Goal: Task Accomplishment & Management: Manage account settings

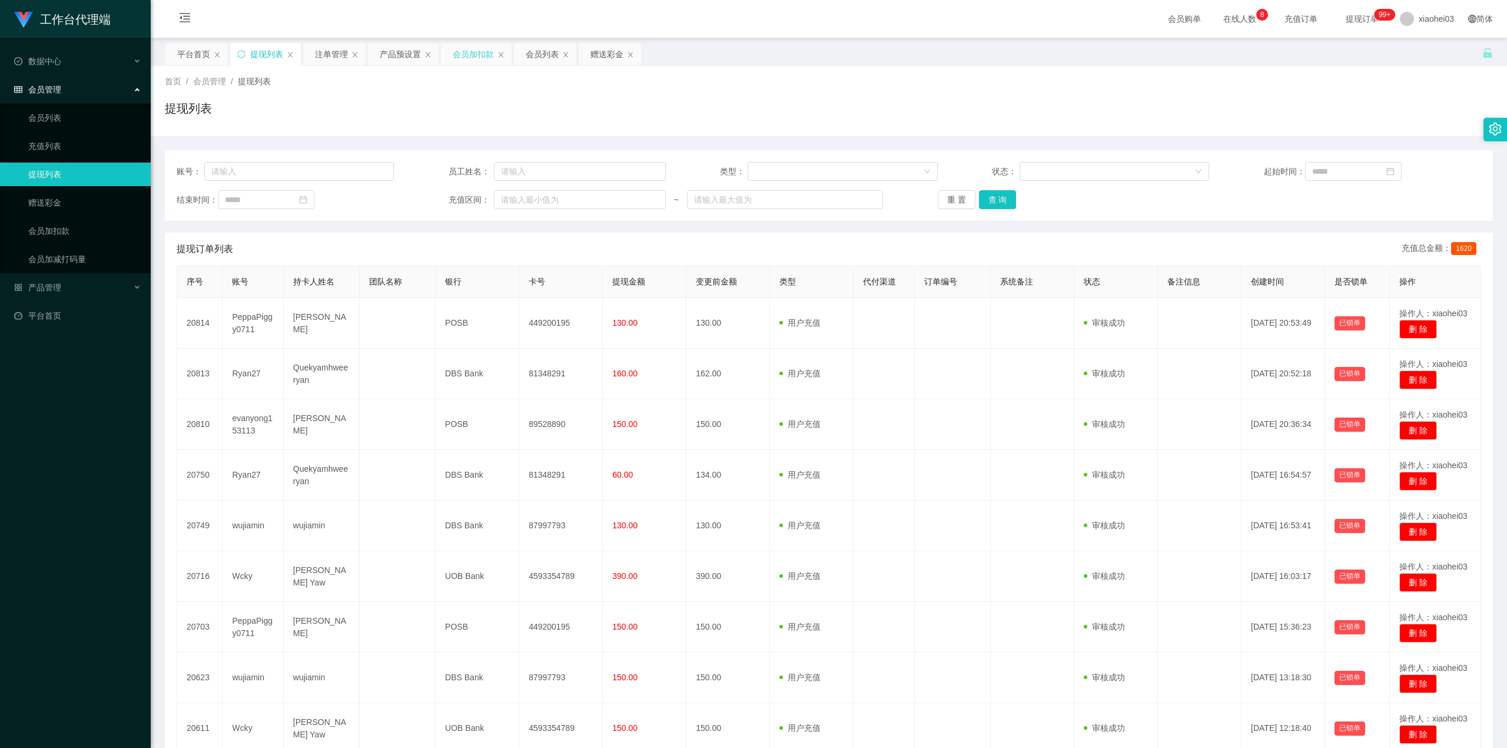
click at [474, 50] on div "会员加扣款" at bounding box center [473, 54] width 41 height 22
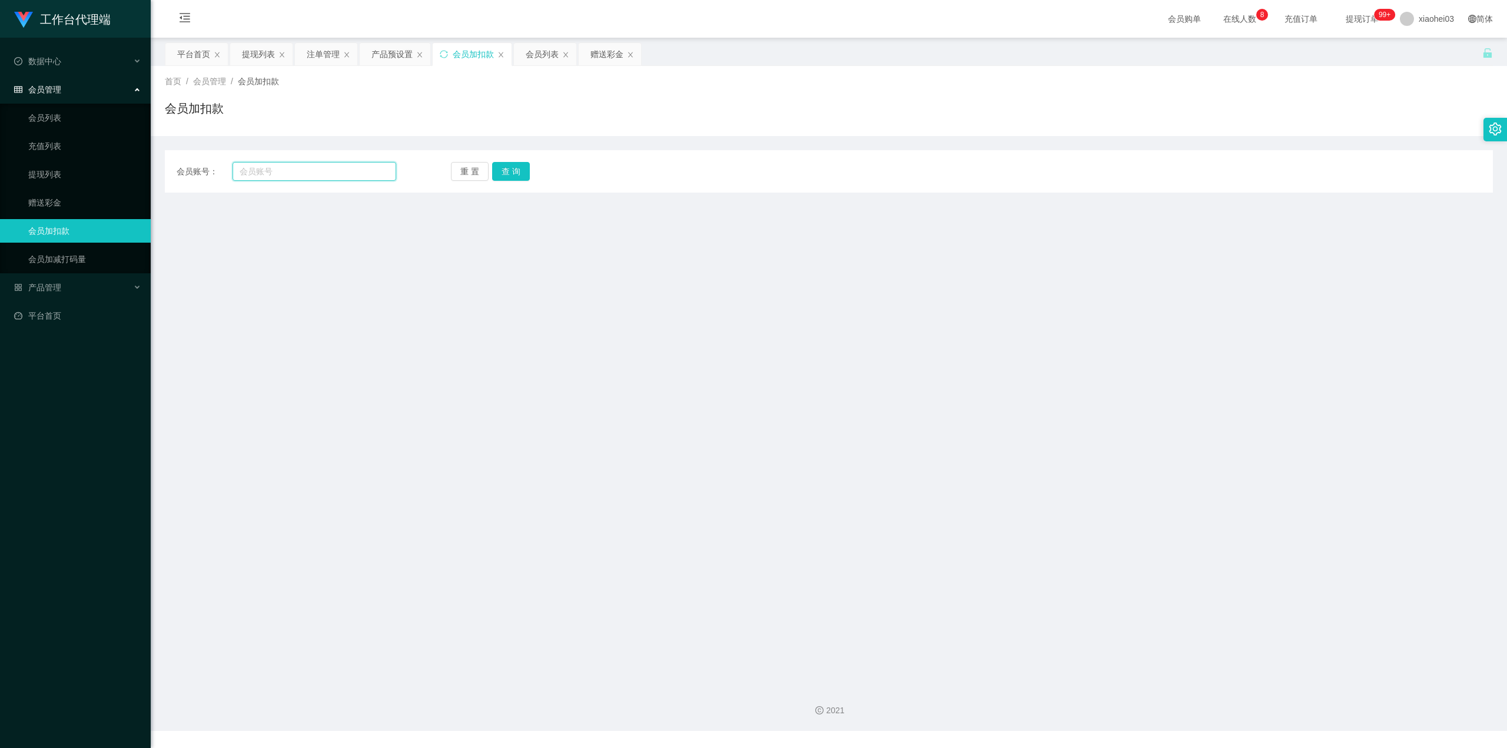
click at [316, 167] on input "text" at bounding box center [315, 171] width 164 height 19
paste input "Ryan27"
type input "Ryan27"
click at [511, 170] on button "查 询" at bounding box center [511, 171] width 38 height 19
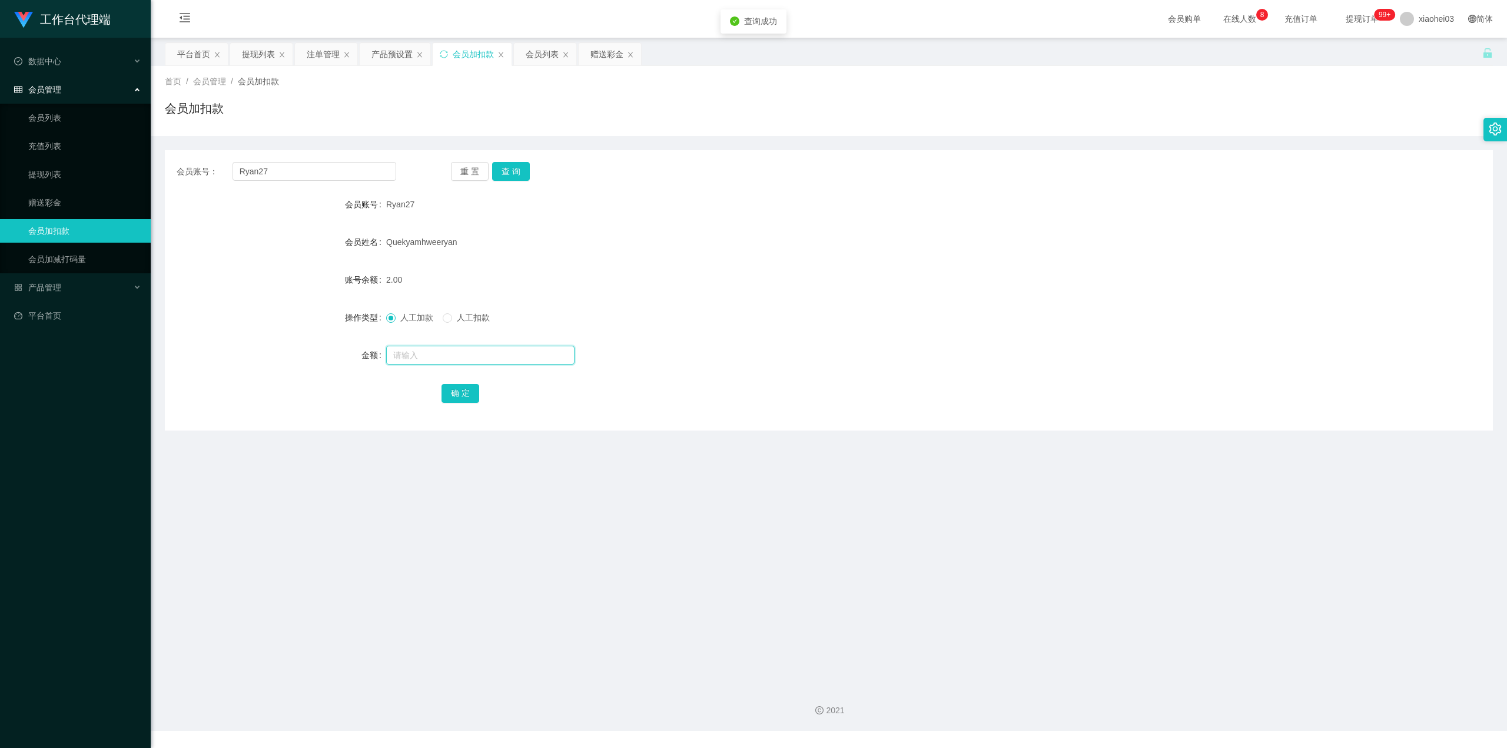
click at [484, 350] on input "text" at bounding box center [480, 355] width 188 height 19
type input "500"
click at [470, 392] on button "确 定" at bounding box center [460, 393] width 38 height 19
click at [900, 246] on div "Quekyamhweeryan" at bounding box center [773, 242] width 775 height 24
drag, startPoint x: 333, startPoint y: 173, endPoint x: 124, endPoint y: 164, distance: 209.2
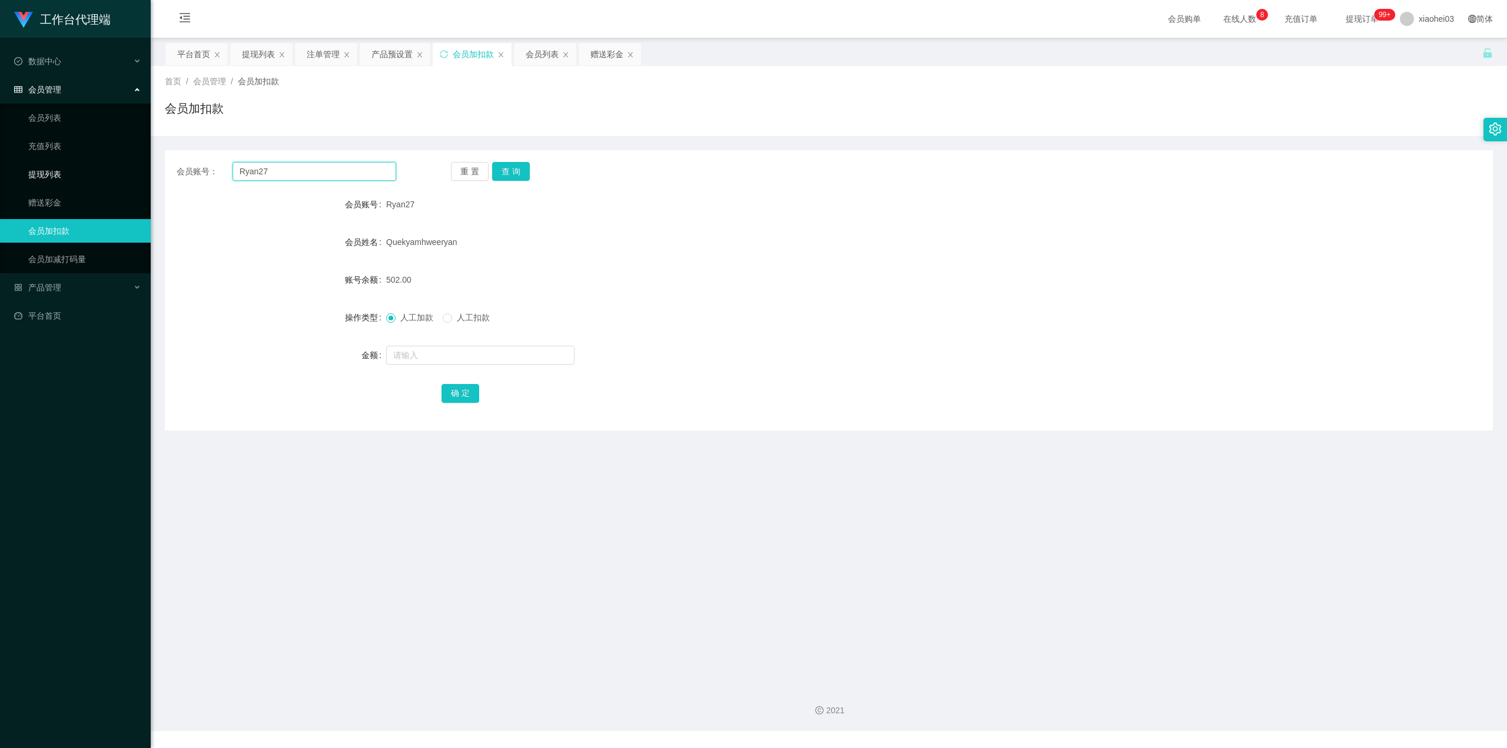
click at [69, 175] on section "工作台代理端 数据中心 会员管理 会员列表 充值列表 提现列表 赠送彩金 会员加扣款 会员加减打码量 产品管理 平台首页 保存配置 重置配置 整体风格设置 主…" at bounding box center [753, 365] width 1507 height 731
paste input "Wcky"
type input "Wcky"
click at [514, 172] on button "查 询" at bounding box center [511, 171] width 38 height 19
click at [486, 365] on div at bounding box center [773, 355] width 775 height 24
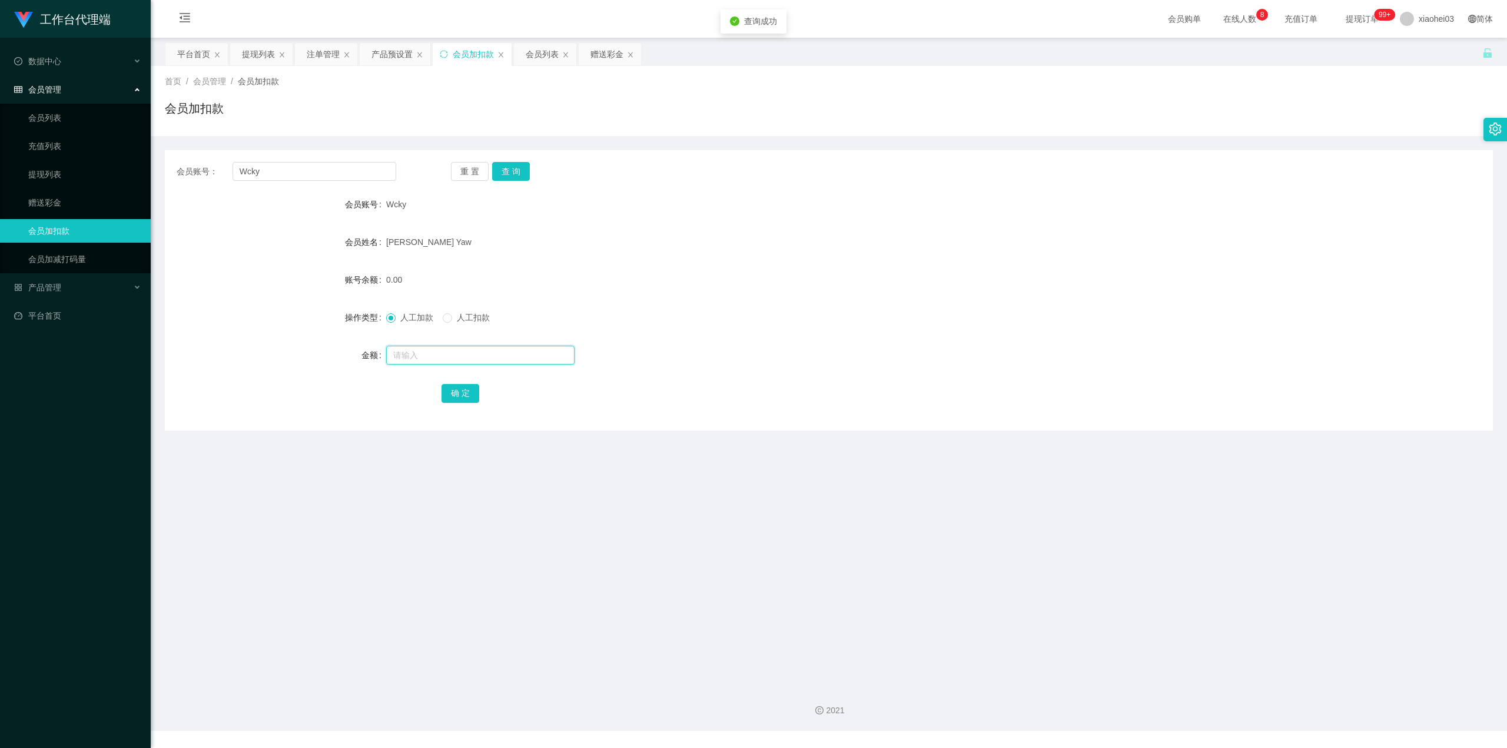
click at [497, 347] on input "text" at bounding box center [480, 355] width 188 height 19
type input "500"
click at [460, 389] on button "确 定" at bounding box center [460, 393] width 38 height 19
click at [719, 268] on div "0.00" at bounding box center [773, 280] width 775 height 24
drag, startPoint x: 321, startPoint y: 174, endPoint x: 314, endPoint y: 170, distance: 8.2
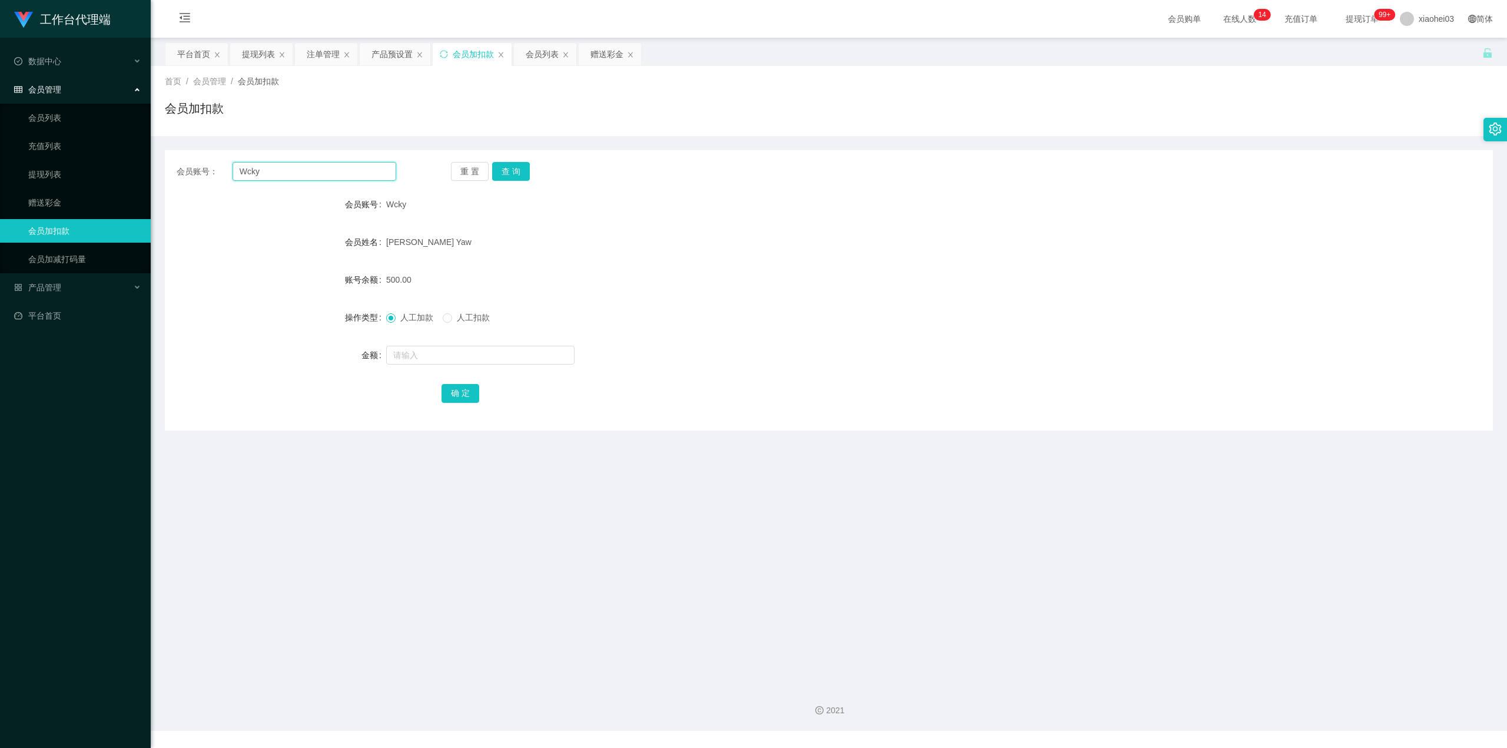
click at [314, 170] on input "Wcky" at bounding box center [315, 171] width 164 height 19
drag, startPoint x: 298, startPoint y: 171, endPoint x: 262, endPoint y: 175, distance: 36.1
click at [262, 175] on input "Wcky" at bounding box center [315, 171] width 164 height 19
drag, startPoint x: 339, startPoint y: 165, endPoint x: 111, endPoint y: 166, distance: 228.4
click at [128, 168] on section "工作台代理端 数据中心 会员管理 会员列表 充值列表 提现列表 赠送彩金 会员加扣款 会员加减打码量 产品管理 平台首页 保存配置 重置配置 整体风格设置 主…" at bounding box center [753, 365] width 1507 height 731
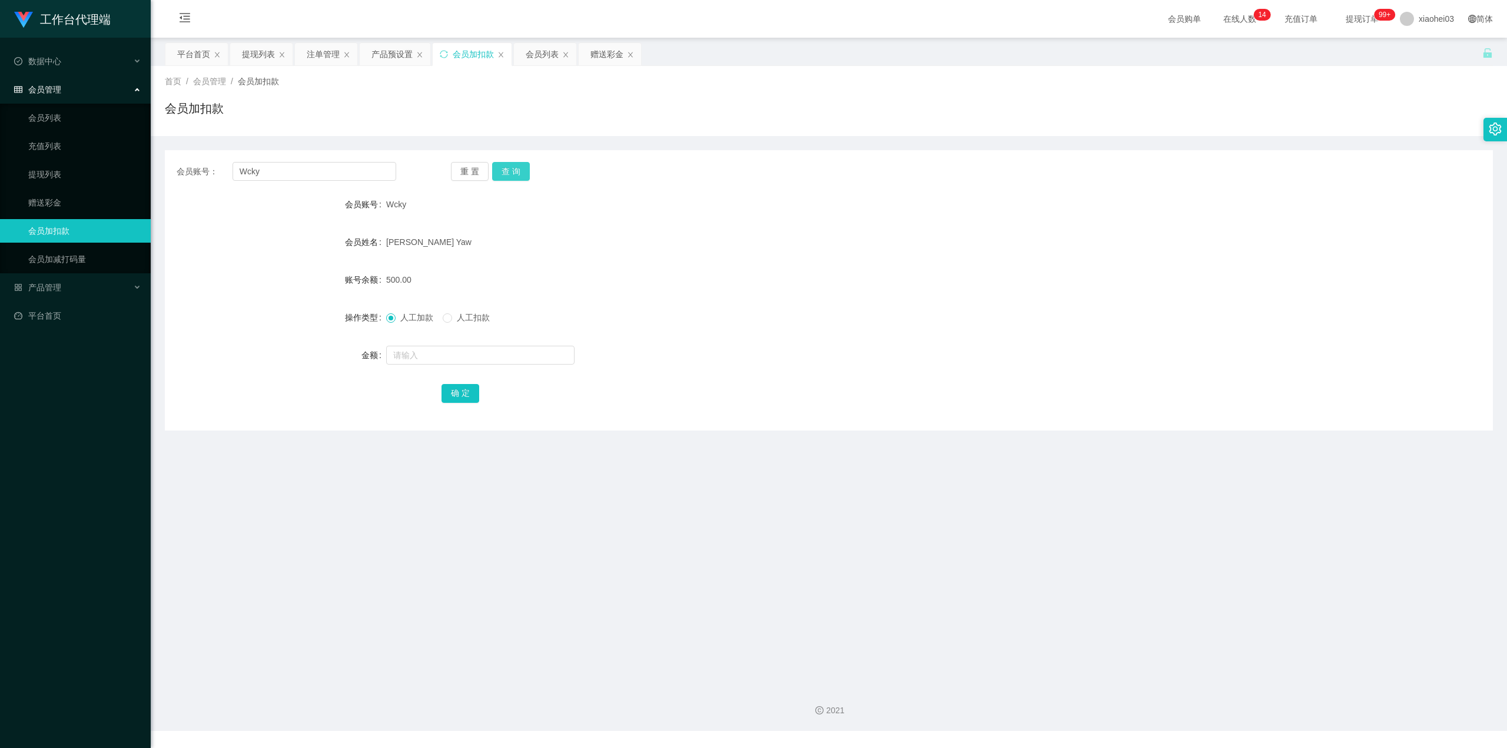
click at [527, 163] on button "查 询" at bounding box center [511, 171] width 38 height 19
click at [463, 356] on input "text" at bounding box center [480, 355] width 188 height 19
type input "400"
click at [453, 391] on button "确 定" at bounding box center [460, 393] width 38 height 19
click at [696, 288] on div "700.00" at bounding box center [773, 280] width 775 height 24
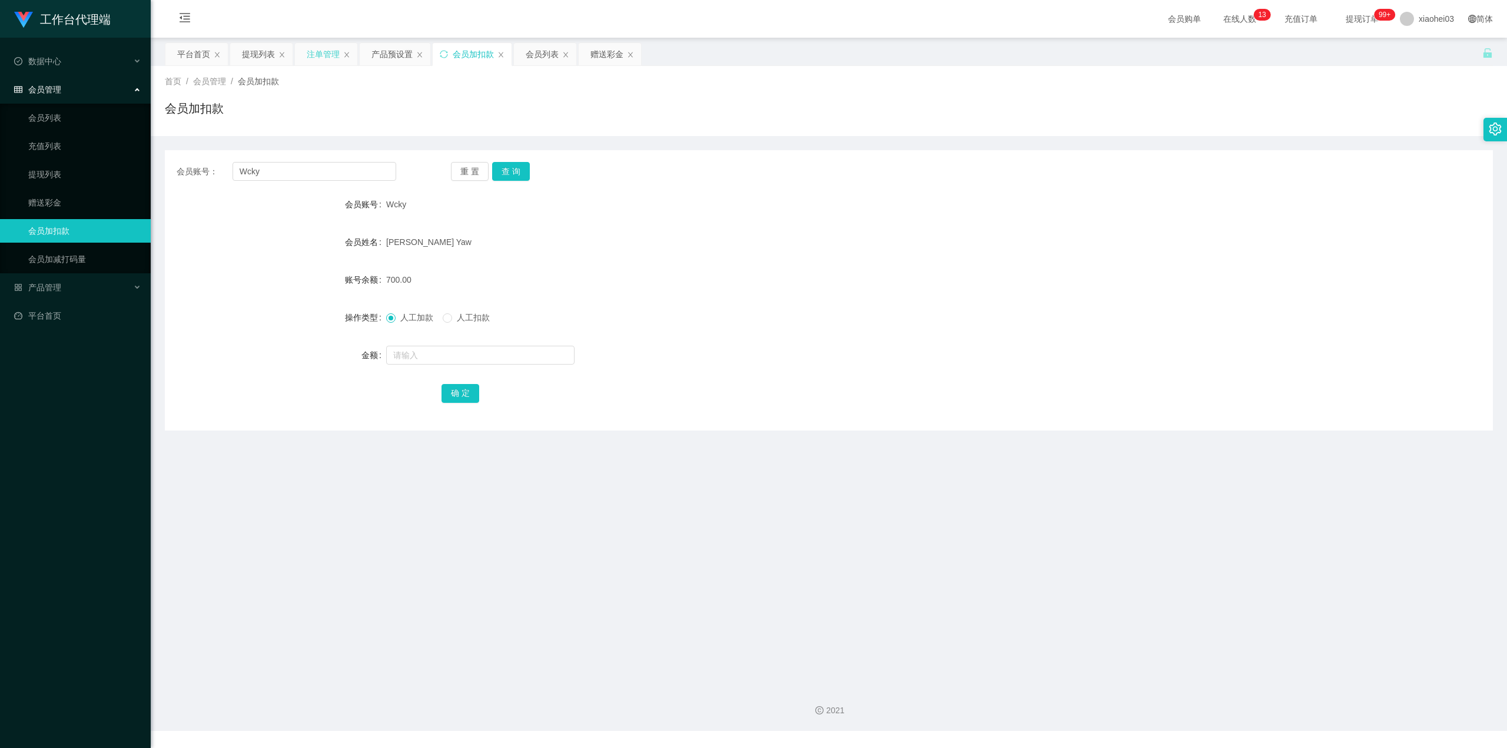
click at [323, 44] on div "注单管理" at bounding box center [323, 54] width 33 height 22
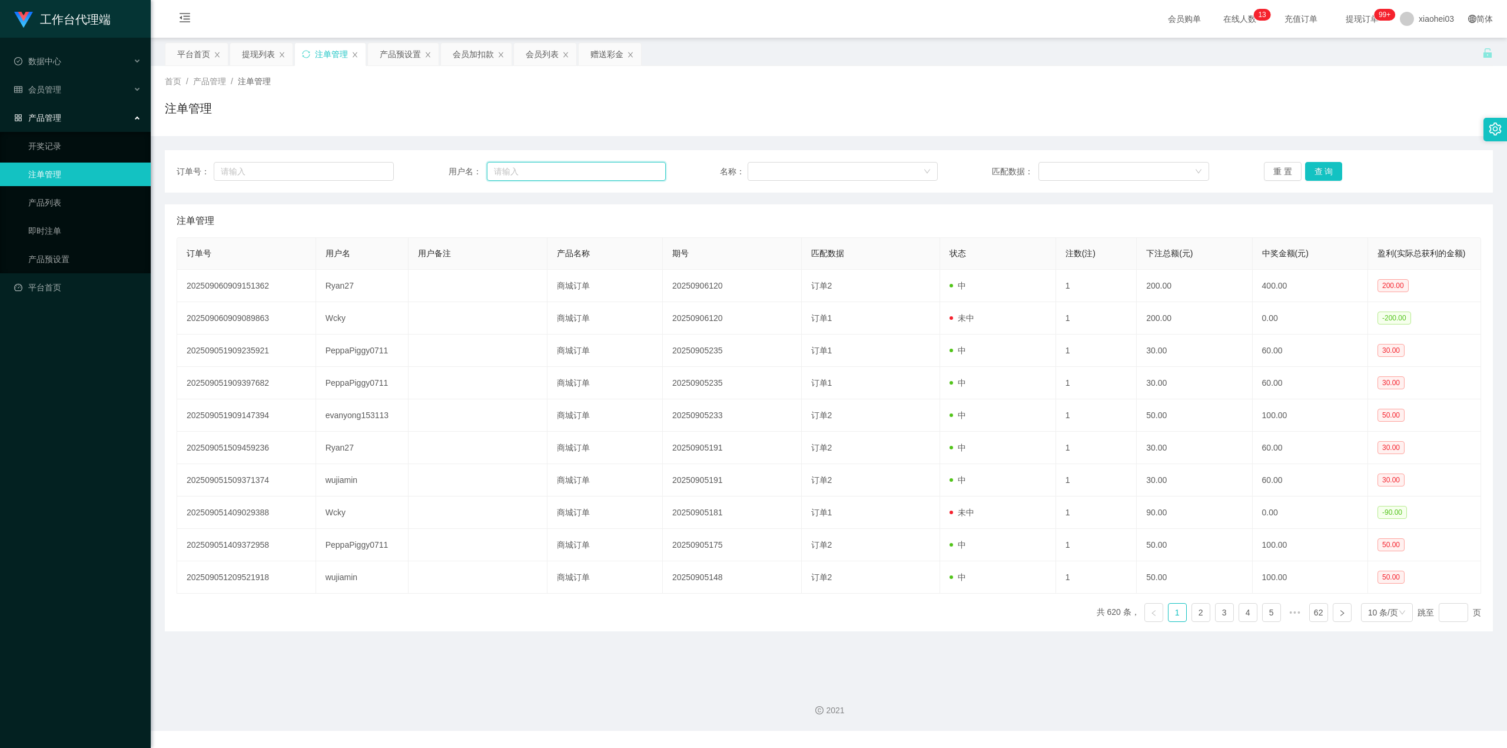
click at [560, 172] on input "text" at bounding box center [576, 171] width 179 height 19
paste input "Wcky"
type input "Wcky"
click at [1321, 173] on button "查 询" at bounding box center [1324, 171] width 38 height 19
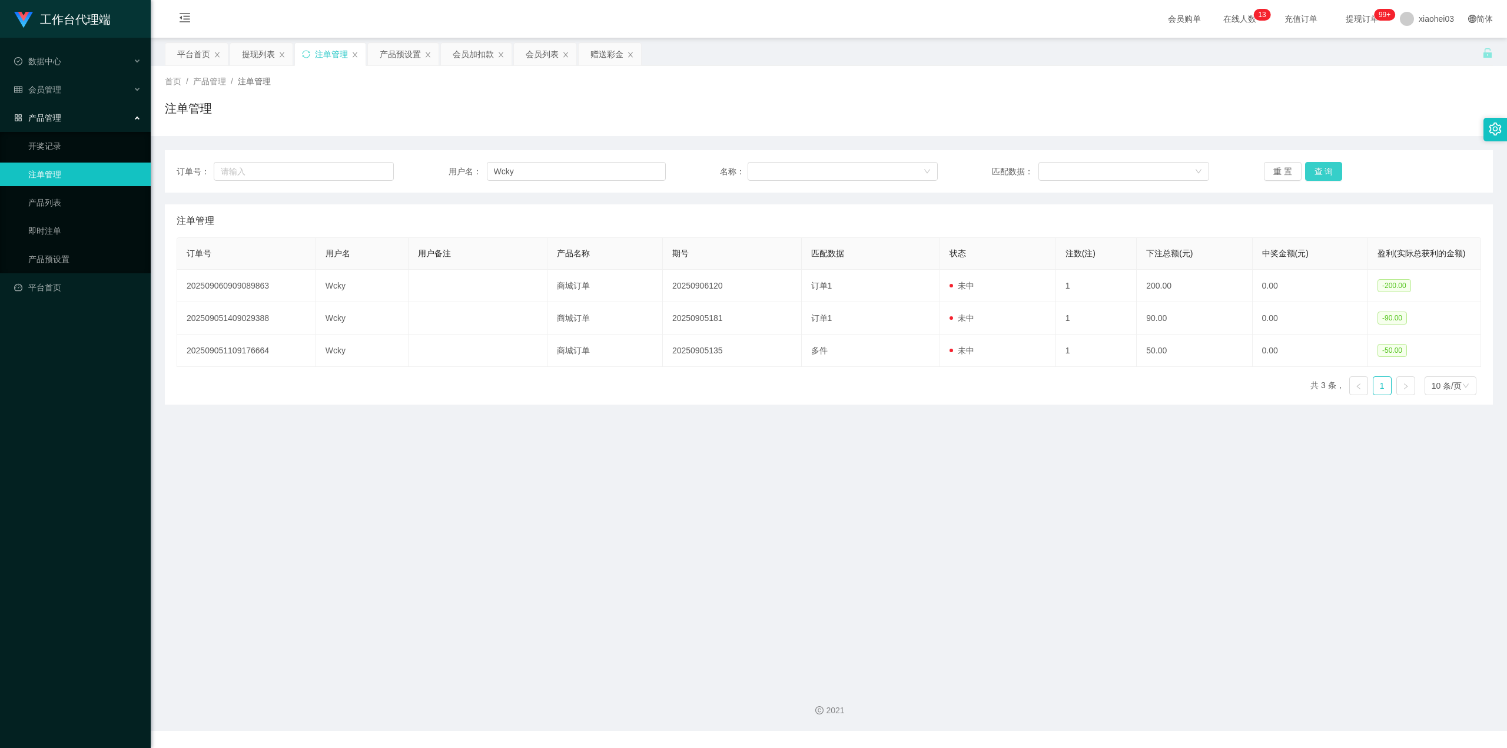
click at [1321, 173] on button "查 询" at bounding box center [1324, 171] width 38 height 19
click at [255, 64] on div "提现列表" at bounding box center [258, 54] width 33 height 22
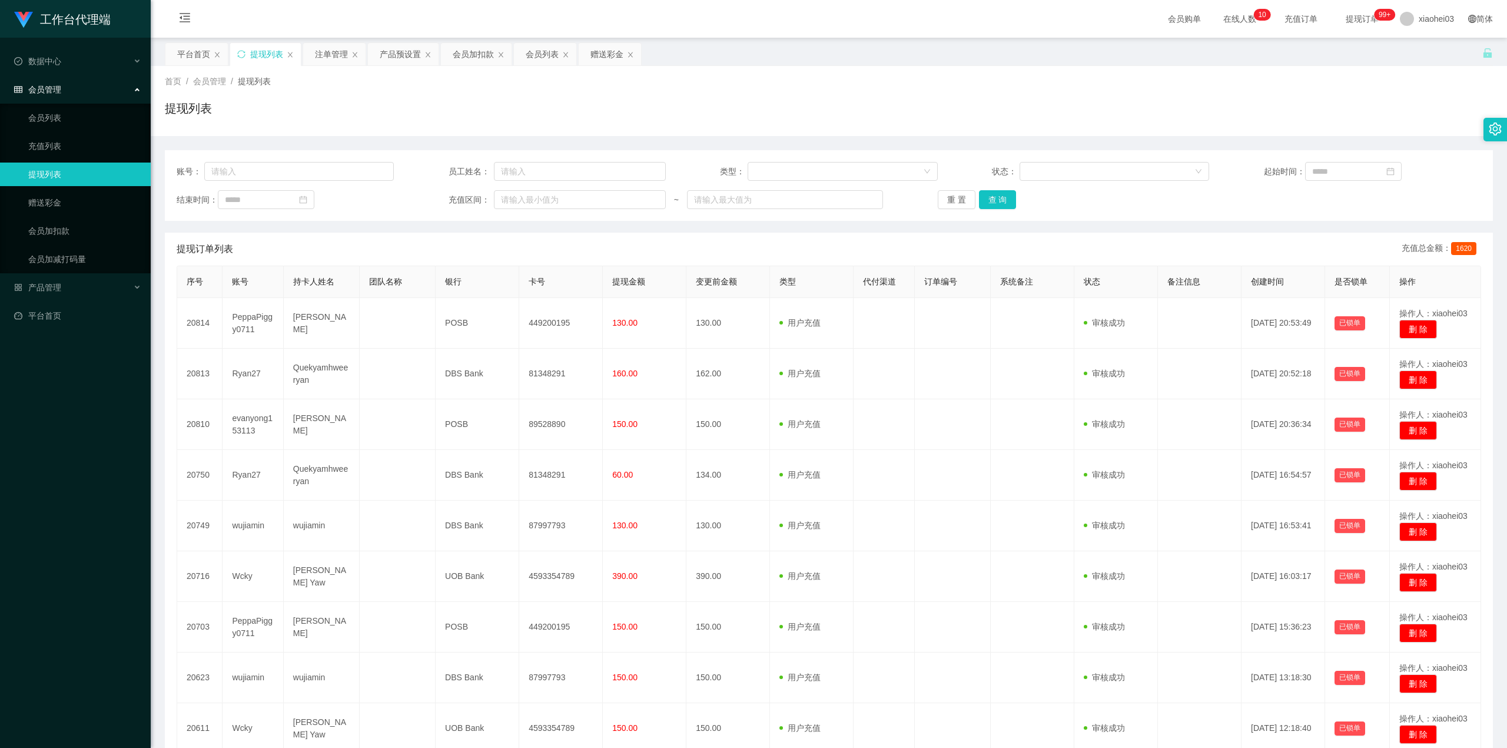
drag, startPoint x: 454, startPoint y: 61, endPoint x: 457, endPoint y: 81, distance: 20.2
click at [454, 62] on div "会员加扣款" at bounding box center [473, 54] width 41 height 22
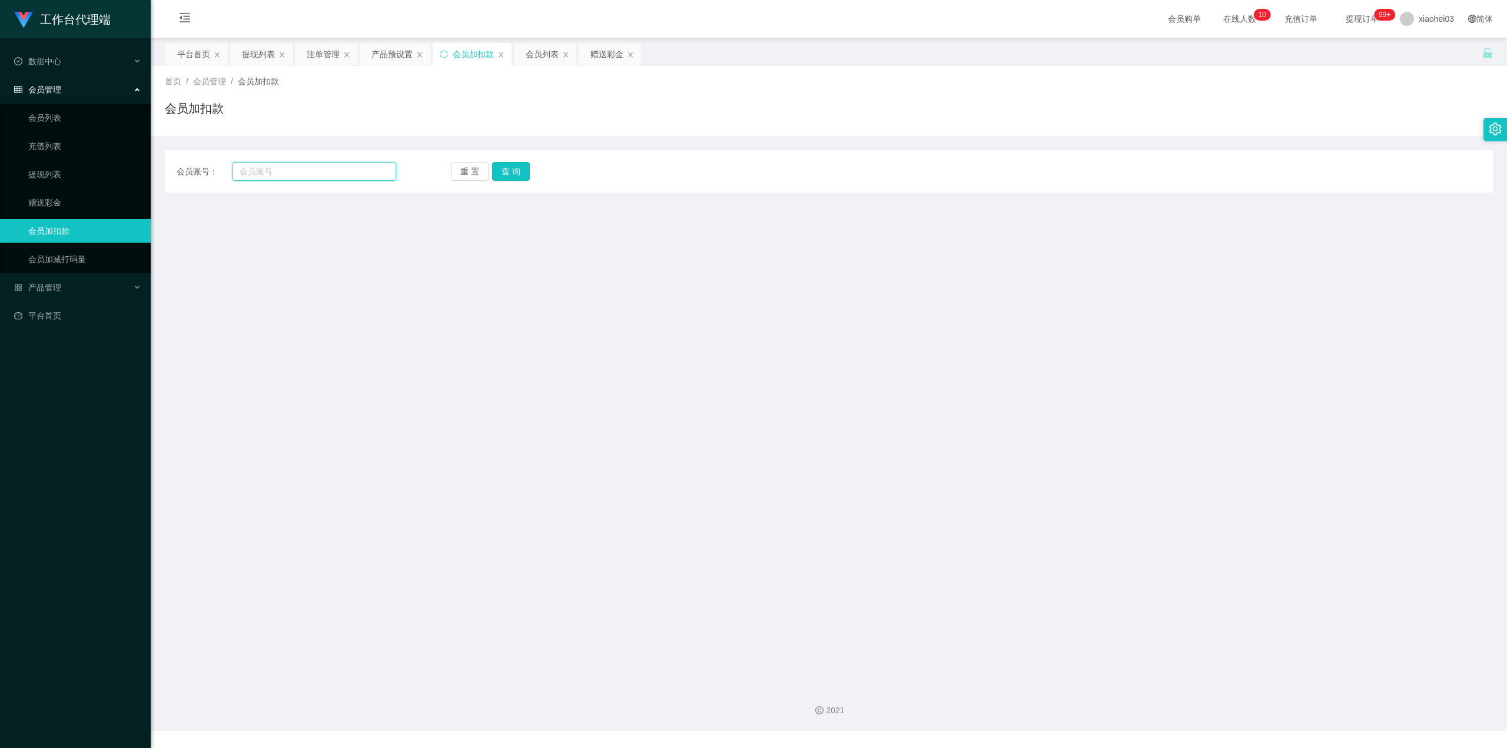
click at [351, 168] on input "text" at bounding box center [315, 171] width 164 height 19
paste input "clarencechin426"
type input "clarencechin426"
click at [504, 163] on button "查 询" at bounding box center [511, 171] width 38 height 19
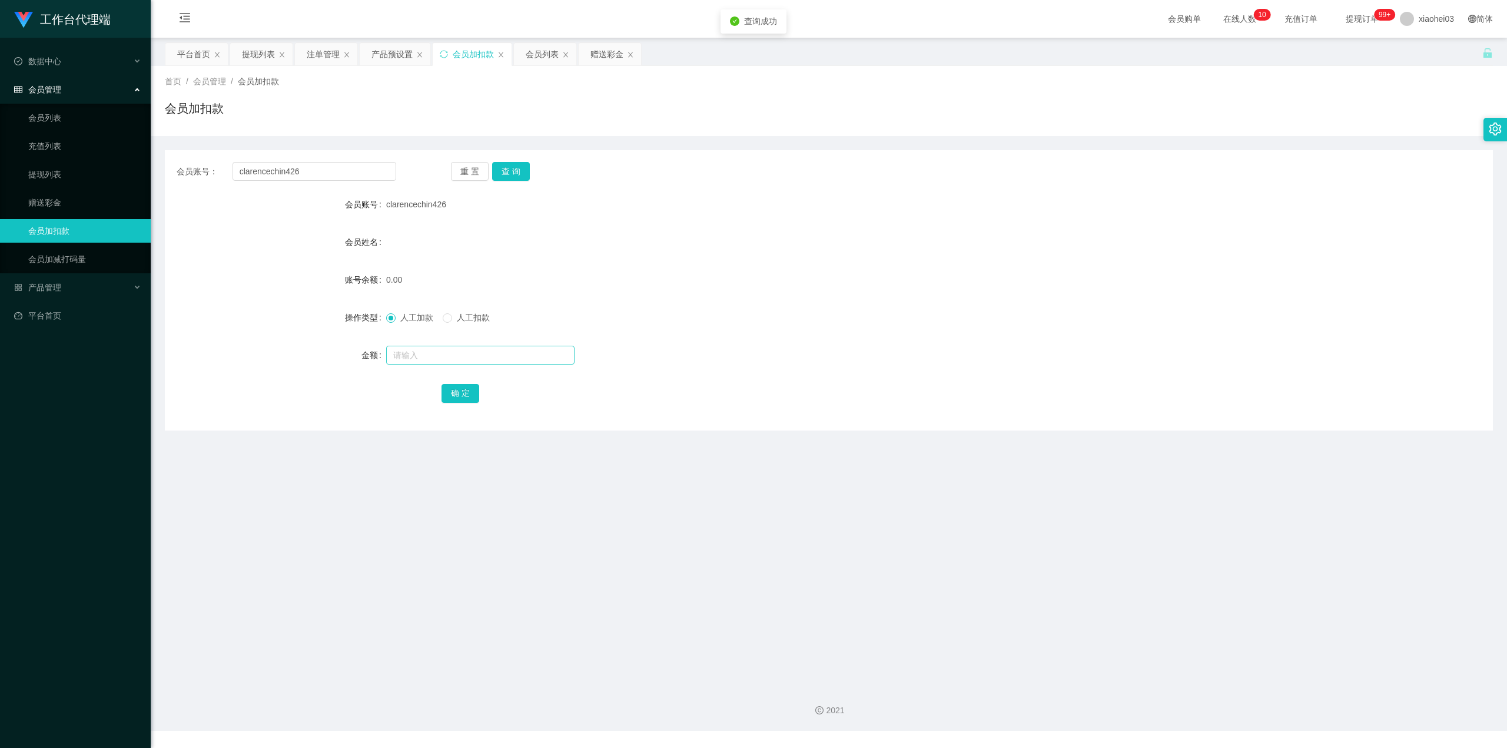
drag, startPoint x: 458, startPoint y: 345, endPoint x: 459, endPoint y: 351, distance: 6.0
click at [459, 347] on div at bounding box center [773, 355] width 775 height 24
click at [459, 353] on input "text" at bounding box center [480, 355] width 188 height 19
type input "100"
click at [460, 389] on button "确 定" at bounding box center [460, 393] width 38 height 19
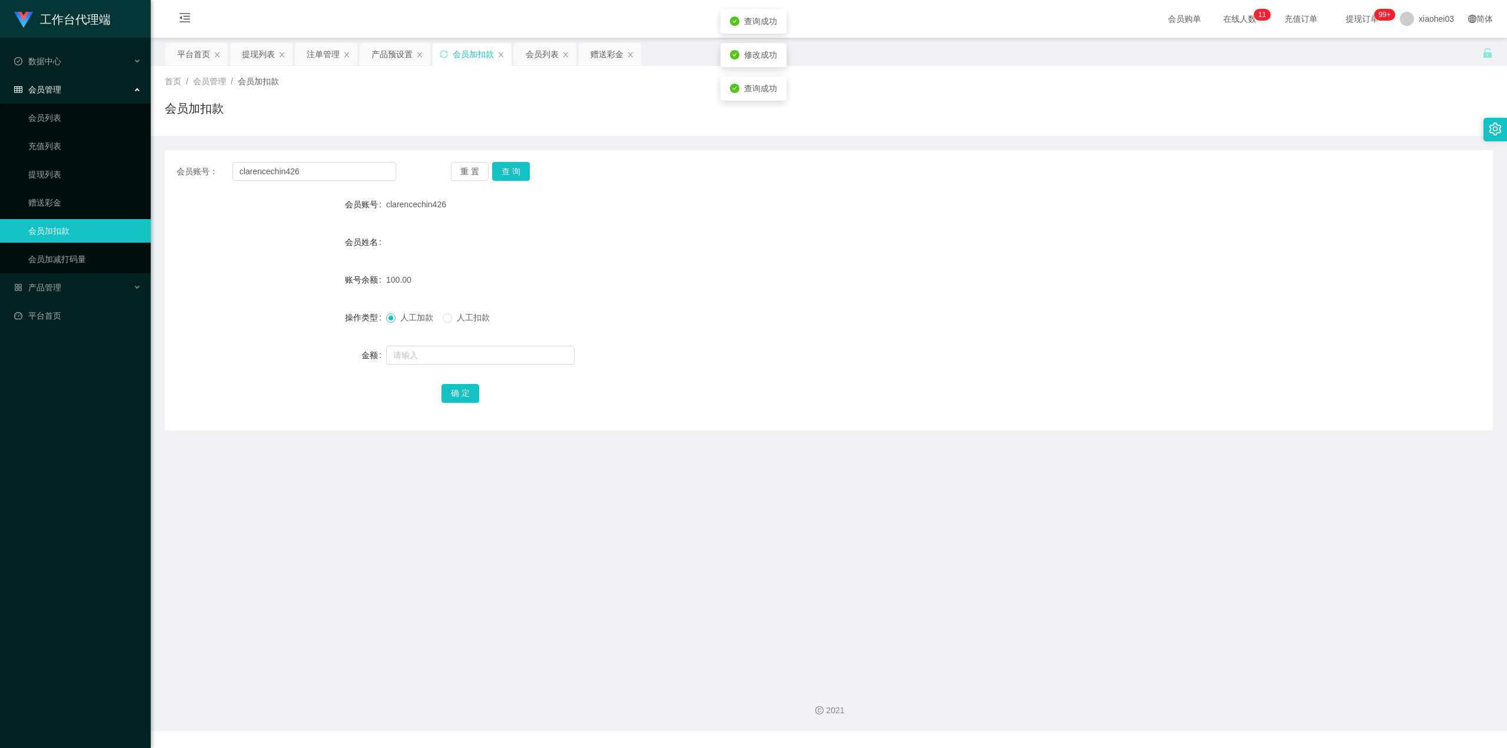
click at [770, 288] on div "100.00" at bounding box center [773, 280] width 775 height 24
click at [386, 54] on div "产品预设置" at bounding box center [391, 54] width 41 height 22
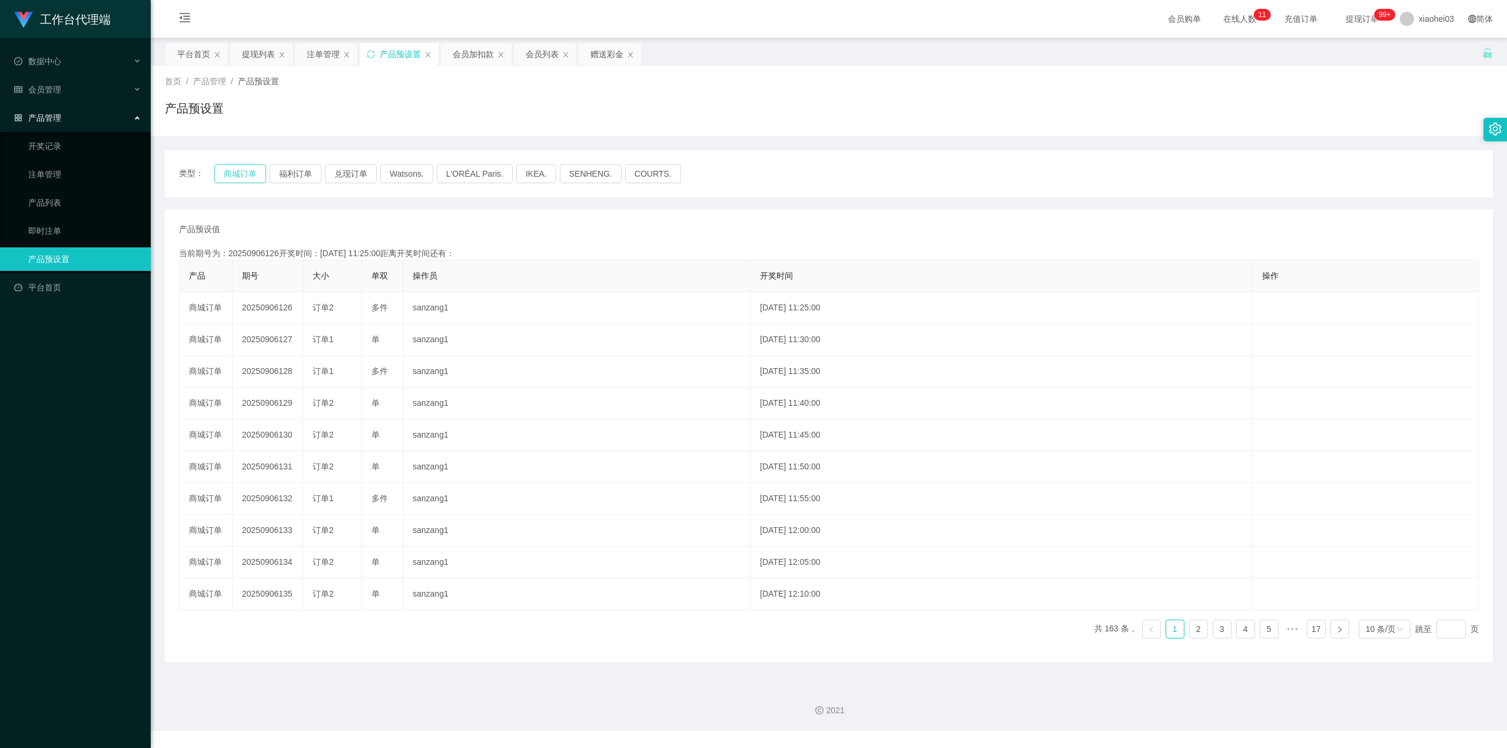
click at [236, 178] on button "商城订单" at bounding box center [240, 173] width 52 height 19
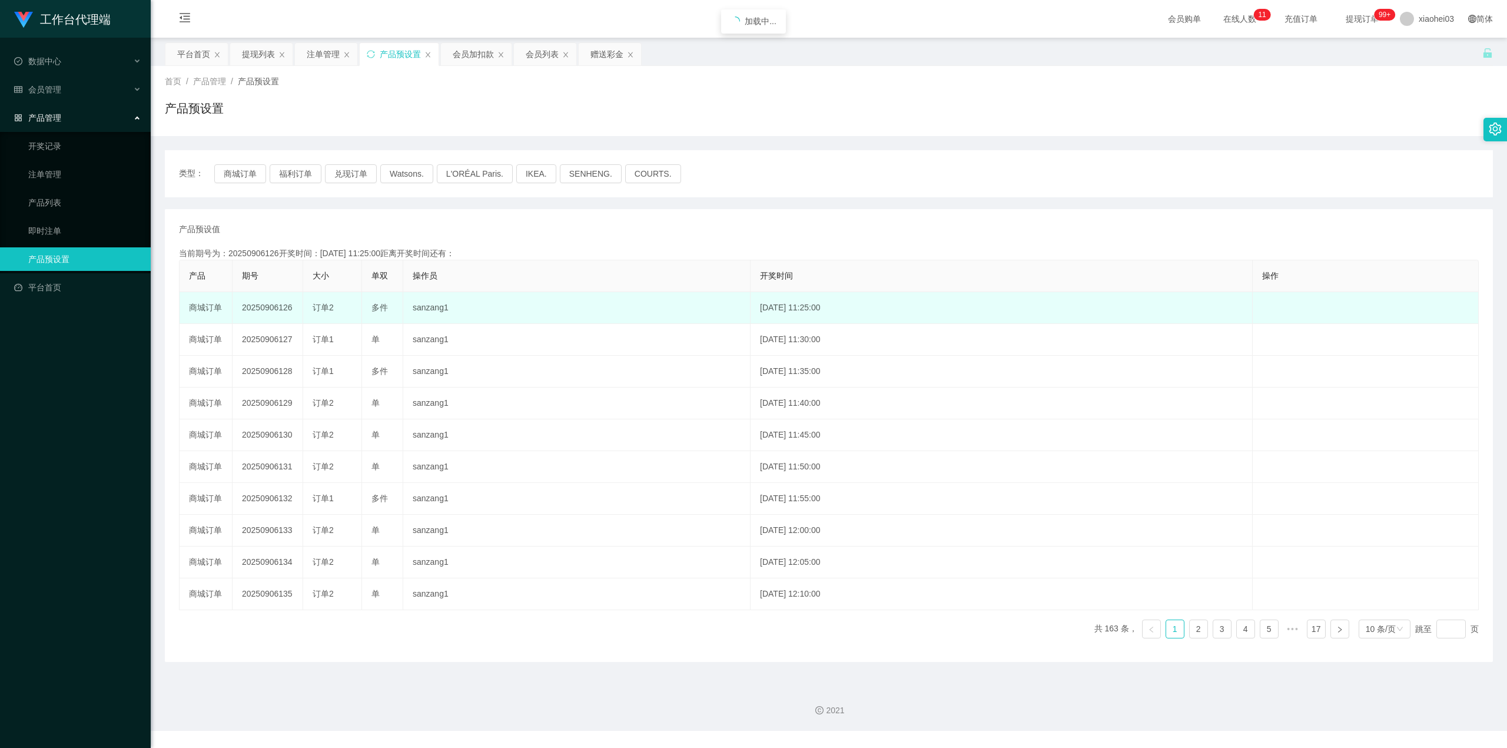
click at [263, 304] on td "20250906126" at bounding box center [268, 308] width 71 height 32
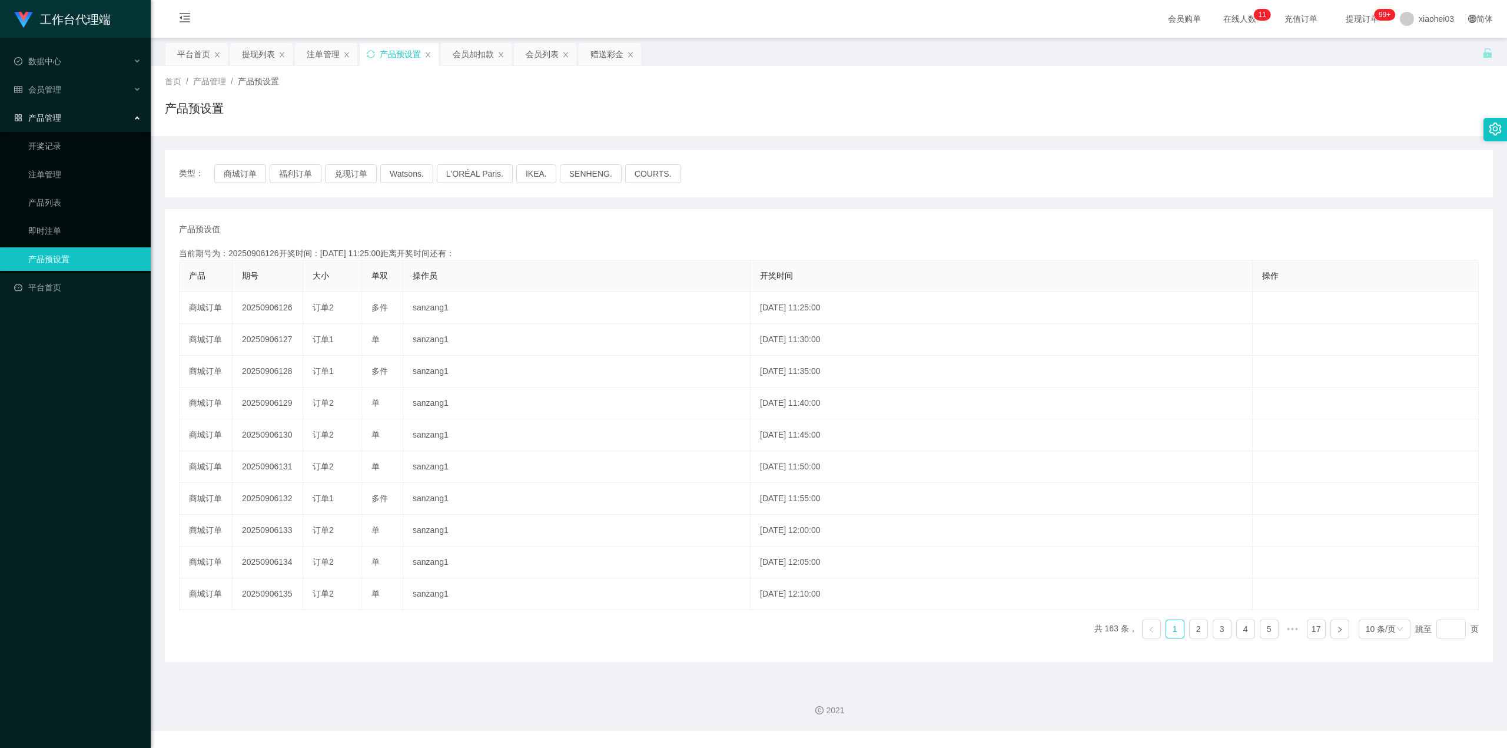
copy td "20250906126"
click at [260, 62] on div "提现列表" at bounding box center [258, 54] width 33 height 22
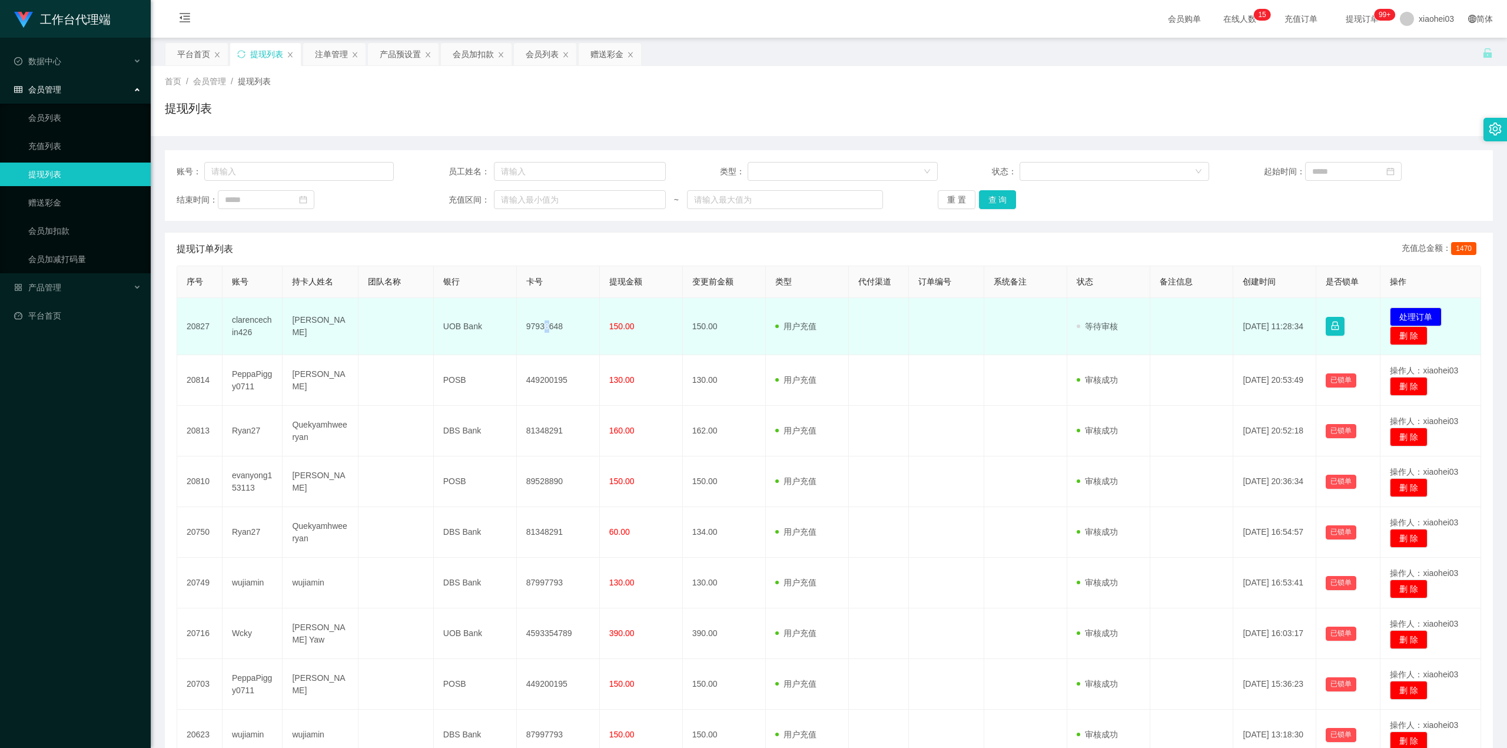
click at [547, 328] on td "97938648" at bounding box center [558, 326] width 83 height 57
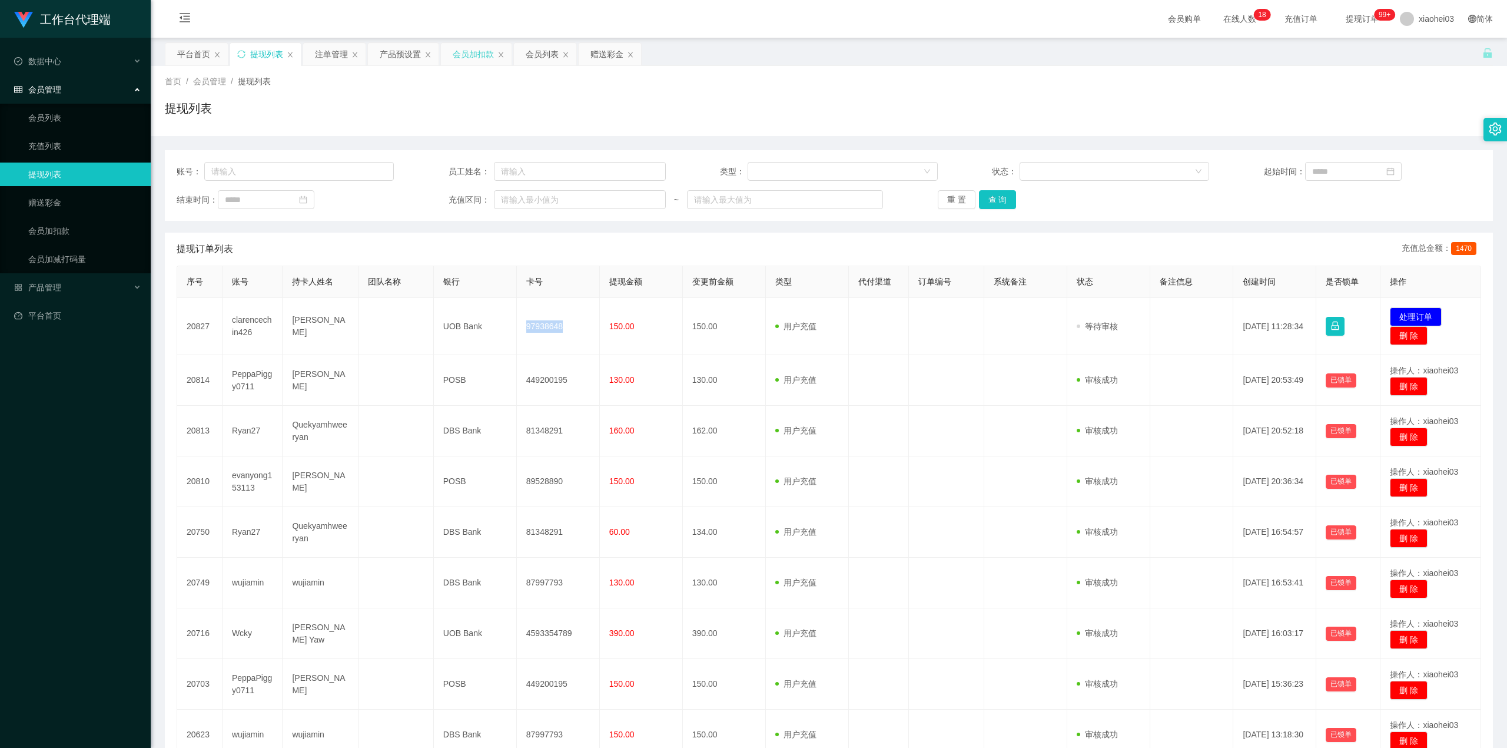
click at [460, 58] on div "会员加扣款" at bounding box center [473, 54] width 41 height 22
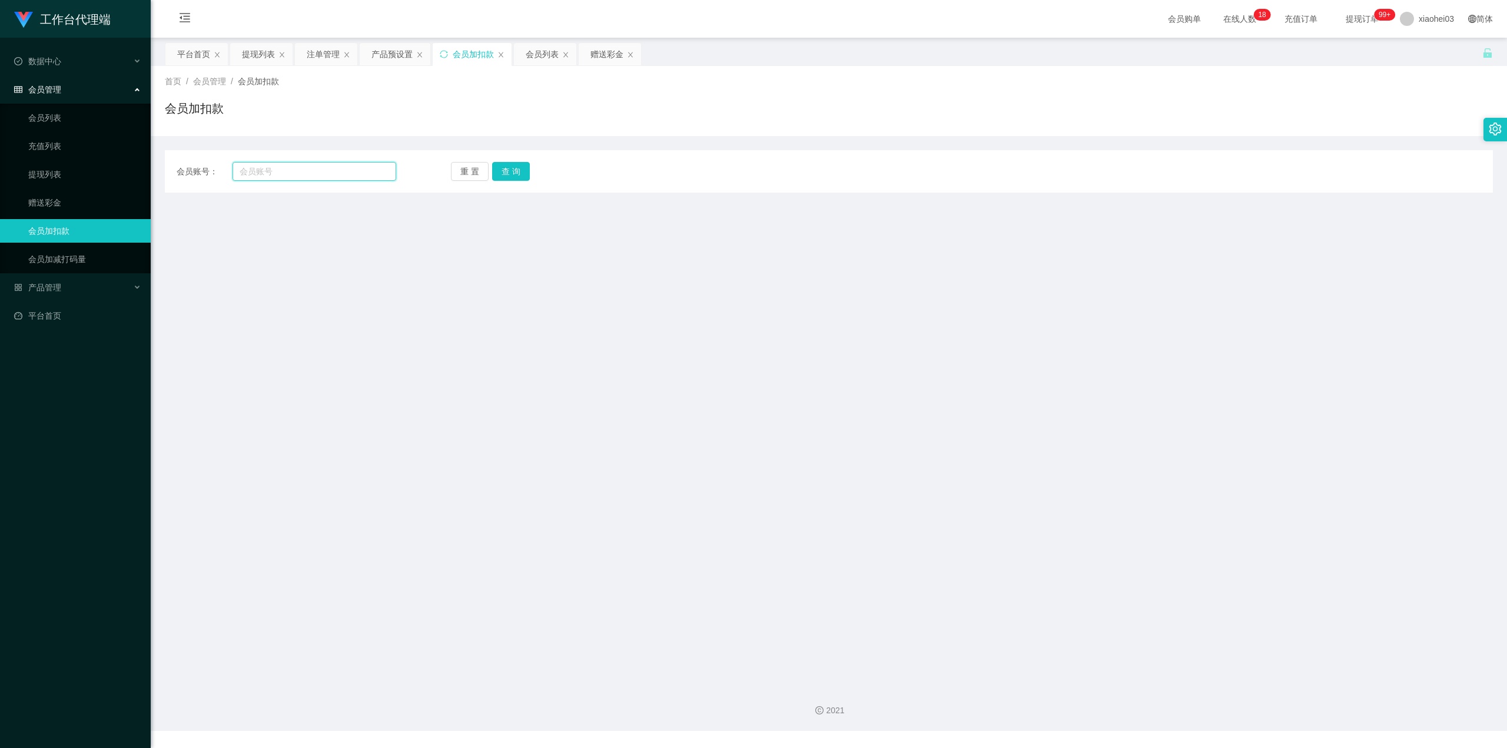
click at [333, 173] on input "text" at bounding box center [315, 171] width 164 height 19
paste input "YoutubeTest"
type input "YoutubeTest"
click at [511, 170] on button "查 询" at bounding box center [511, 171] width 38 height 19
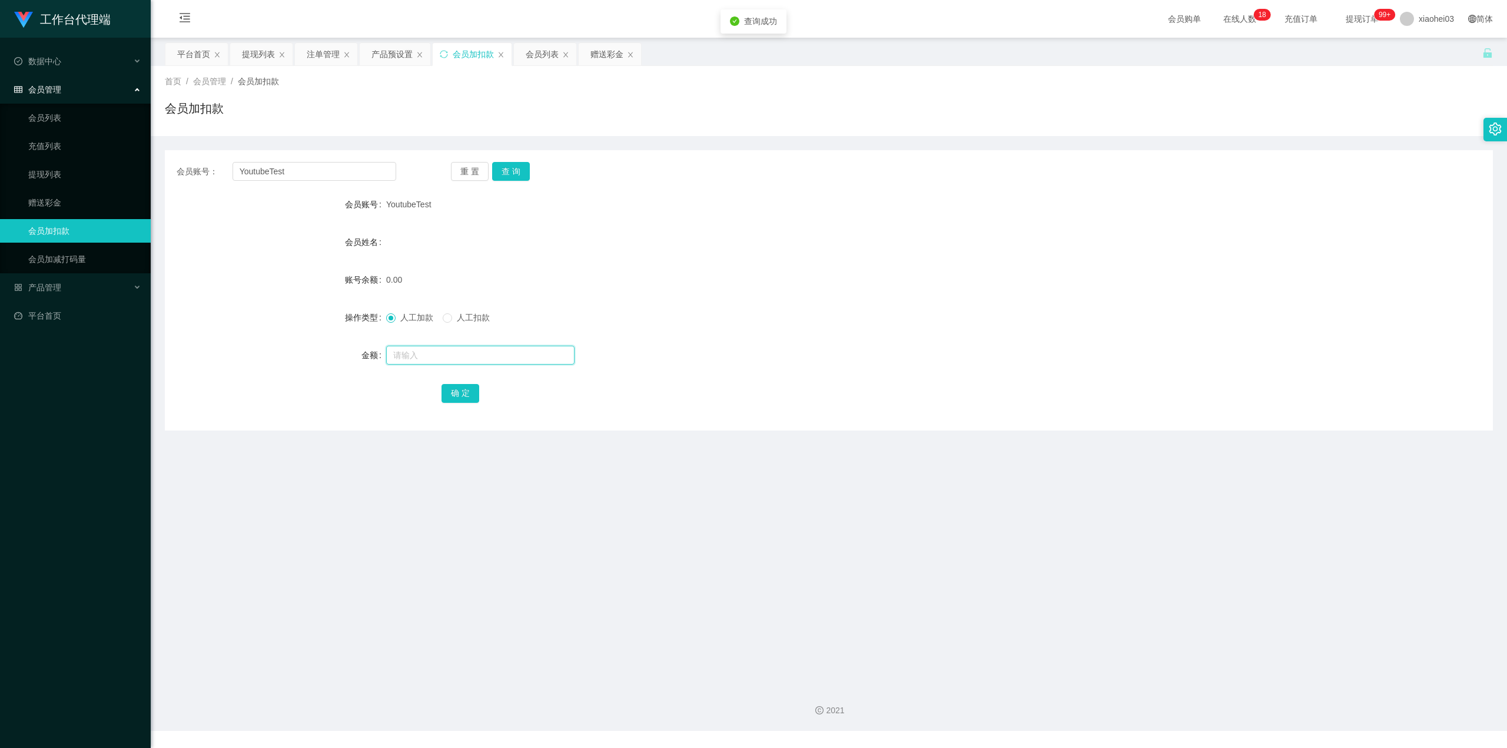
click at [429, 347] on input "text" at bounding box center [480, 355] width 188 height 19
type input "100"
click at [466, 397] on button "确 定" at bounding box center [460, 393] width 38 height 19
click at [909, 237] on div "会员姓名" at bounding box center [829, 242] width 1328 height 24
click at [245, 50] on div "提现列表" at bounding box center [258, 54] width 33 height 22
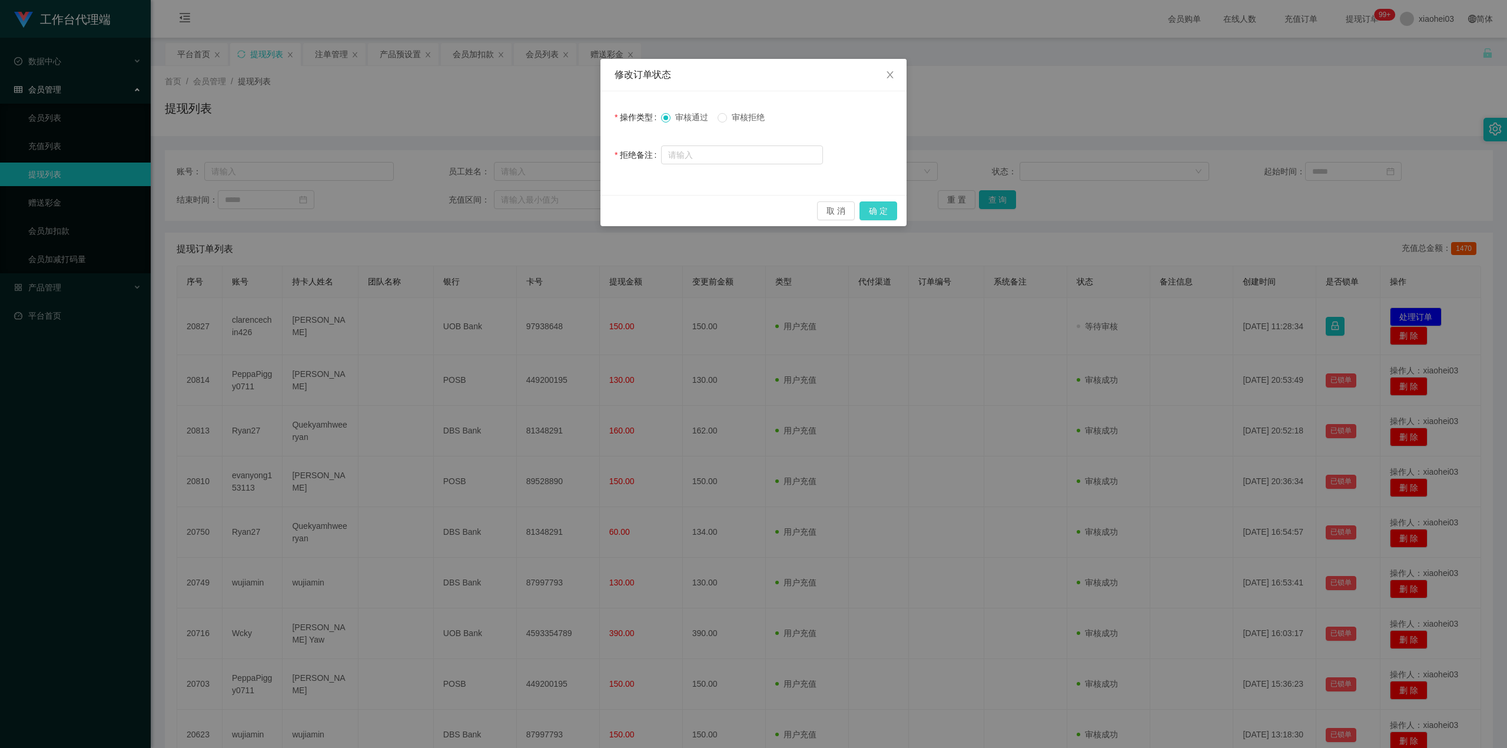
click at [875, 218] on button "确 定" at bounding box center [878, 210] width 38 height 19
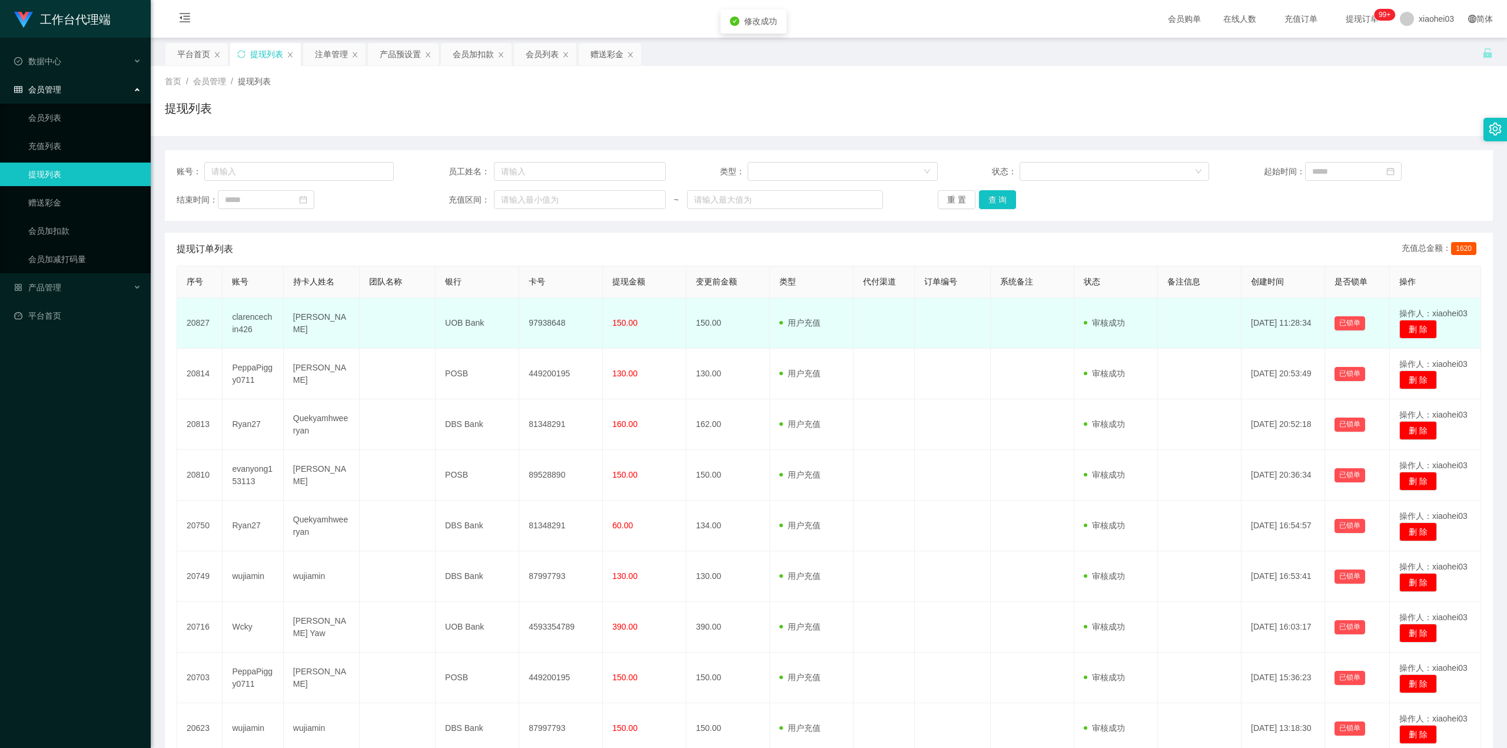
click at [551, 320] on td "97938648" at bounding box center [561, 323] width 84 height 51
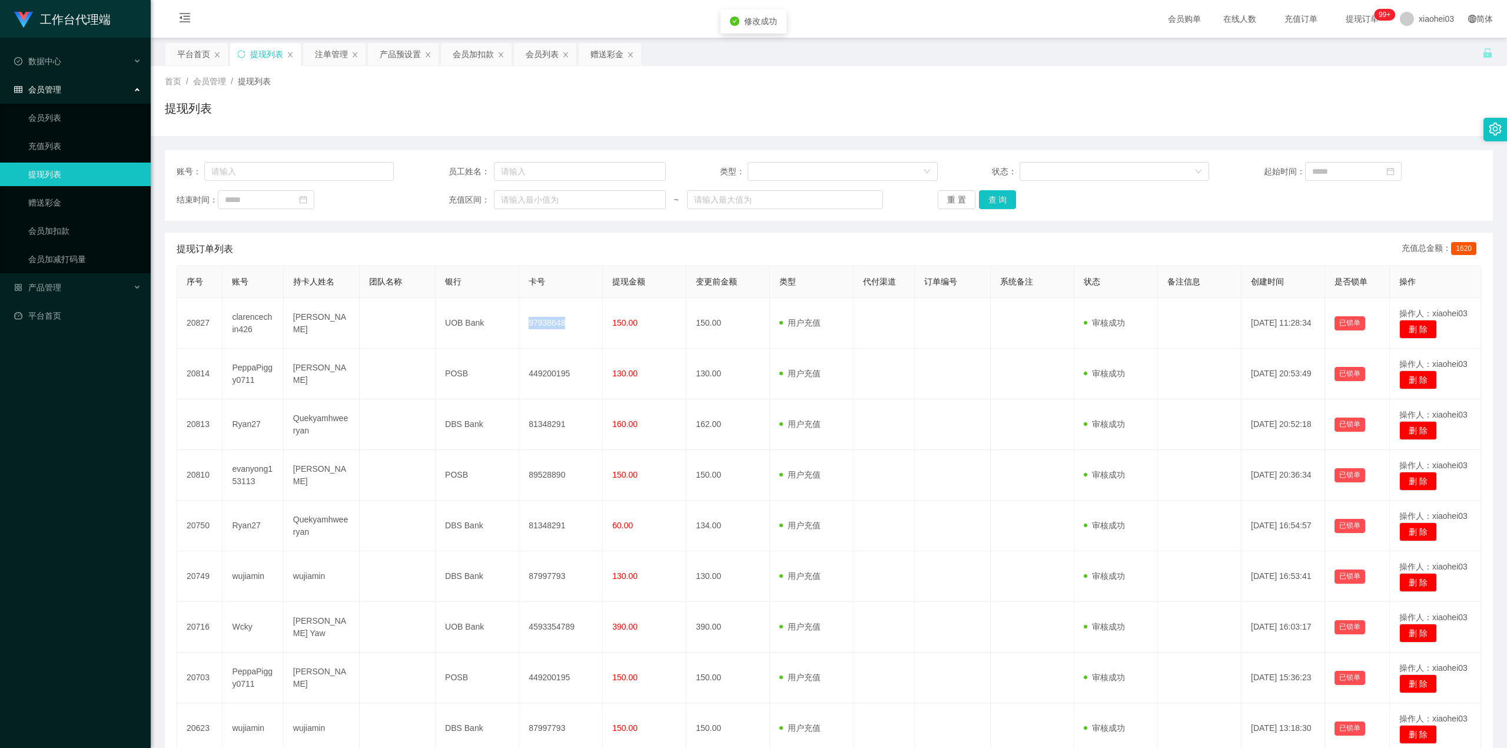
copy td "97938648"
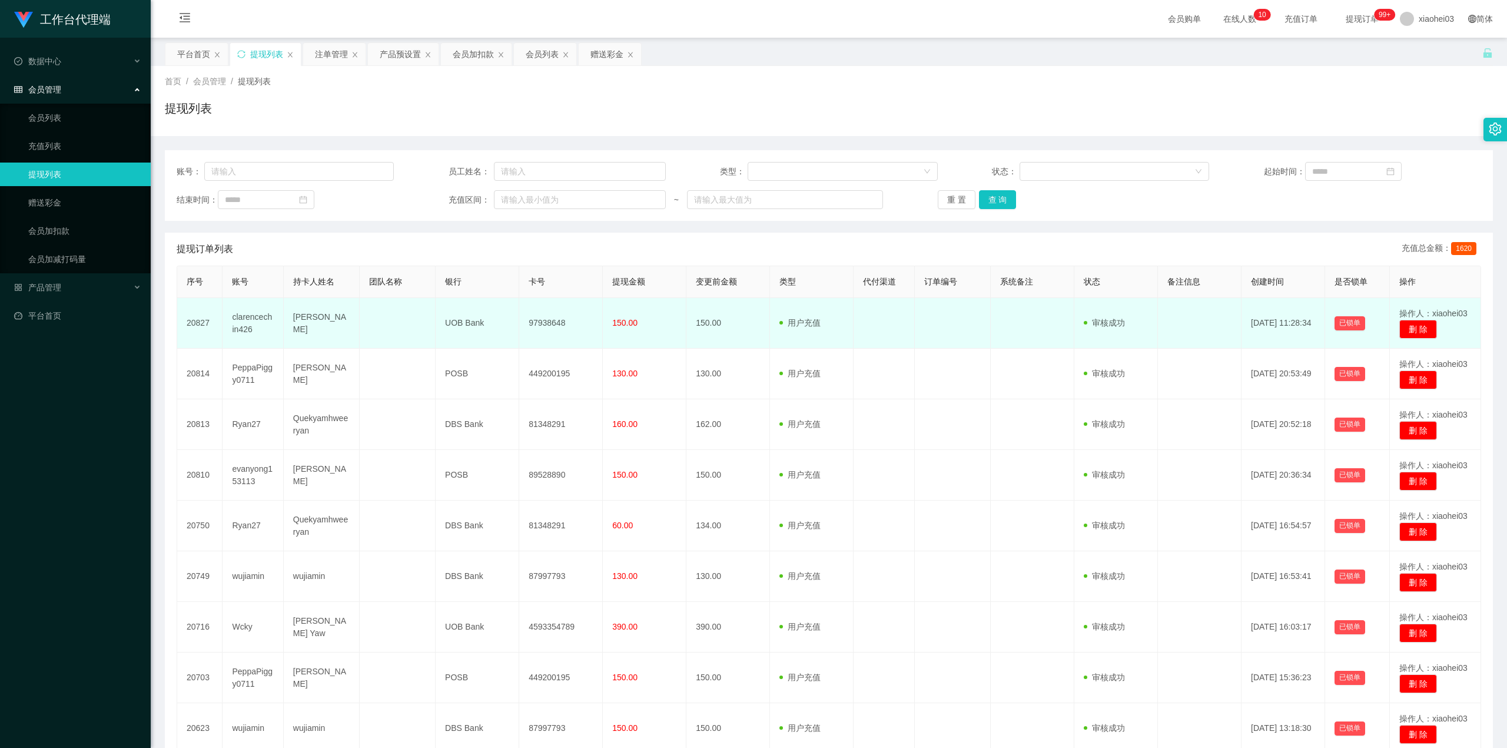
click at [651, 337] on td "150.00" at bounding box center [645, 323] width 84 height 51
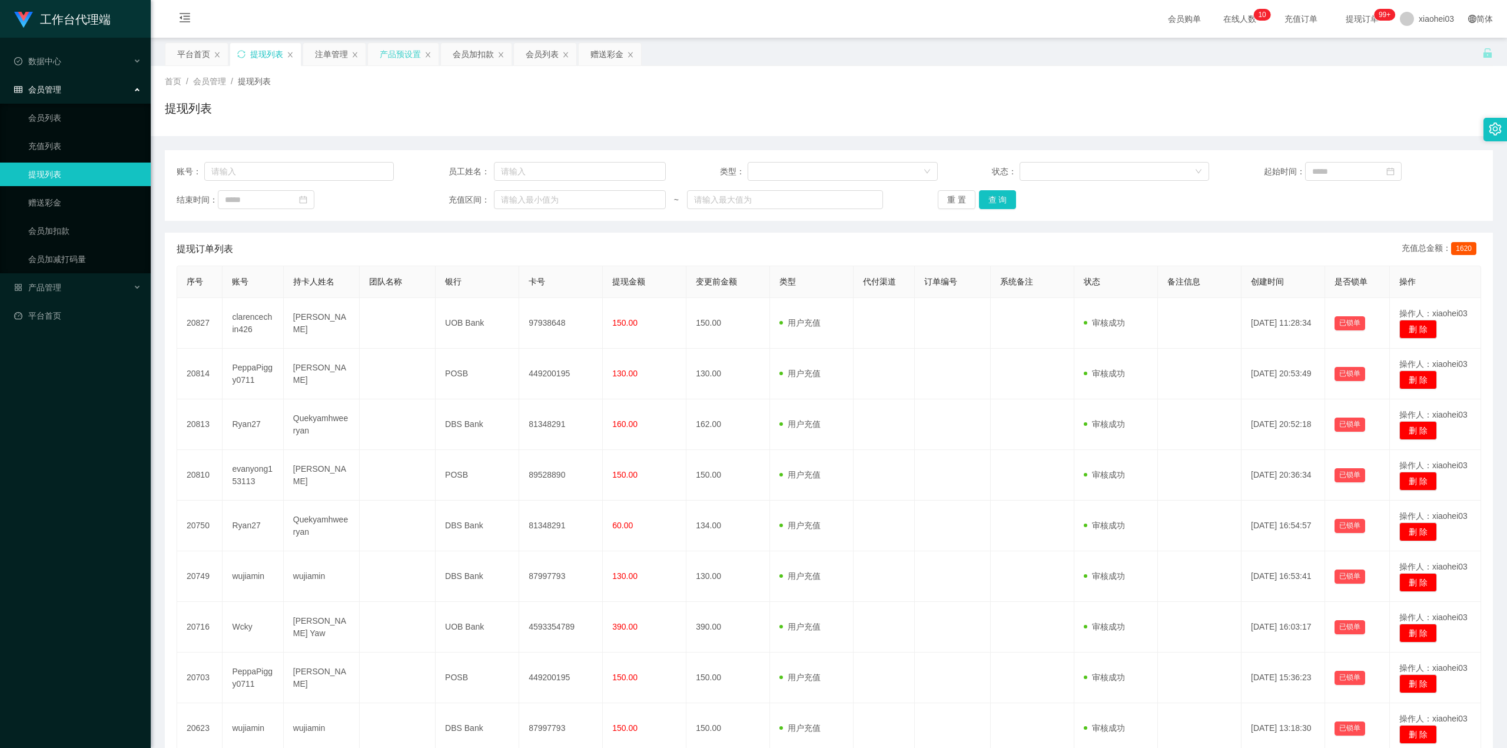
click at [384, 52] on div "产品预设置" at bounding box center [400, 54] width 41 height 22
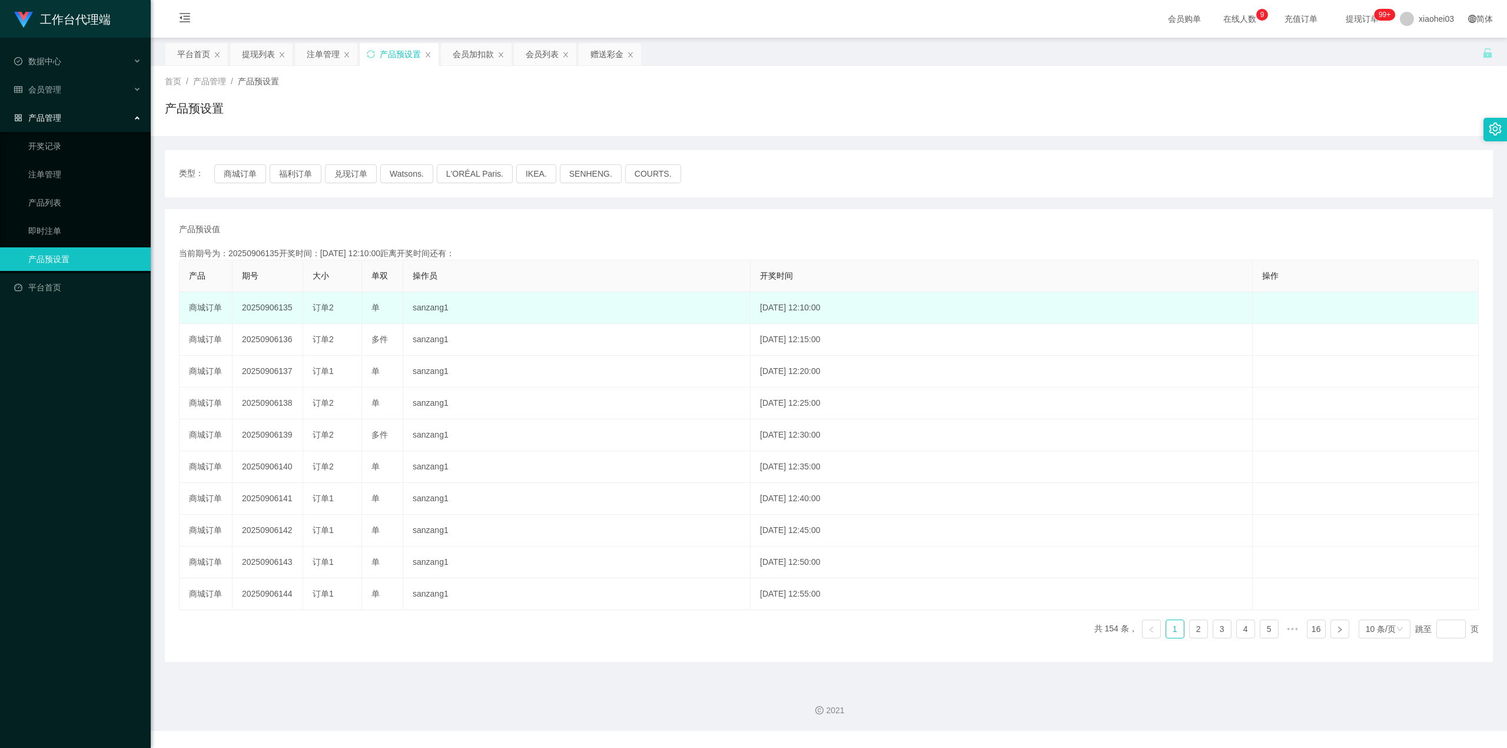
click at [267, 306] on td "20250906135" at bounding box center [268, 308] width 71 height 32
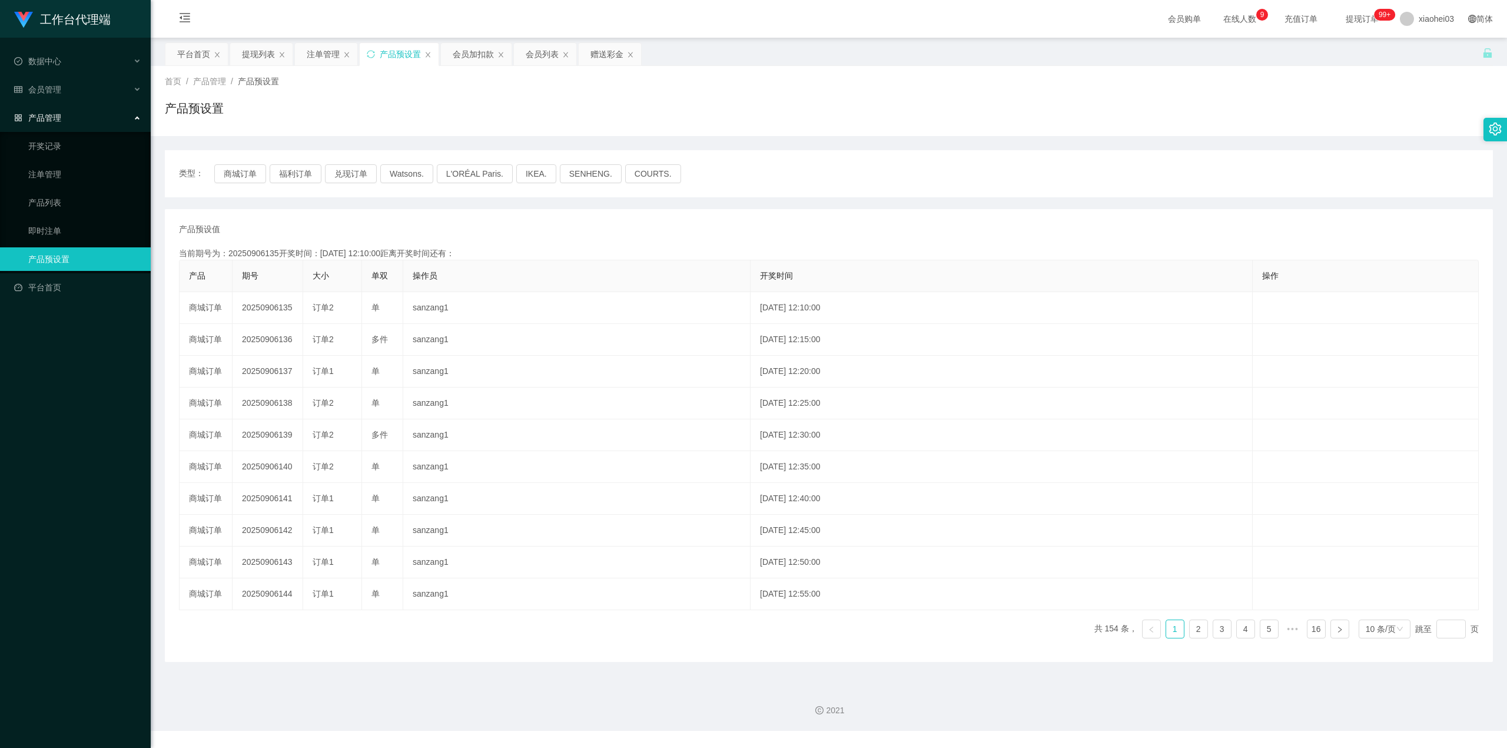
copy td "20250906135"
click at [319, 62] on div "注单管理" at bounding box center [323, 54] width 33 height 22
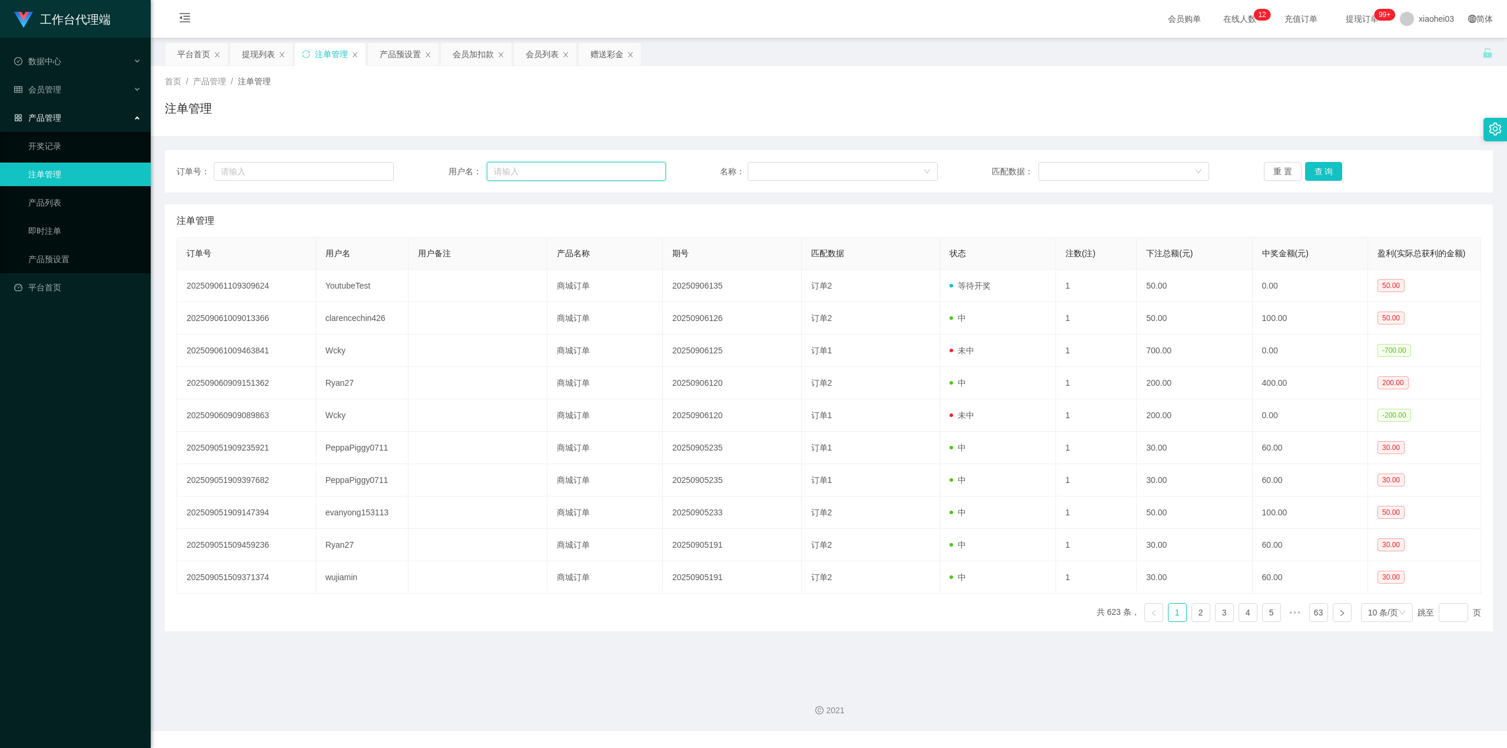
click at [540, 173] on input "text" at bounding box center [576, 171] width 179 height 19
paste input "YoutubeTest"
type input "YoutubeTest"
click at [1317, 174] on button "查 询" at bounding box center [1324, 171] width 38 height 19
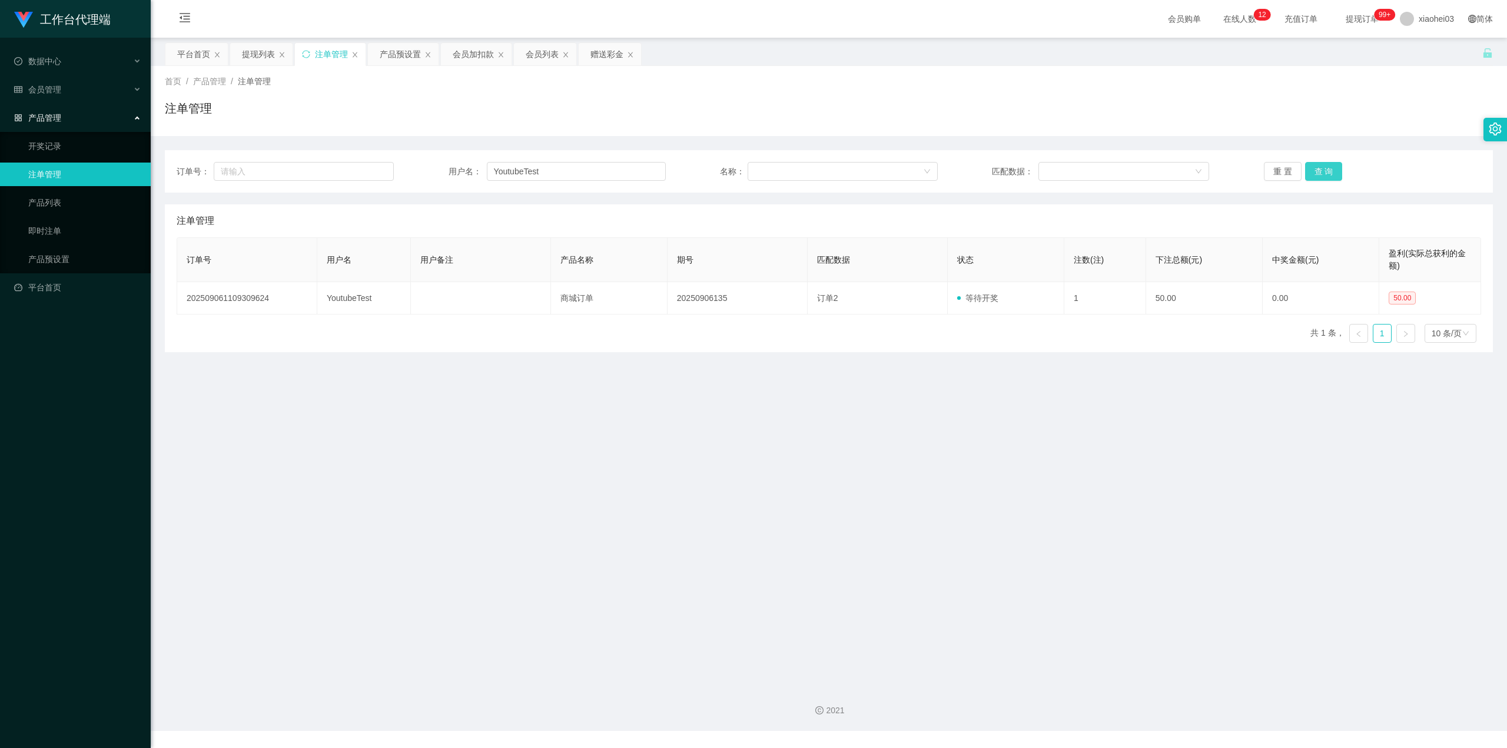
click at [1317, 174] on button "查 询" at bounding box center [1324, 171] width 38 height 19
drag, startPoint x: 562, startPoint y: 167, endPoint x: 119, endPoint y: 137, distance: 443.7
click at [159, 137] on main "关闭左侧 关闭右侧 关闭其它 刷新页面 平台首页 提现列表 注单管理 产品预设置 会员加扣款 会员列表 赠送彩金 首页 / 产品管理 / 注单管理 / 注单管…" at bounding box center [829, 357] width 1356 height 638
click at [1328, 175] on button "查 询" at bounding box center [1324, 171] width 38 height 19
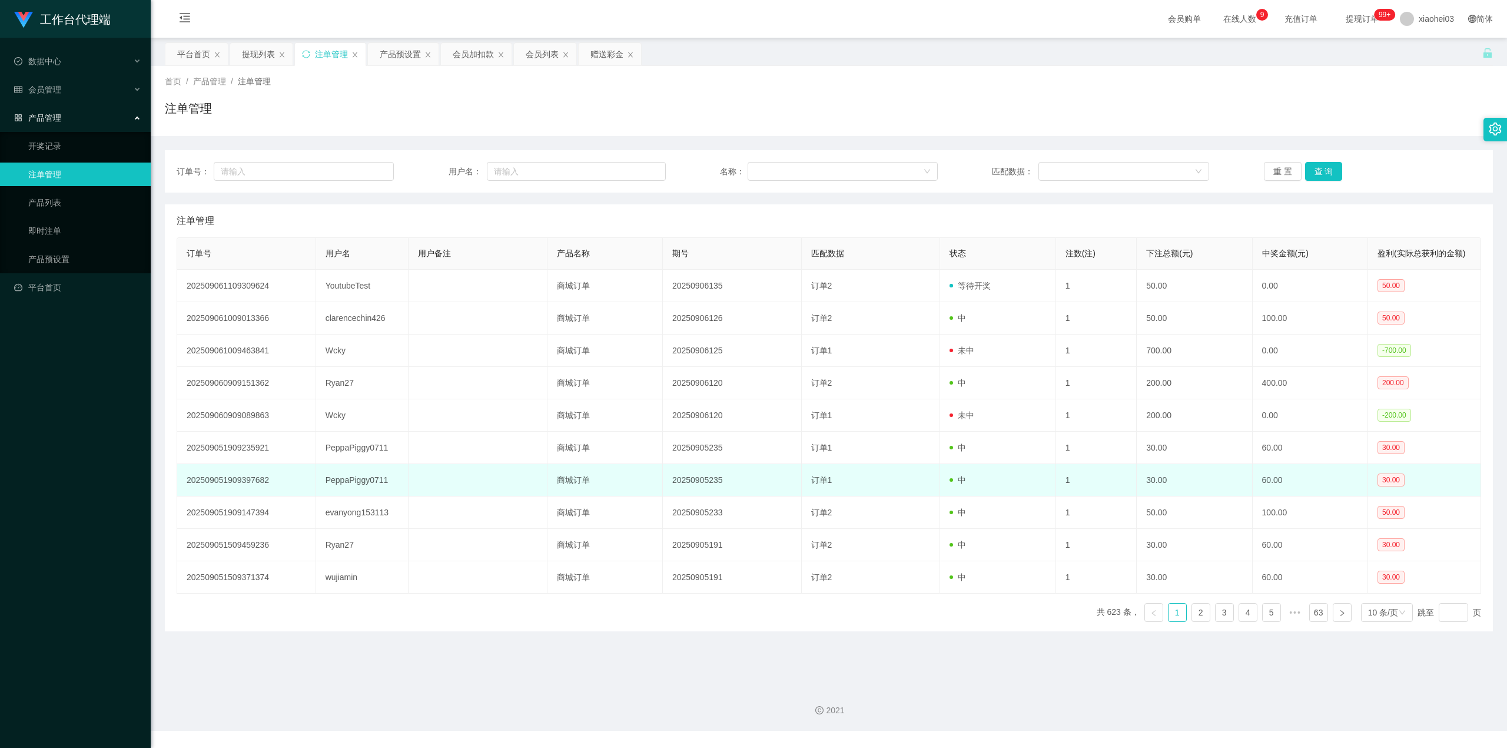
click at [736, 476] on td "20250905235" at bounding box center [732, 480] width 139 height 32
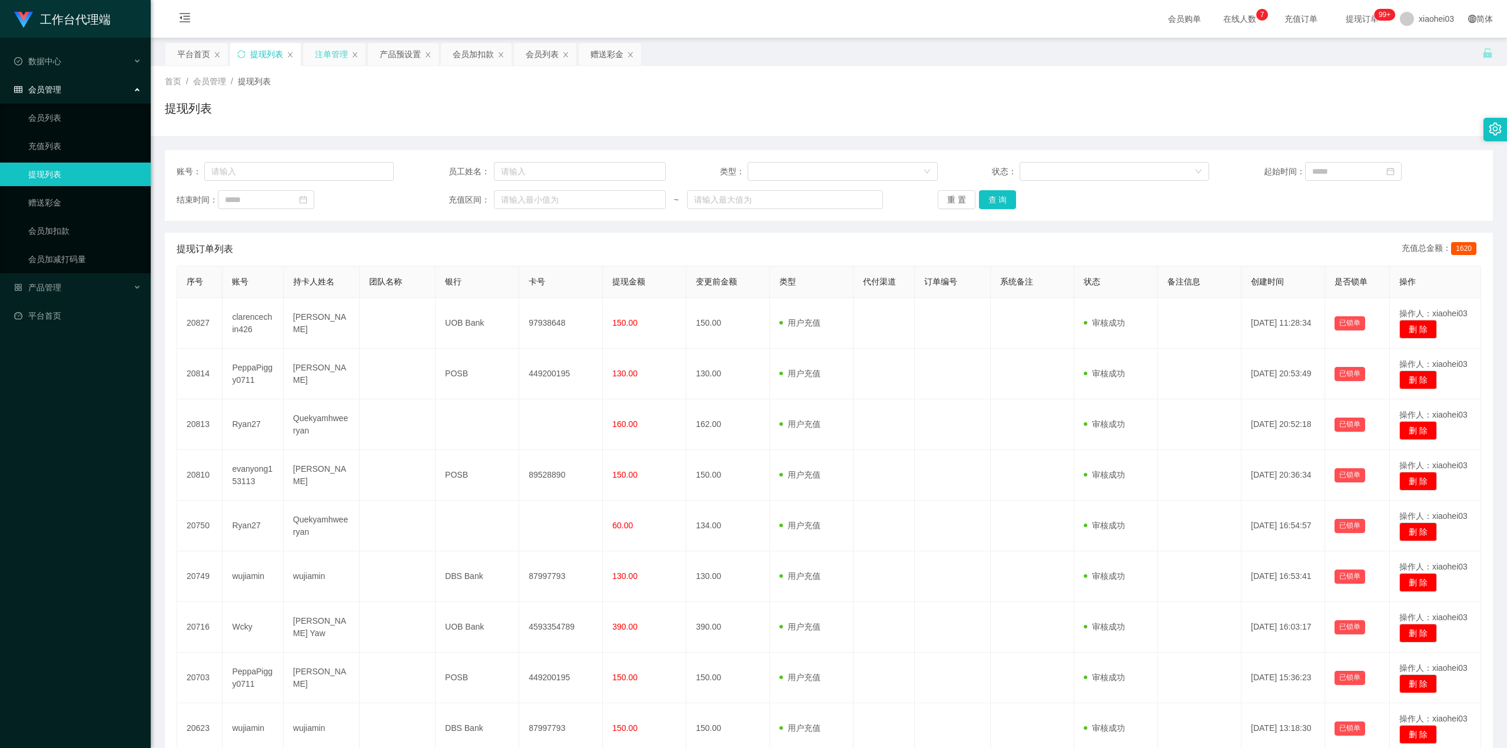
click at [316, 59] on div "注单管理" at bounding box center [331, 54] width 33 height 22
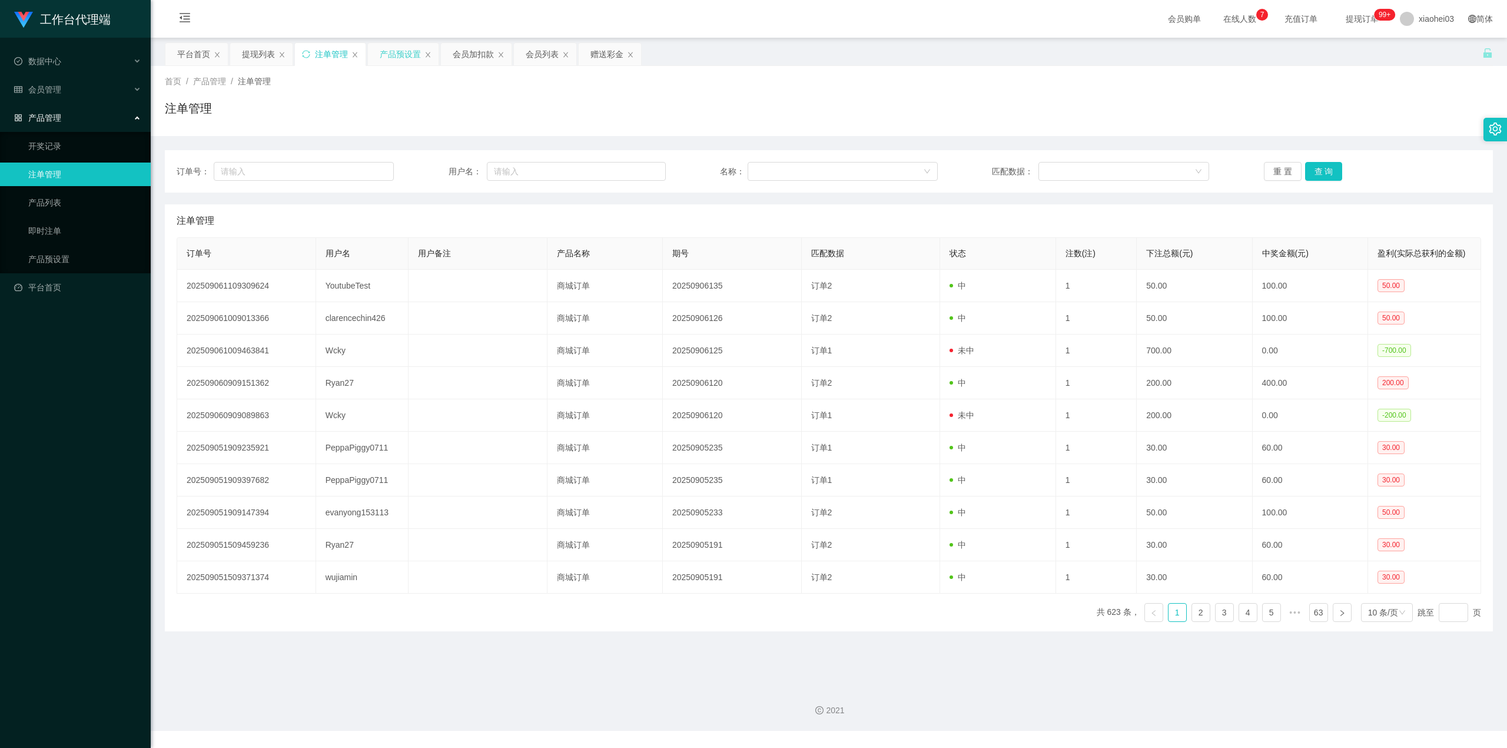
drag, startPoint x: 392, startPoint y: 57, endPoint x: 420, endPoint y: 64, distance: 29.1
click at [394, 57] on div "产品预设置" at bounding box center [400, 54] width 41 height 22
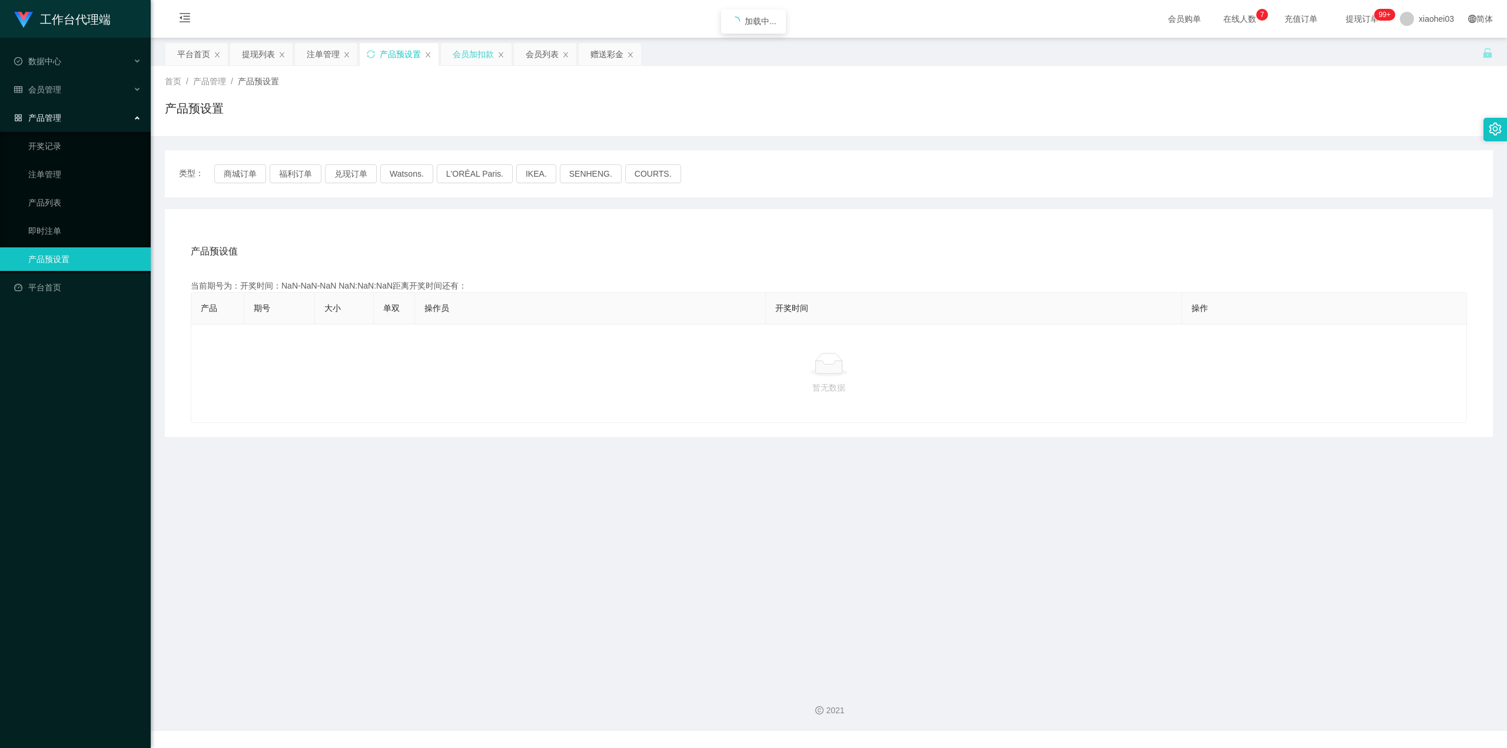
click at [476, 59] on div "会员加扣款" at bounding box center [473, 54] width 41 height 22
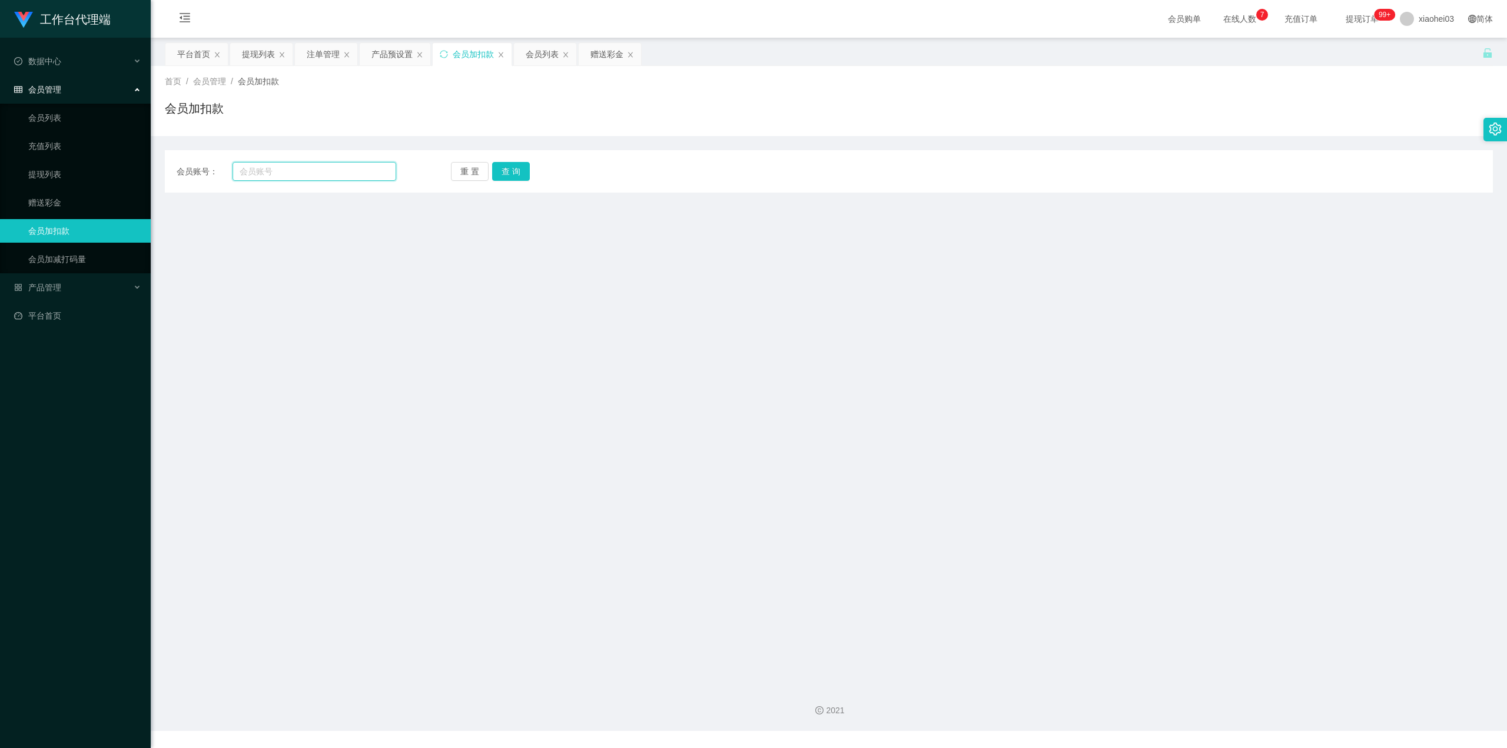
click at [306, 177] on input "text" at bounding box center [315, 171] width 164 height 19
paste input "6597166984"
type input "6597166984"
click at [526, 178] on button "查 询" at bounding box center [511, 171] width 38 height 19
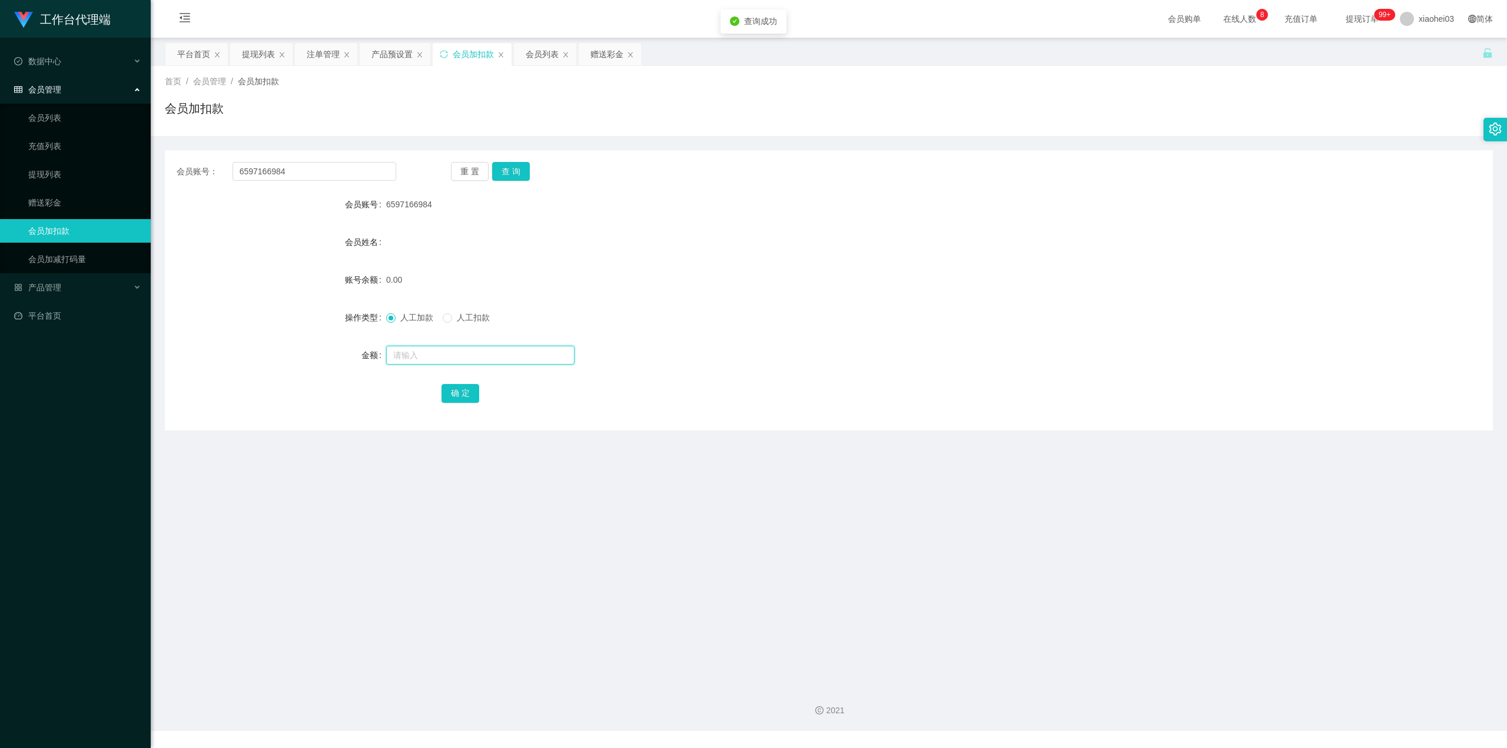
click at [477, 346] on input "text" at bounding box center [480, 355] width 188 height 19
type input "100"
click at [469, 384] on button "确 定" at bounding box center [460, 393] width 38 height 19
click at [860, 238] on div "会员姓名" at bounding box center [829, 242] width 1328 height 24
drag, startPoint x: 319, startPoint y: 172, endPoint x: 52, endPoint y: 147, distance: 267.9
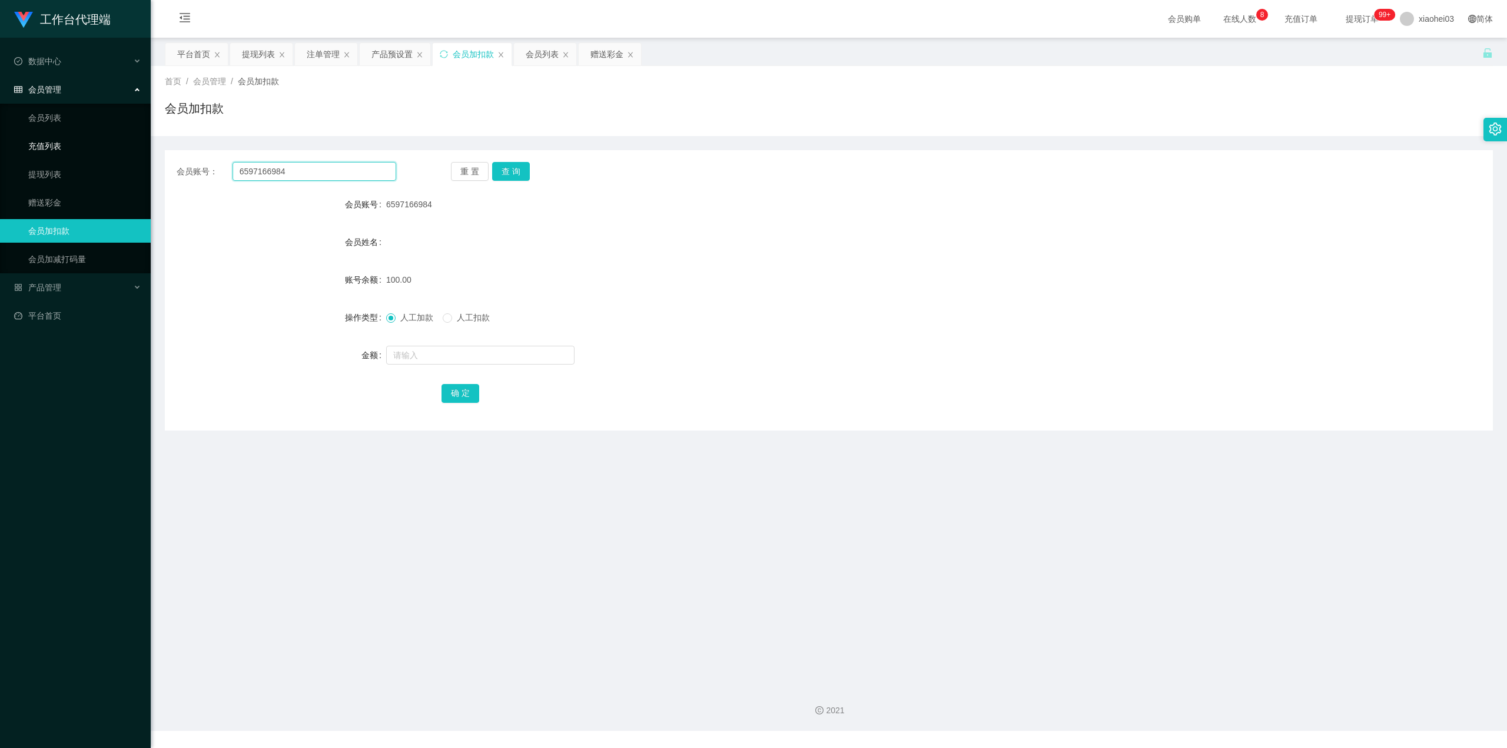
click at [92, 153] on section "工作台代理端 数据中心 会员管理 会员列表 充值列表 提现列表 赠送彩金 会员加扣款 会员加减打码量 产品管理 开奖记录 注单管理 产品列表 即时注单 产品预…" at bounding box center [753, 365] width 1507 height 731
paste input "jiajie"
type input "jiajie"
click at [518, 166] on button "查 询" at bounding box center [511, 171] width 38 height 19
click at [476, 354] on input "text" at bounding box center [480, 355] width 188 height 19
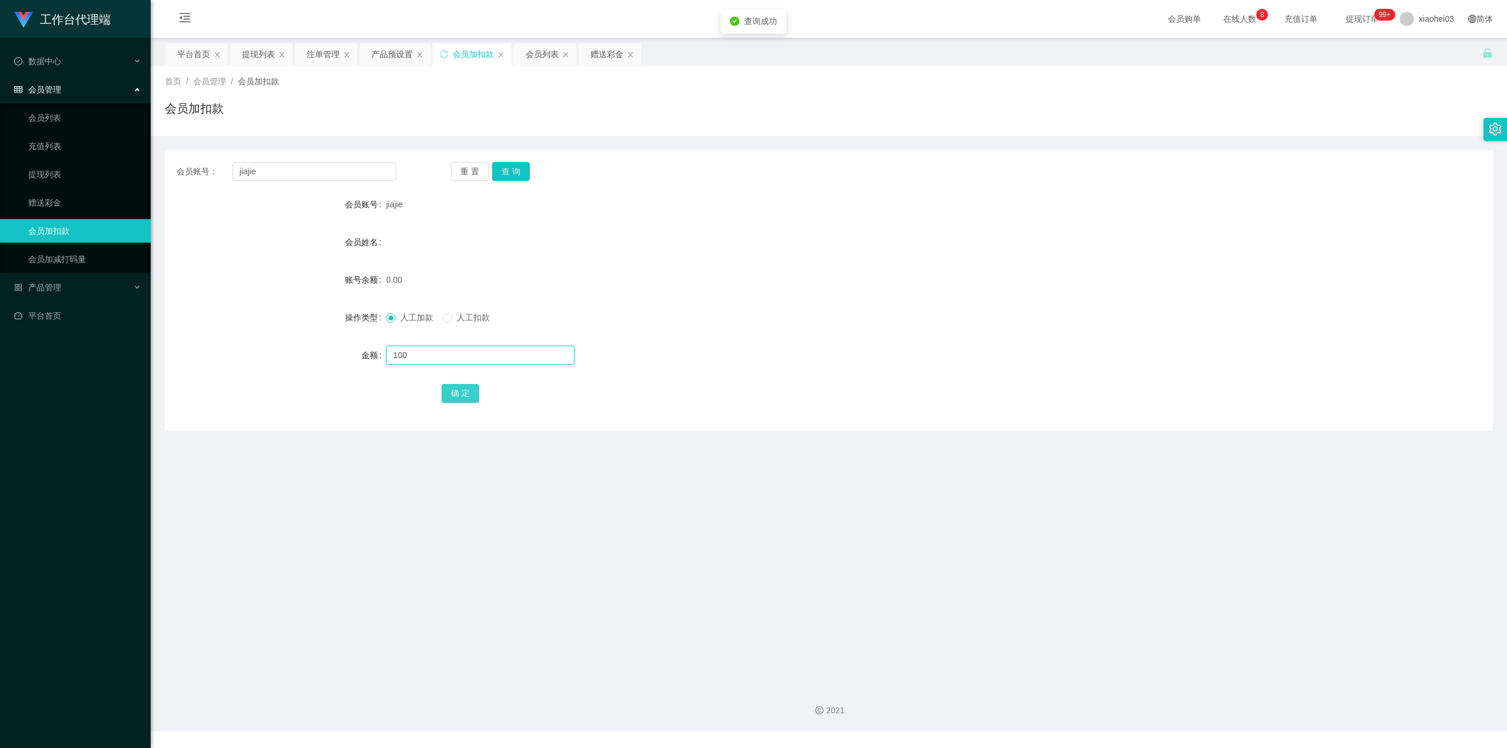
type input "100"
click at [462, 396] on button "确 定" at bounding box center [460, 393] width 38 height 19
drag, startPoint x: 904, startPoint y: 281, endPoint x: 1016, endPoint y: 221, distance: 126.7
click at [905, 280] on div "100.00" at bounding box center [773, 280] width 775 height 24
drag, startPoint x: 333, startPoint y: 179, endPoint x: 34, endPoint y: 184, distance: 299.7
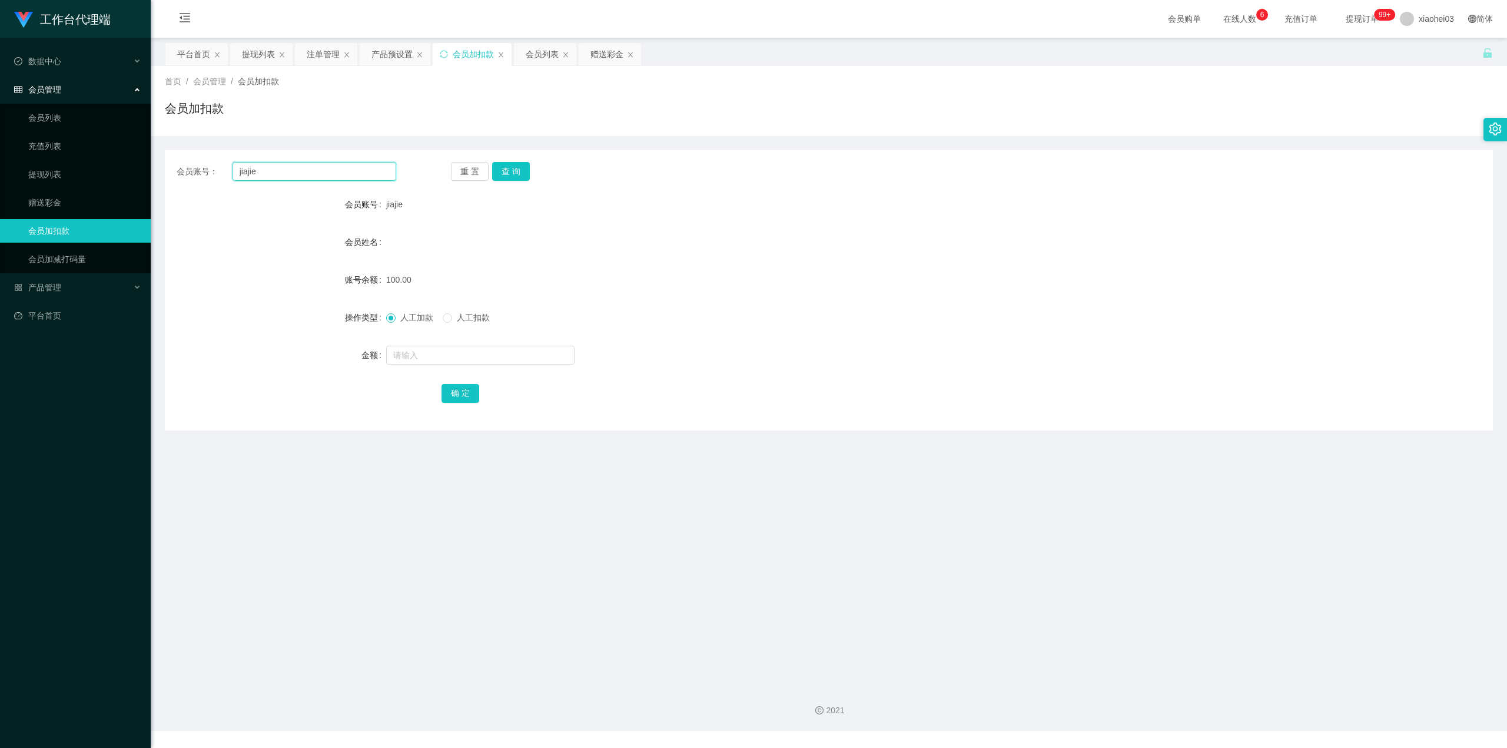
click at [10, 180] on section "工作台代理端 数据中心 会员管理 会员列表 充值列表 提现列表 赠送彩金 会员加扣款 会员加减打码量 产品管理 开奖记录 注单管理 产品列表 即时注单 产品预…" at bounding box center [753, 365] width 1507 height 731
paste input "YoutubeTest"
type input "YoutubeTest"
drag, startPoint x: 472, startPoint y: 166, endPoint x: 509, endPoint y: 171, distance: 36.8
click at [481, 168] on button "重 置" at bounding box center [470, 171] width 38 height 19
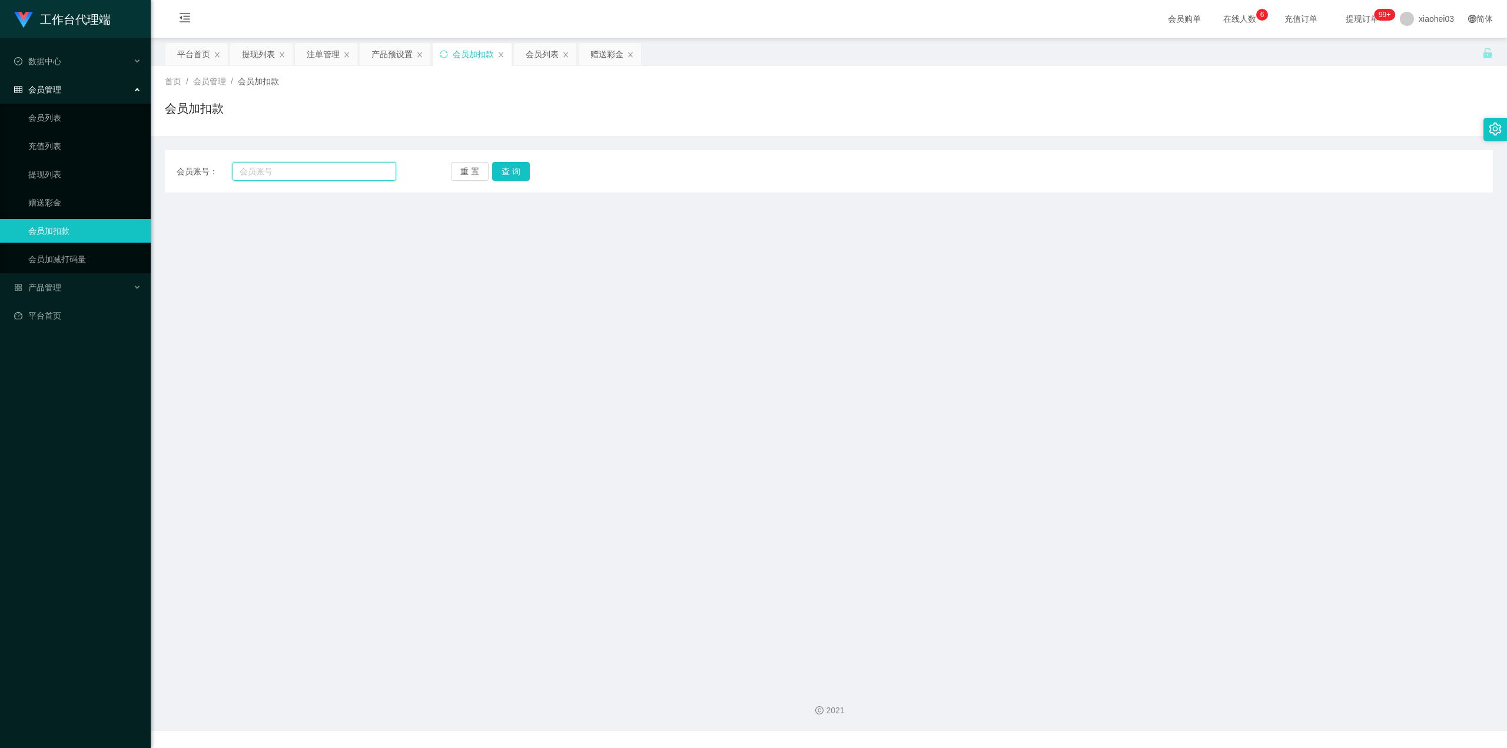
drag, startPoint x: 310, startPoint y: 174, endPoint x: 370, endPoint y: 172, distance: 60.1
click at [304, 174] on input "text" at bounding box center [315, 171] width 164 height 19
paste input "YoutubeTest"
type input "YoutubeTest"
click at [507, 174] on button "查 询" at bounding box center [511, 171] width 38 height 19
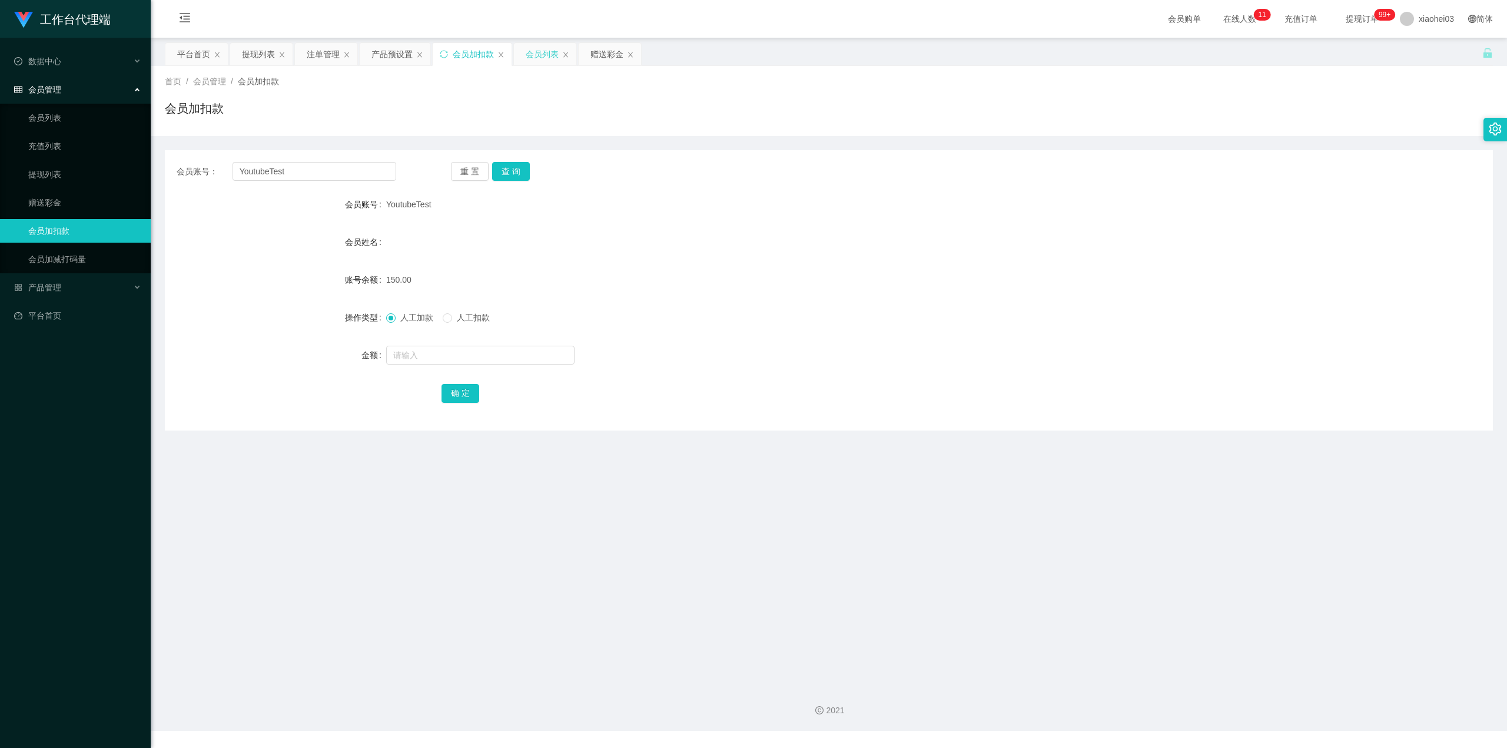
click at [549, 55] on div "会员列表" at bounding box center [542, 54] width 33 height 22
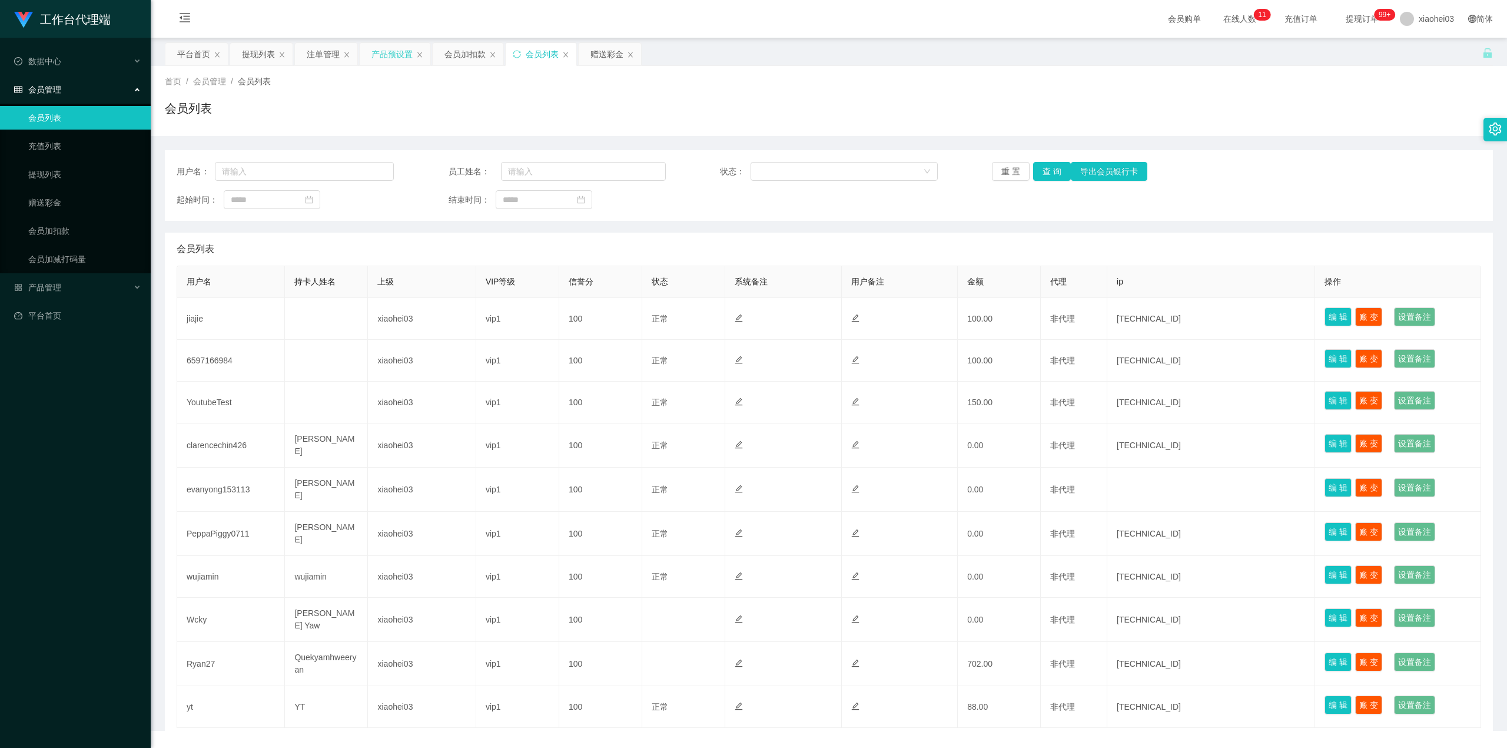
click at [382, 50] on div "产品预设置" at bounding box center [391, 54] width 41 height 22
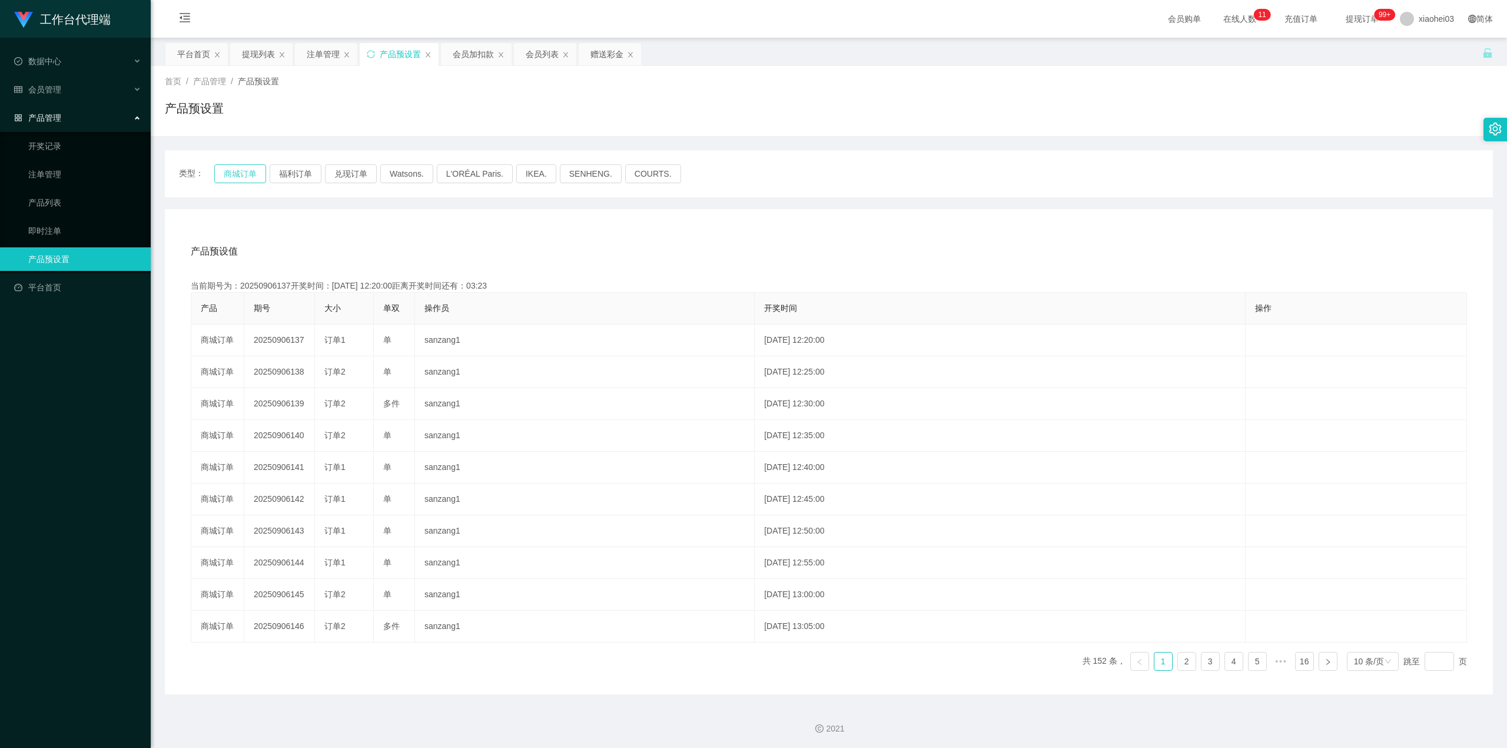
click at [227, 170] on button "商城订单" at bounding box center [240, 173] width 52 height 19
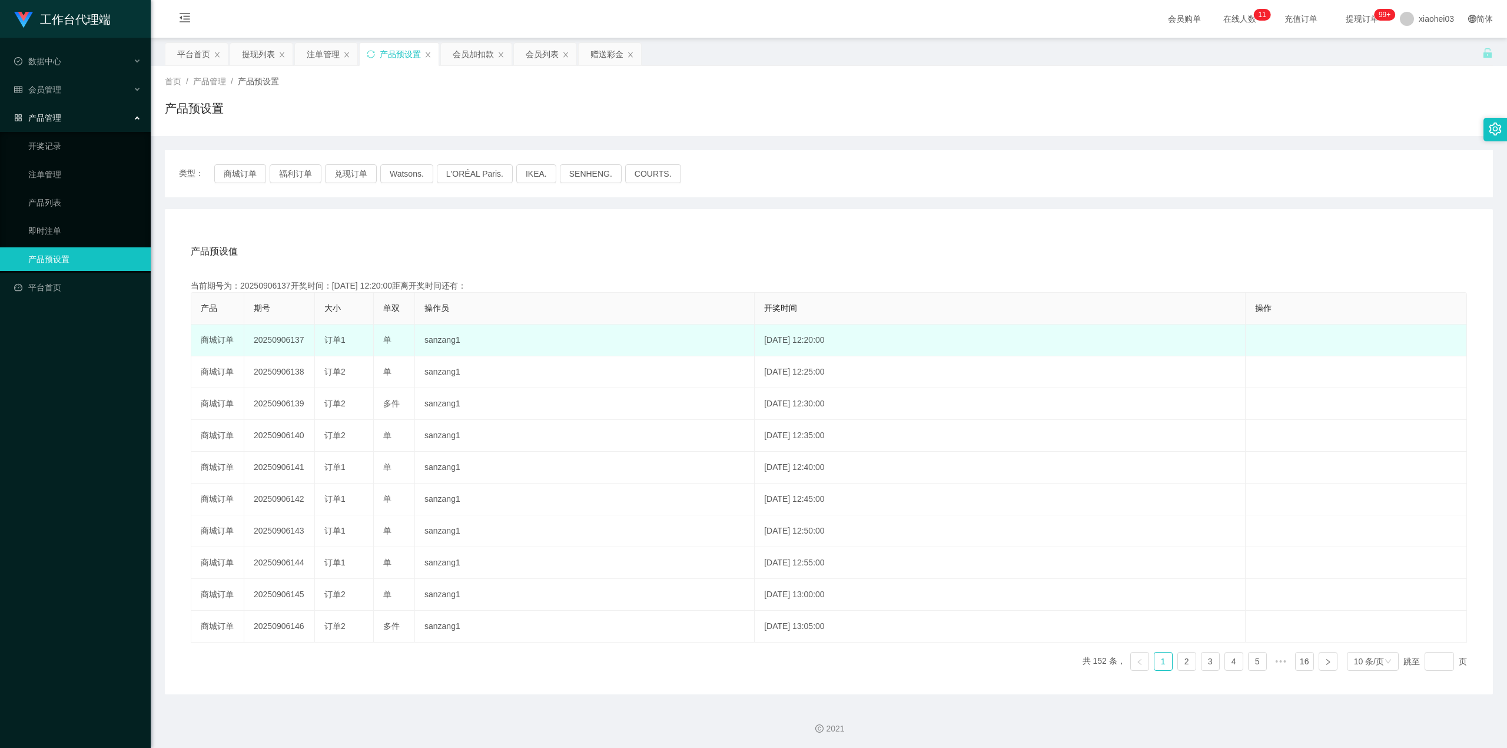
click at [291, 343] on td "20250906137" at bounding box center [279, 340] width 71 height 32
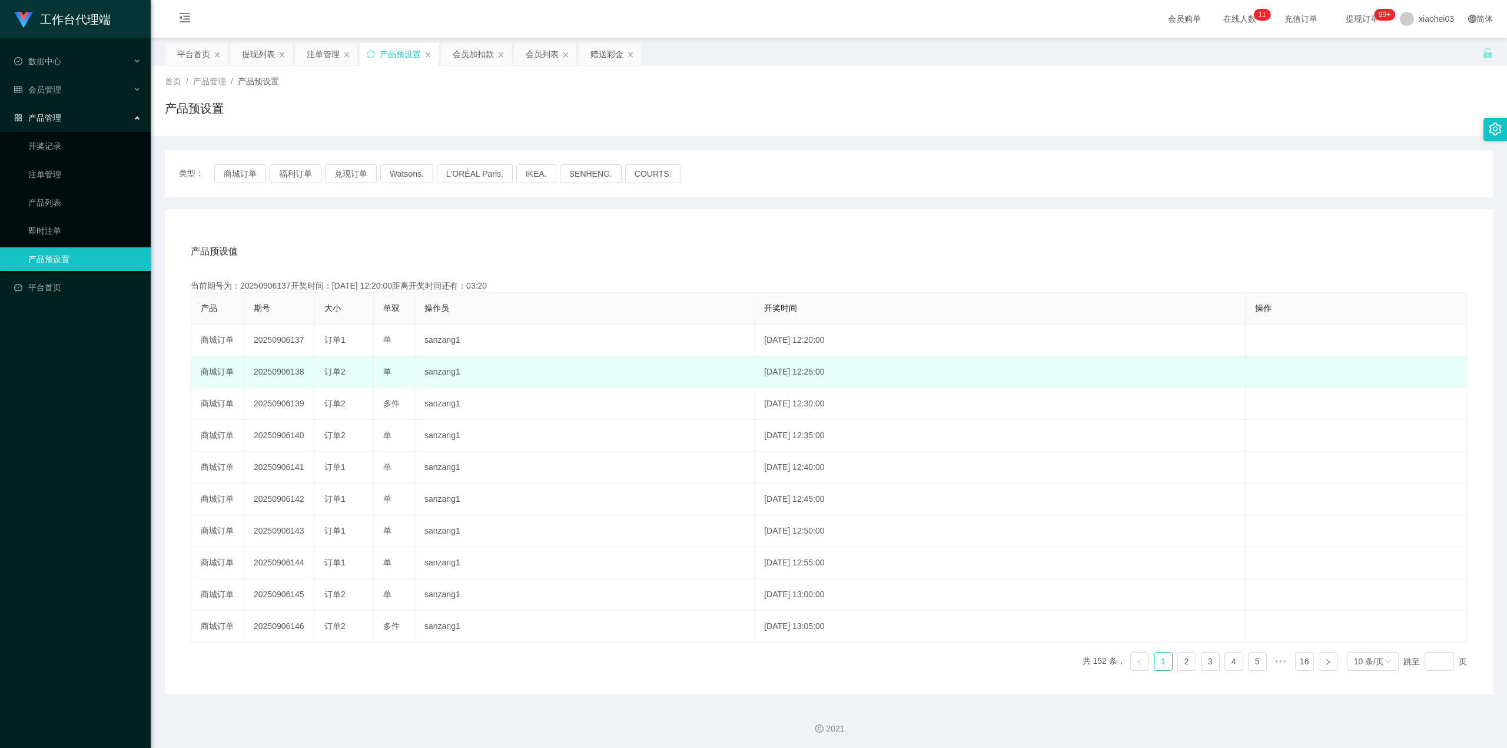
copy td "20250906137"
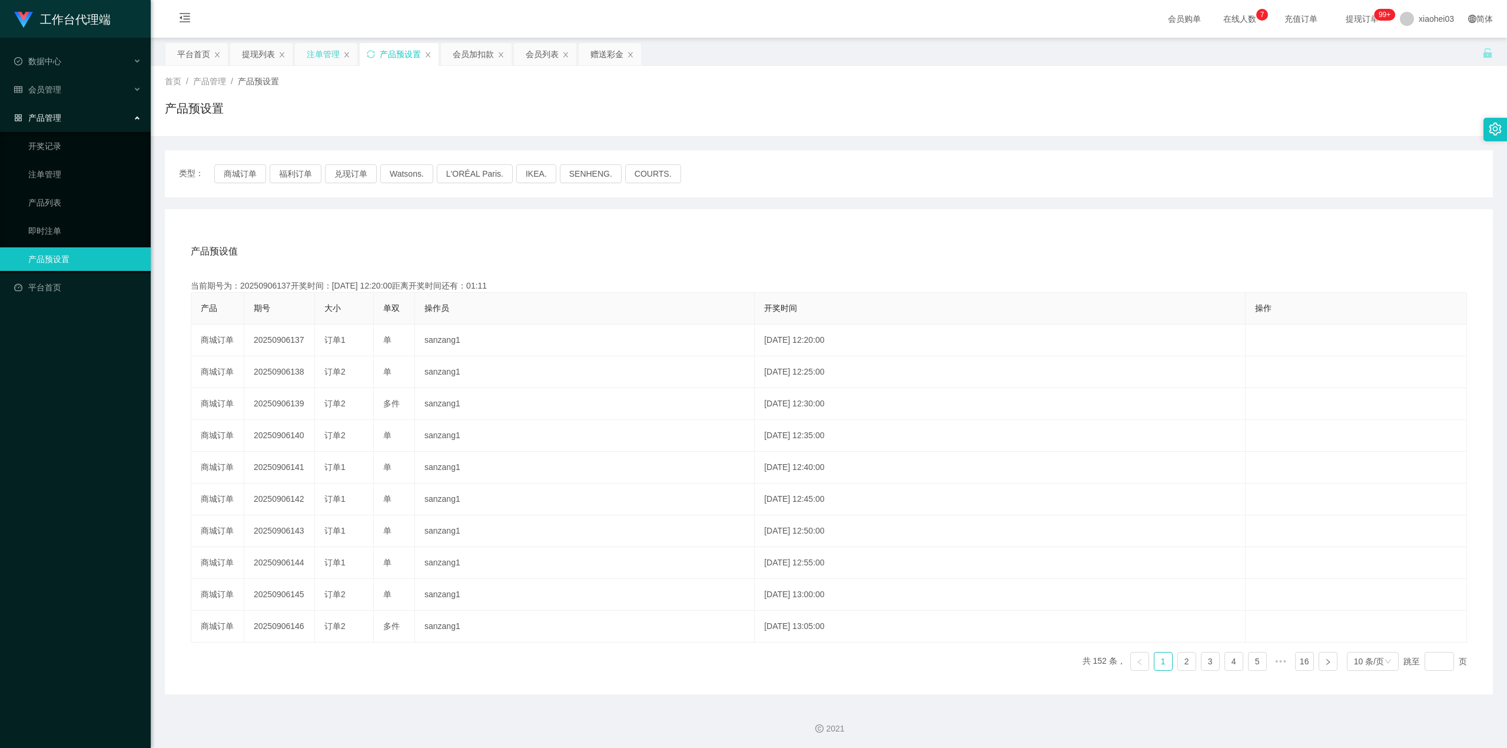
click at [328, 61] on div "注单管理" at bounding box center [323, 54] width 33 height 22
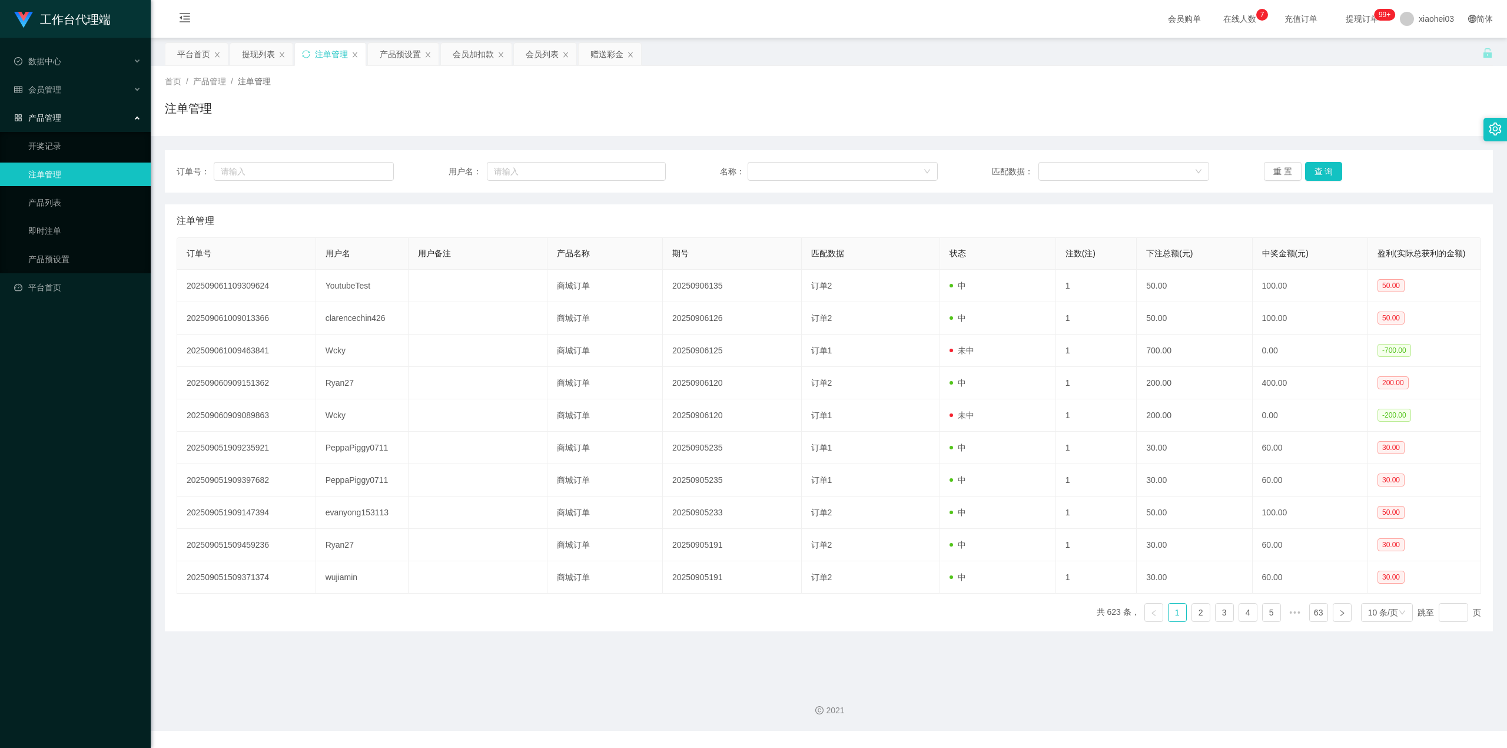
click at [1338, 172] on div "重 置 查 询" at bounding box center [1372, 171] width 217 height 19
click at [1329, 175] on button "查 询" at bounding box center [1324, 171] width 38 height 19
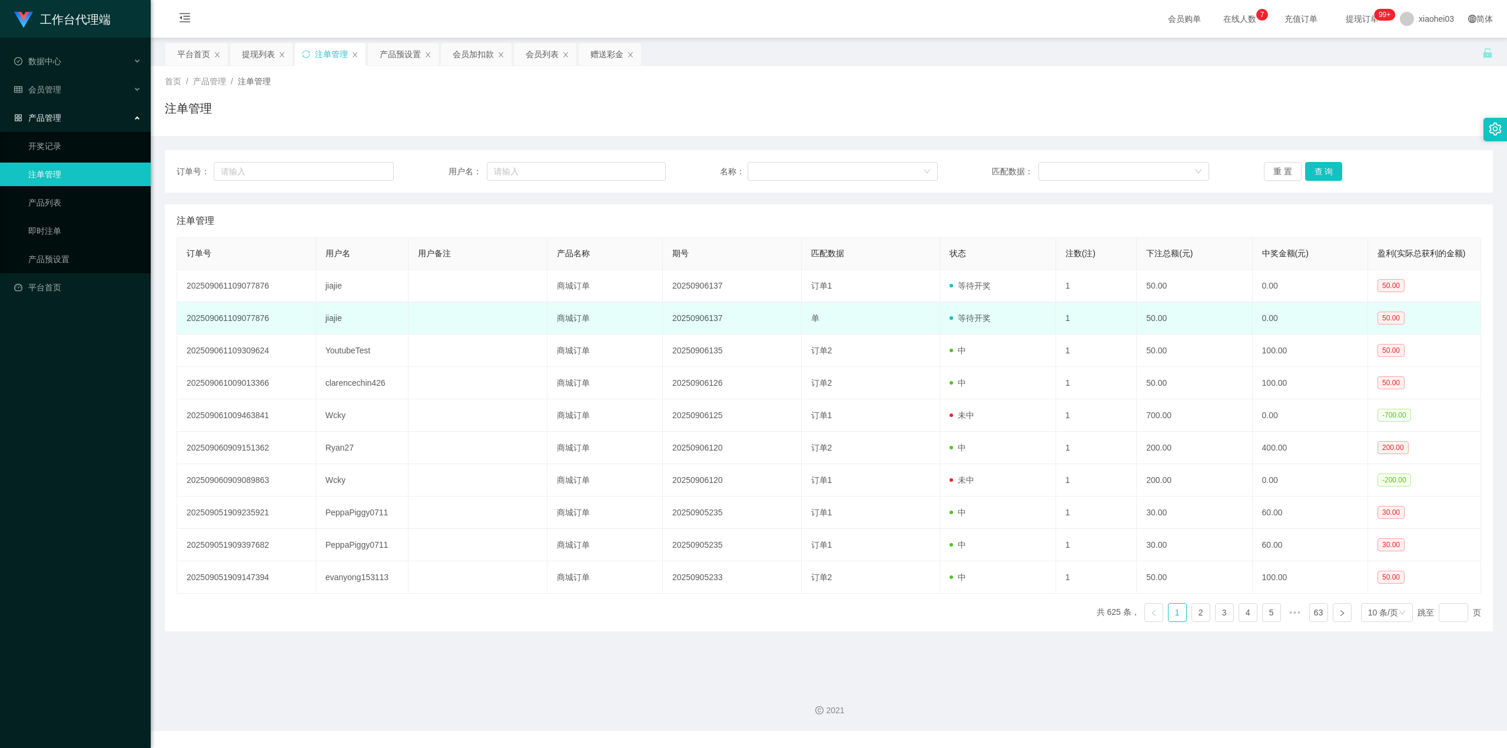
click at [811, 319] on span "单" at bounding box center [815, 317] width 8 height 9
click at [326, 319] on td "jiajie" at bounding box center [362, 318] width 92 height 32
click at [325, 318] on td "jiajie" at bounding box center [362, 318] width 92 height 32
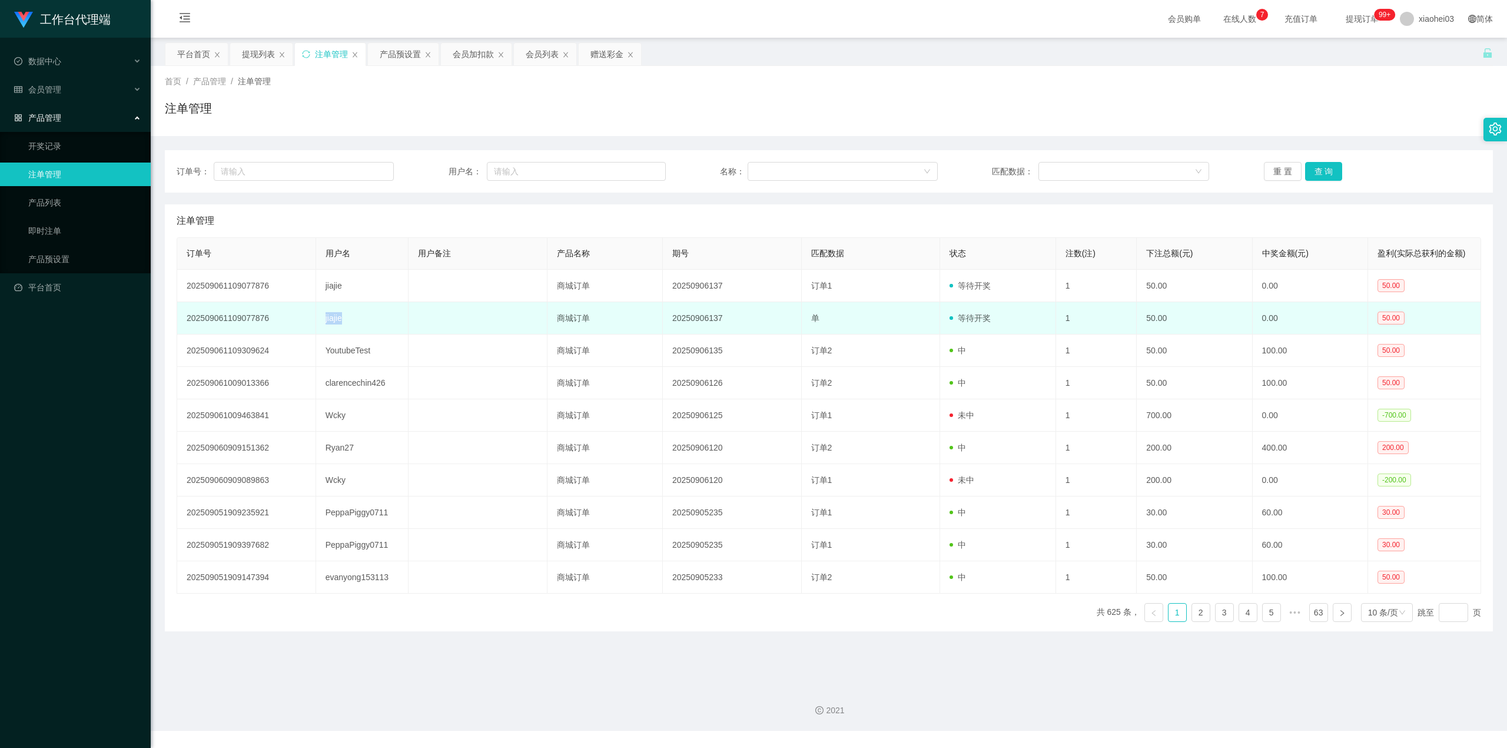
click at [325, 318] on td "jiajie" at bounding box center [362, 318] width 92 height 32
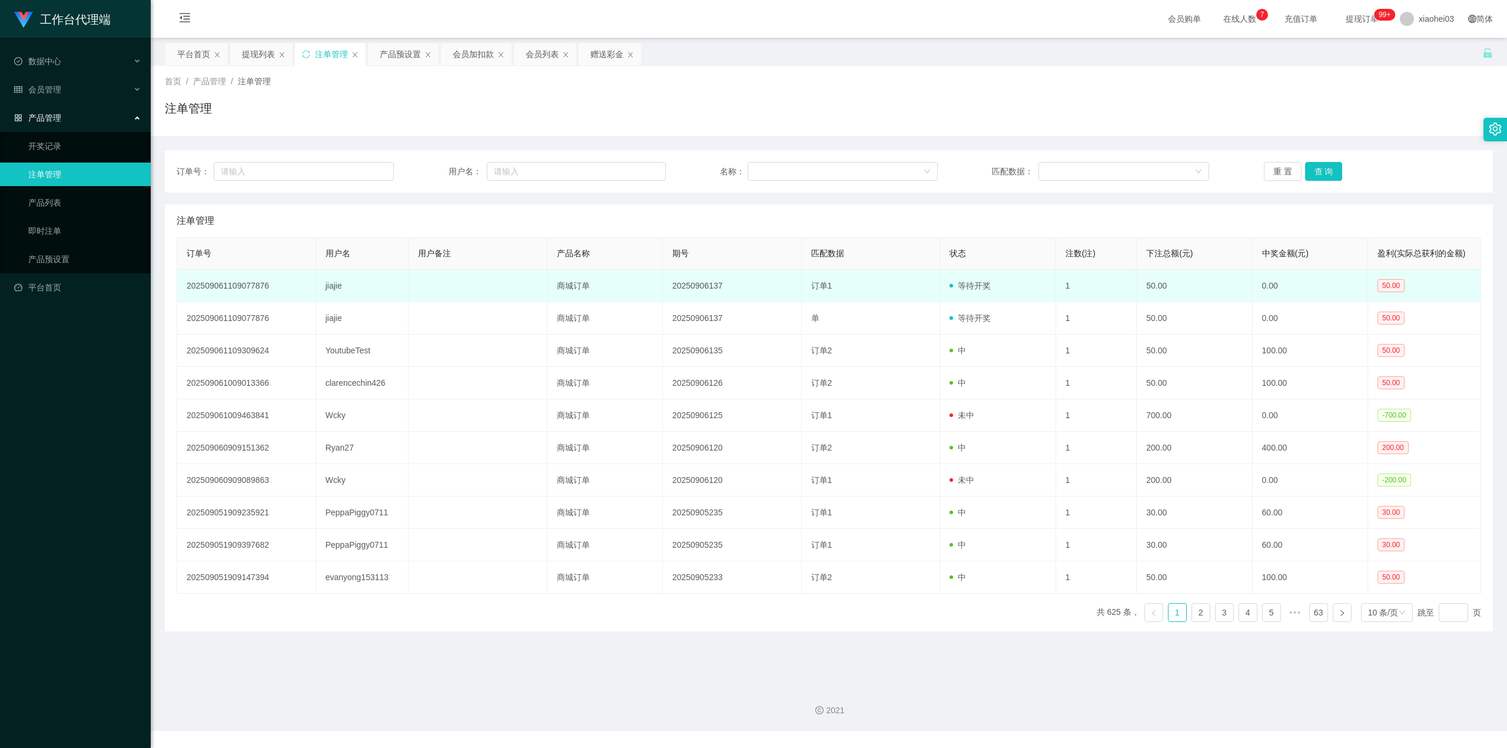
click at [1091, 300] on td "1" at bounding box center [1096, 286] width 81 height 32
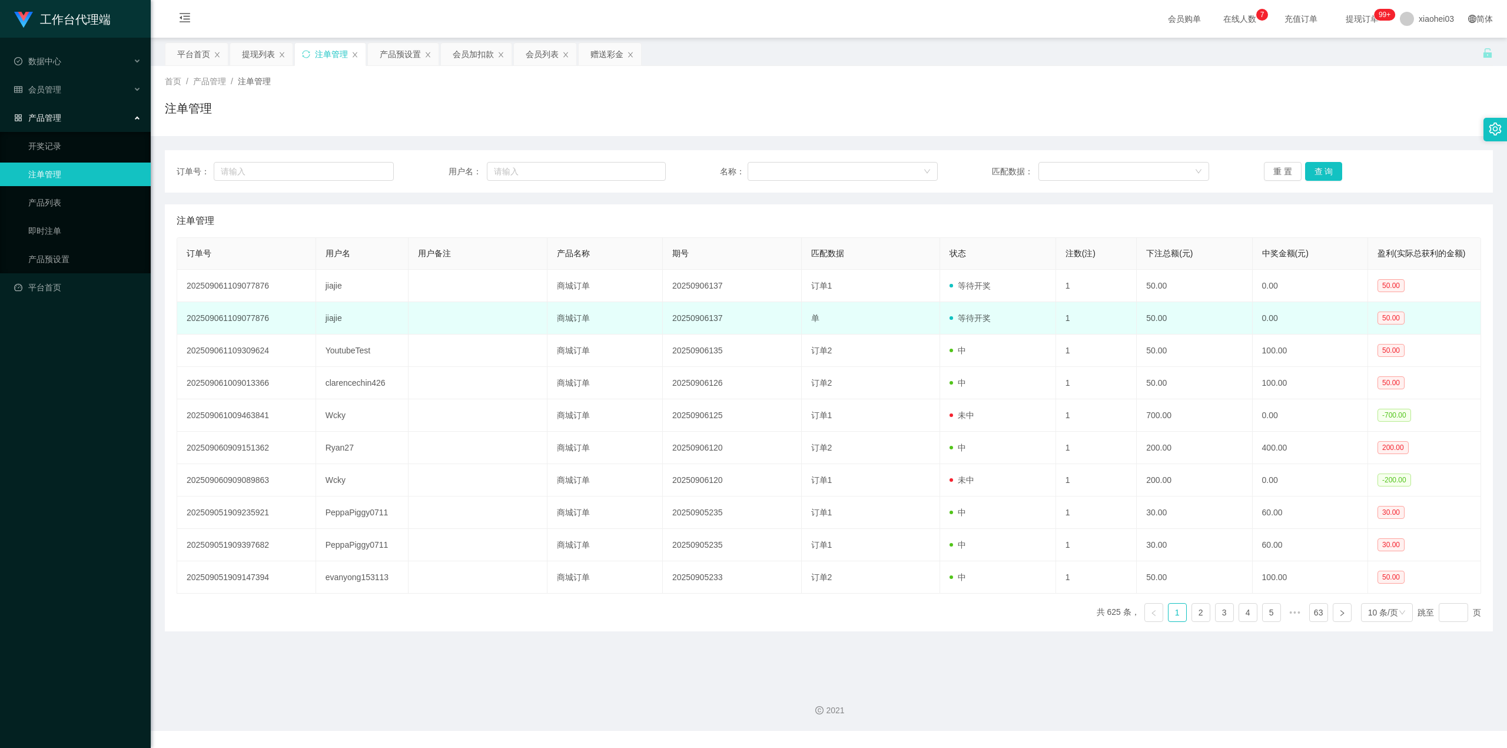
click at [949, 324] on span at bounding box center [953, 318] width 8 height 12
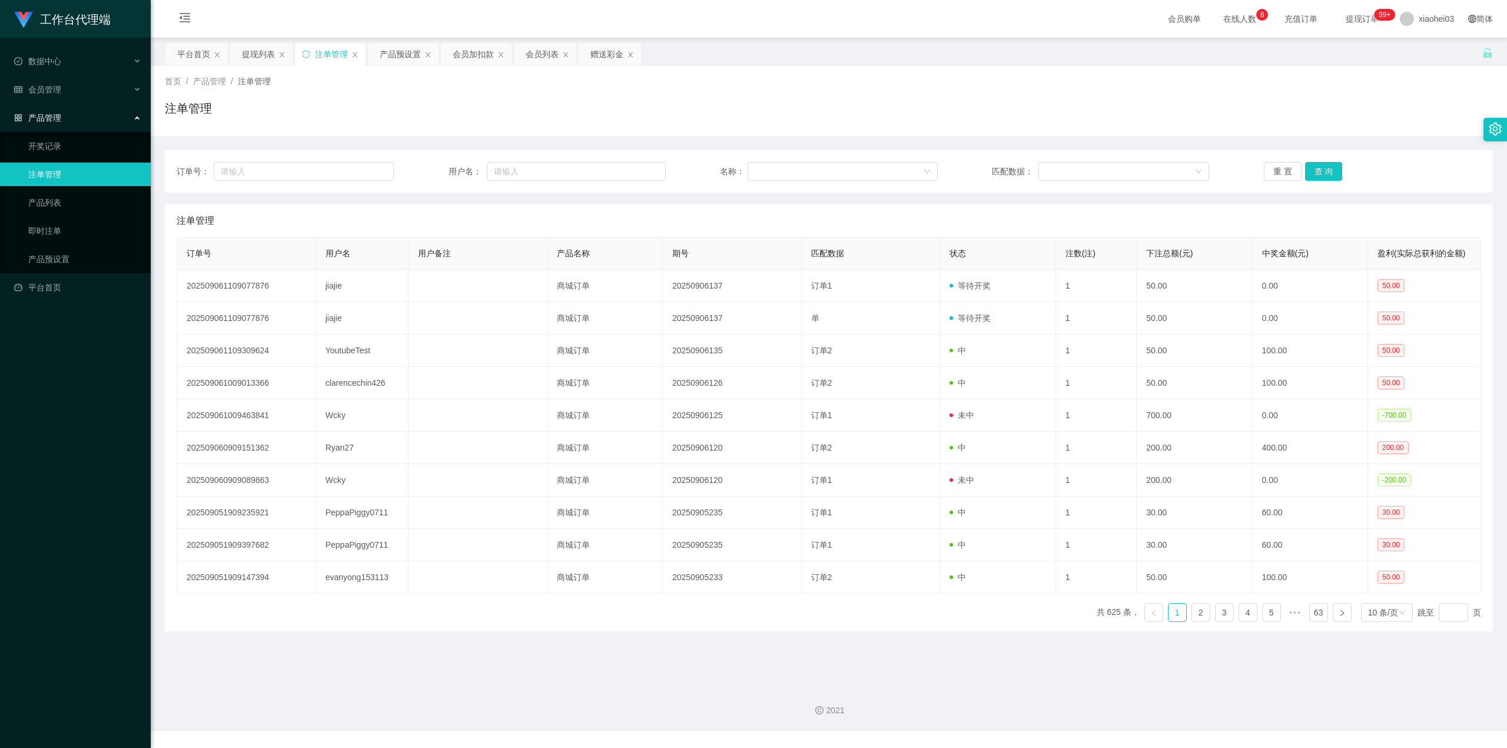
drag, startPoint x: 394, startPoint y: 59, endPoint x: 389, endPoint y: 69, distance: 10.5
click at [394, 59] on div "产品预设置" at bounding box center [400, 54] width 41 height 22
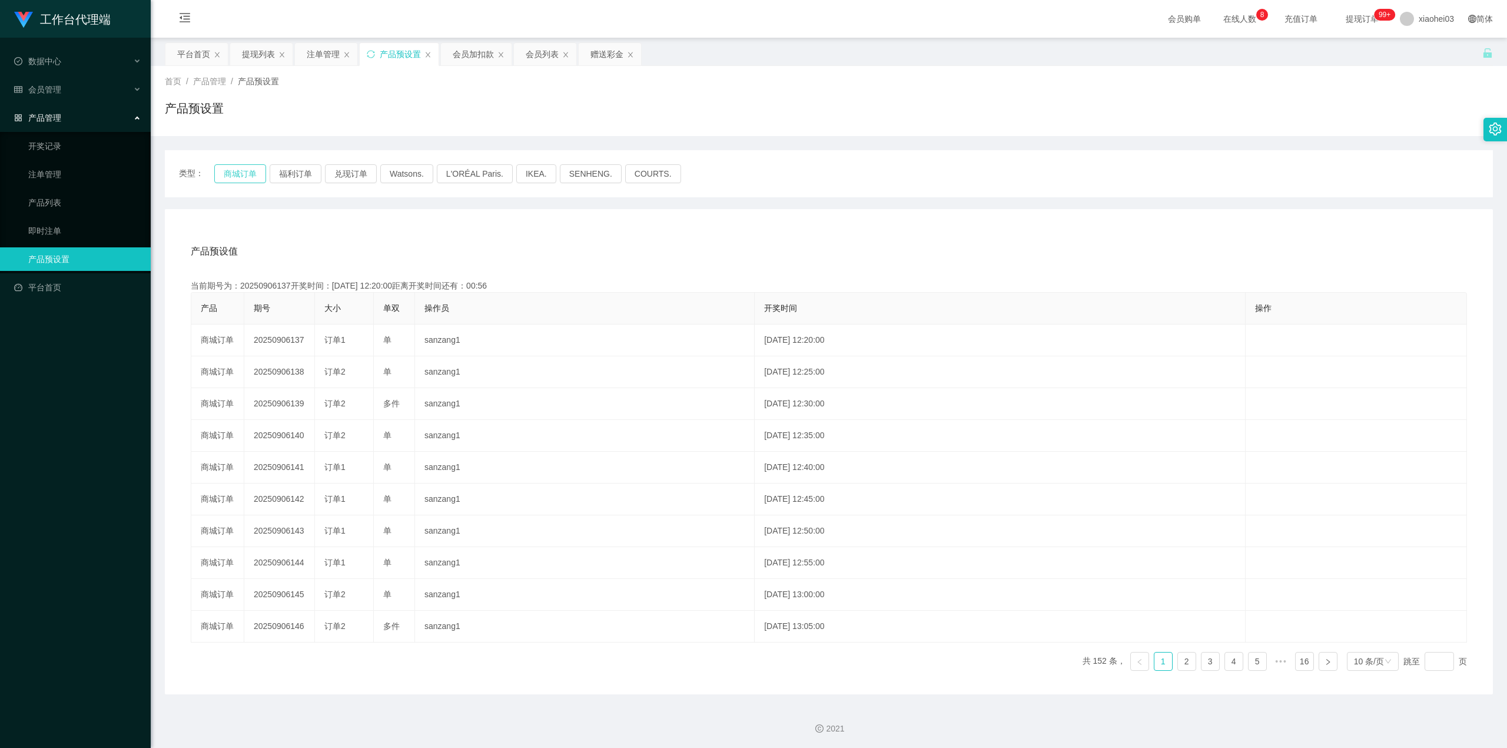
click at [225, 168] on button "商城订单" at bounding box center [240, 173] width 52 height 19
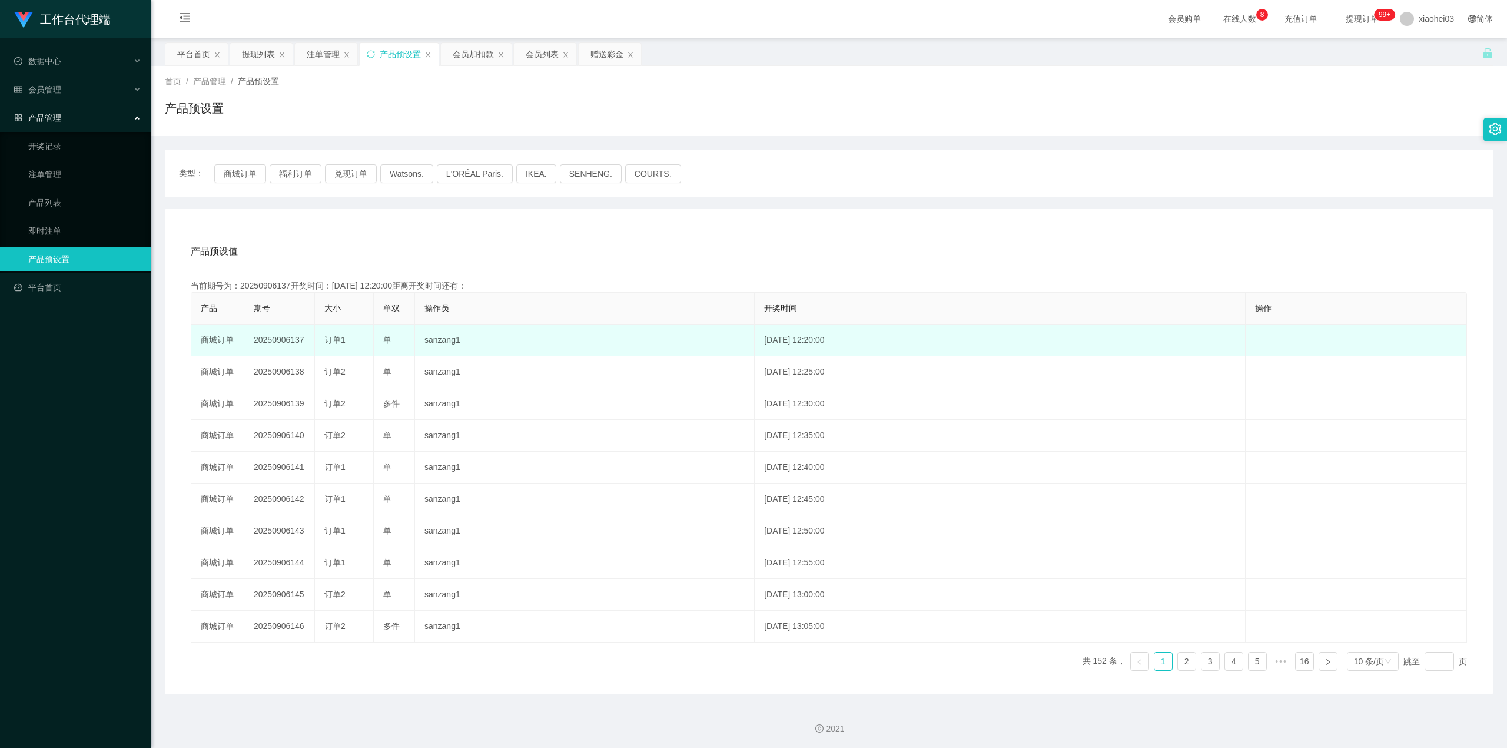
click at [341, 345] on div "订单1" at bounding box center [343, 340] width 39 height 12
click at [333, 337] on span "订单1" at bounding box center [334, 339] width 21 height 9
click at [333, 333] on td "订单1" at bounding box center [344, 340] width 59 height 32
click at [363, 333] on td "订单1" at bounding box center [344, 340] width 59 height 32
click at [391, 336] on span "单" at bounding box center [387, 339] width 8 height 9
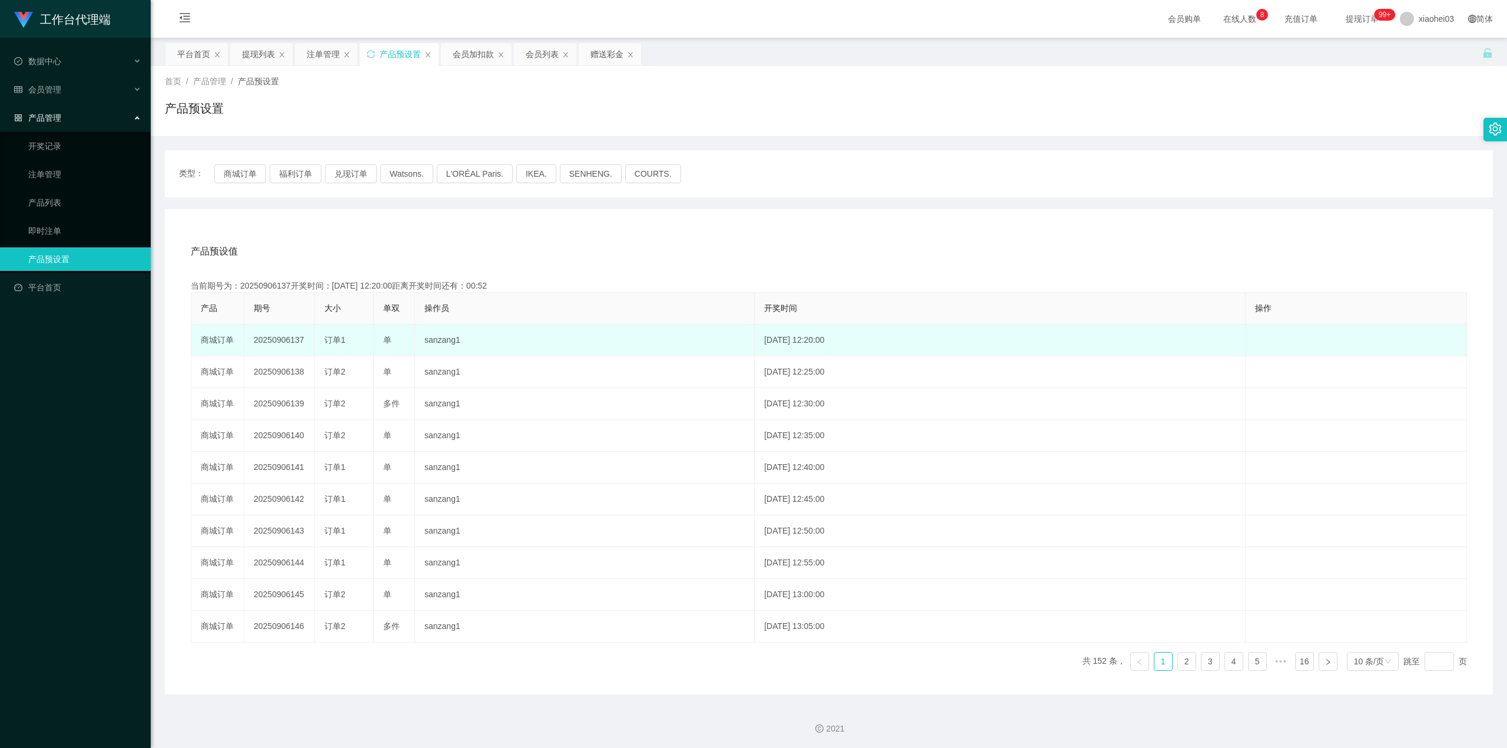
click at [391, 336] on span "单" at bounding box center [387, 339] width 8 height 9
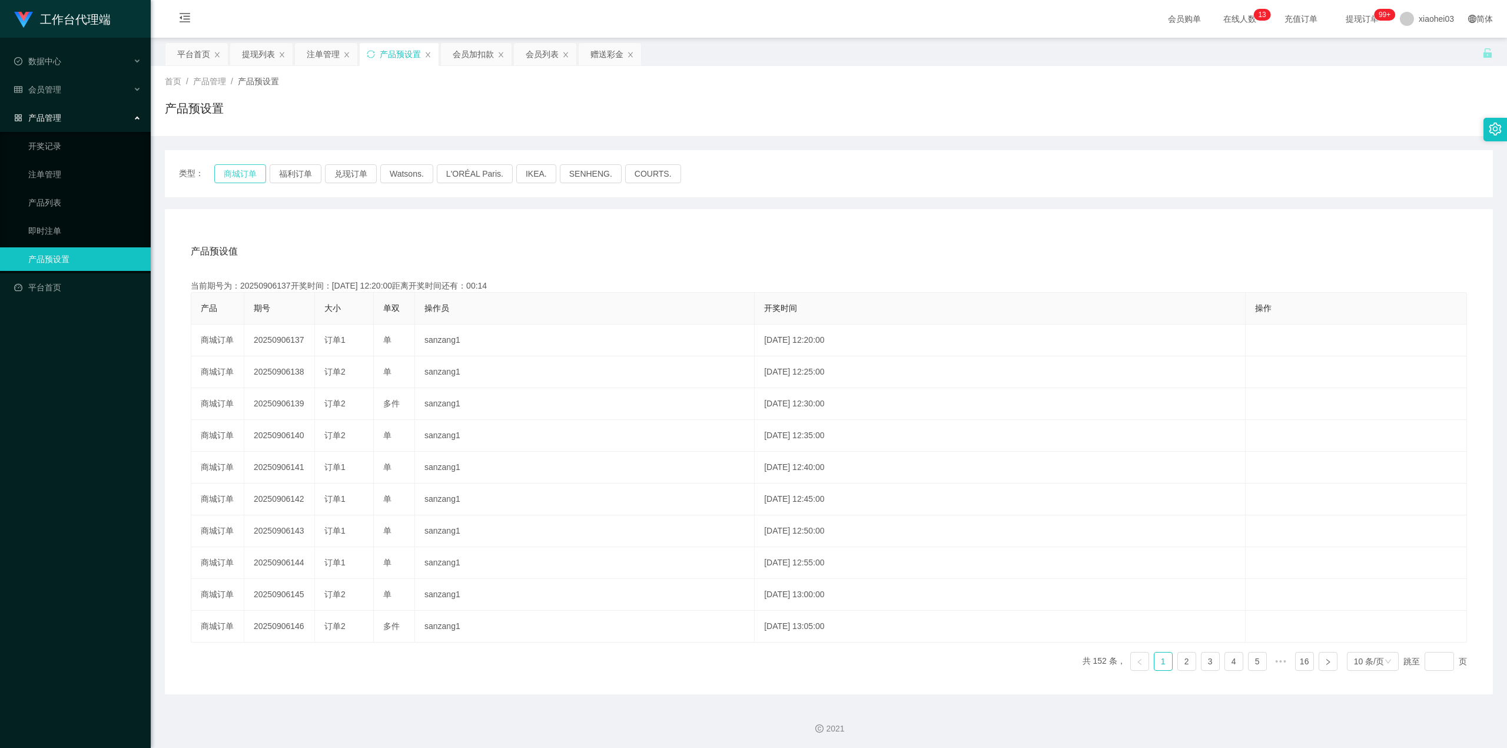
click at [248, 164] on button "商城订单" at bounding box center [240, 173] width 52 height 19
click at [245, 177] on button "商城订单" at bounding box center [240, 173] width 52 height 19
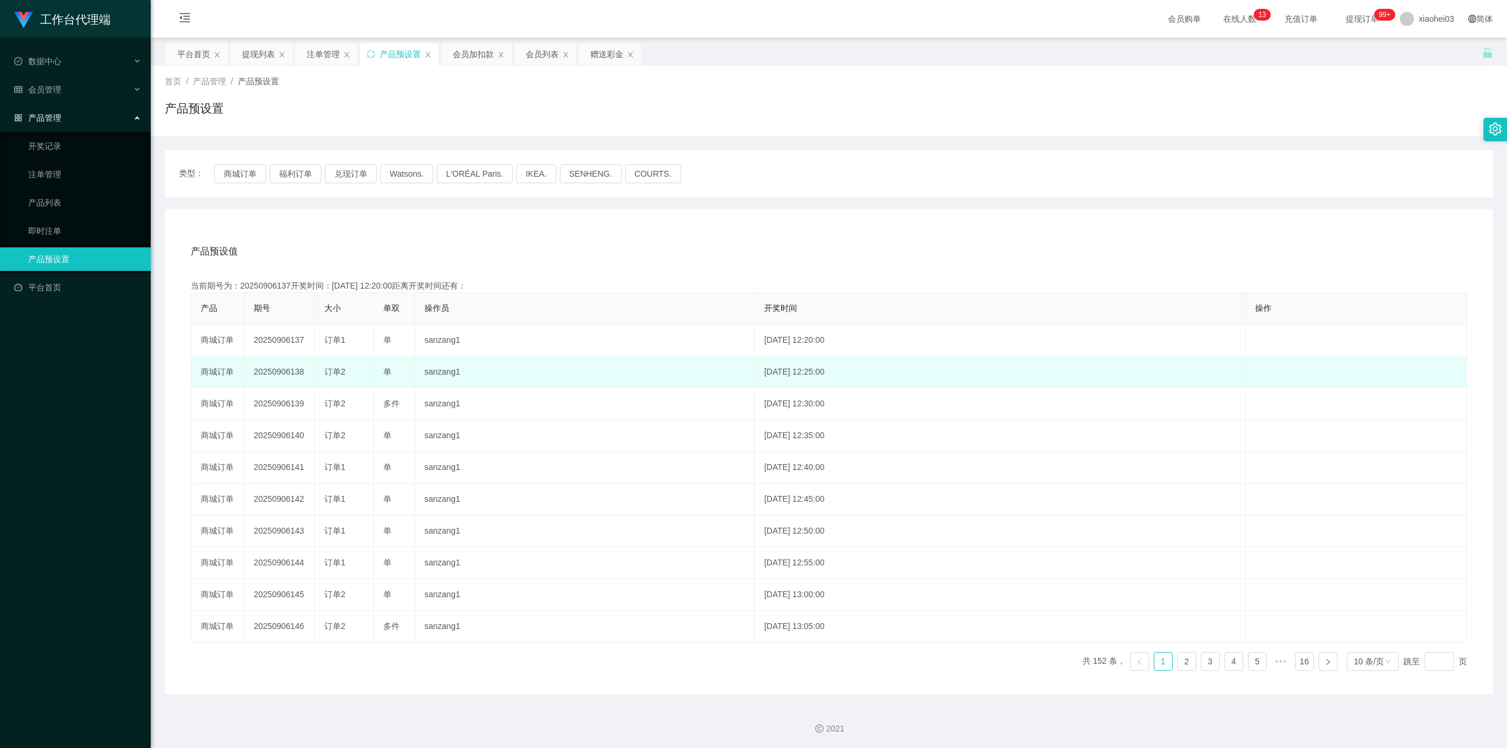
click at [277, 368] on td "20250906138" at bounding box center [279, 372] width 71 height 32
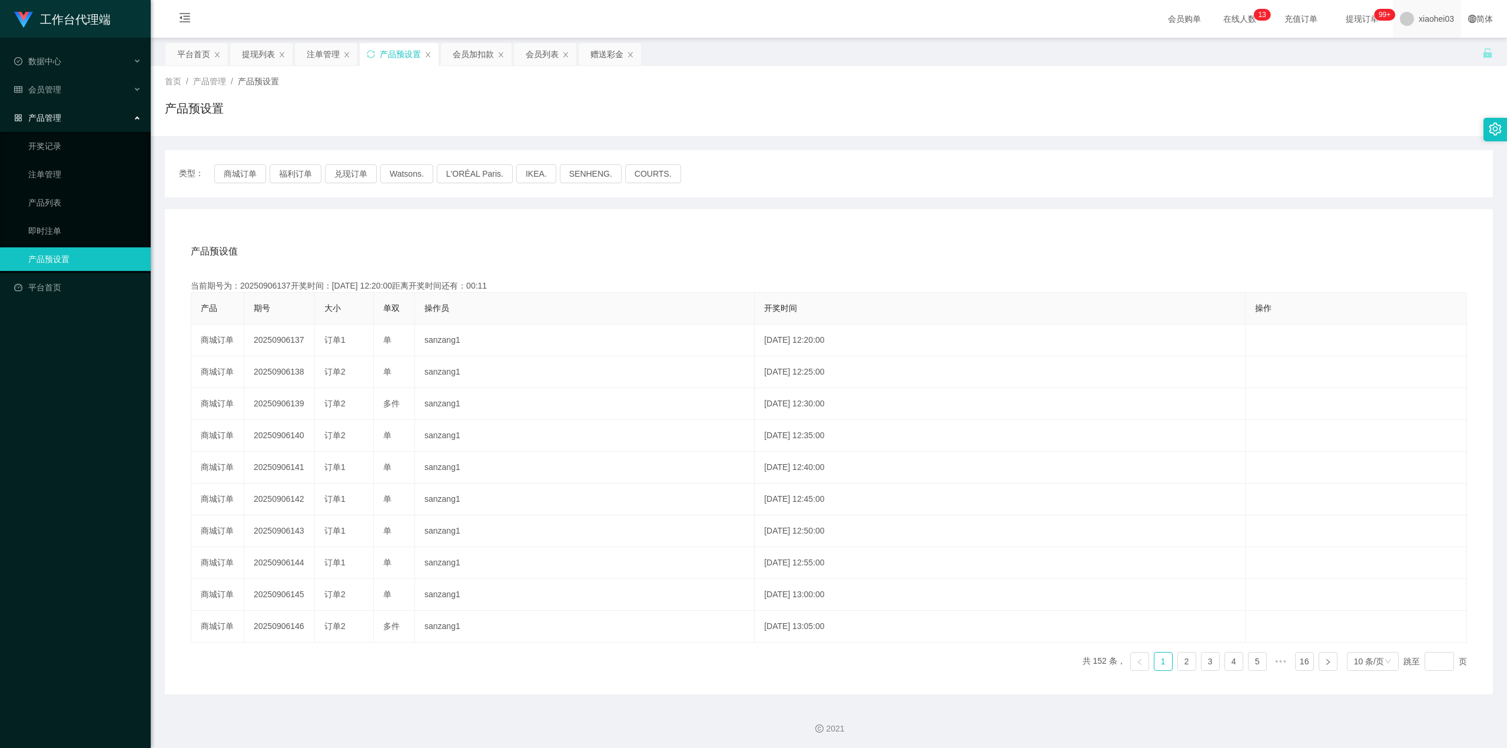
copy td "20250906138"
click at [245, 174] on button "商城订单" at bounding box center [240, 173] width 52 height 19
click at [472, 61] on div "会员加扣款" at bounding box center [473, 54] width 41 height 22
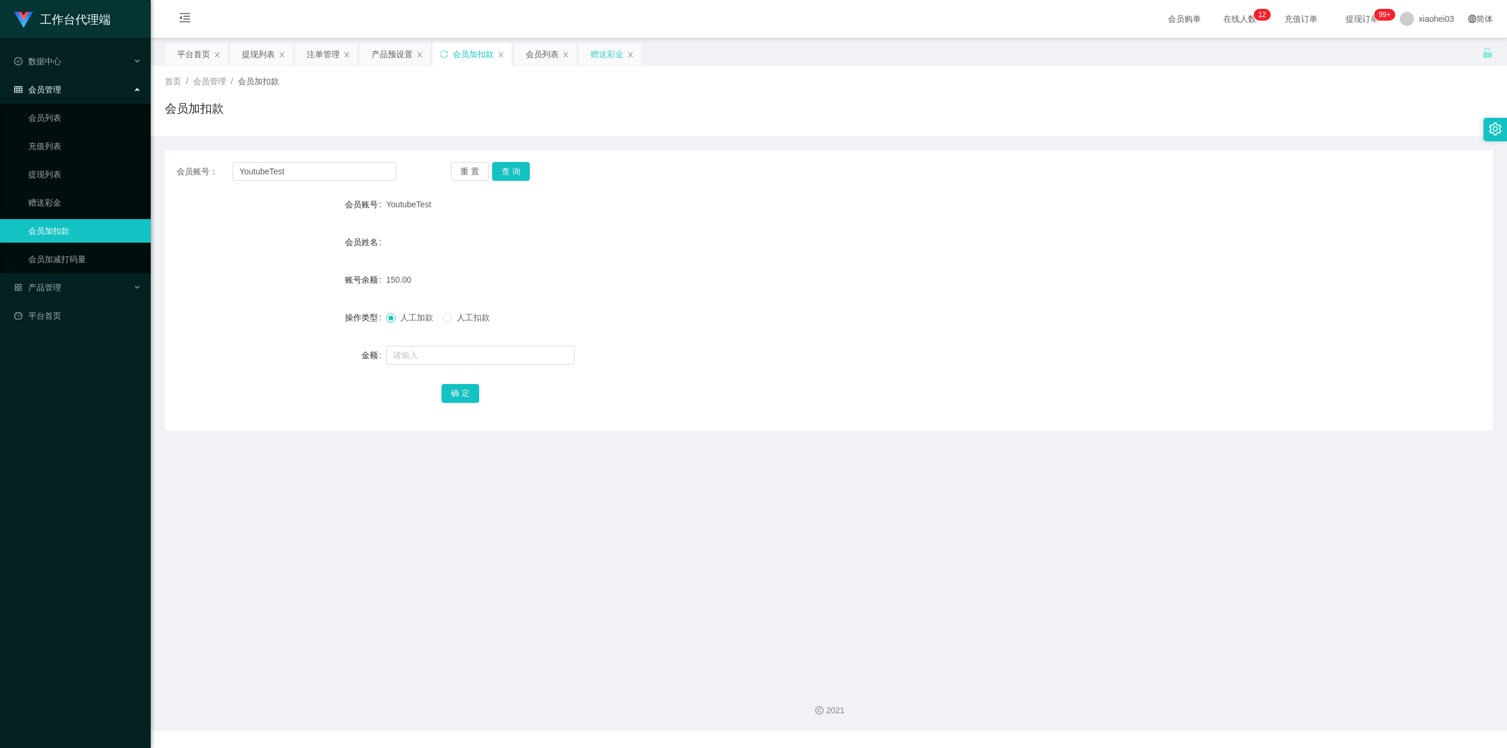
click at [604, 50] on div "赠送彩金" at bounding box center [606, 54] width 33 height 22
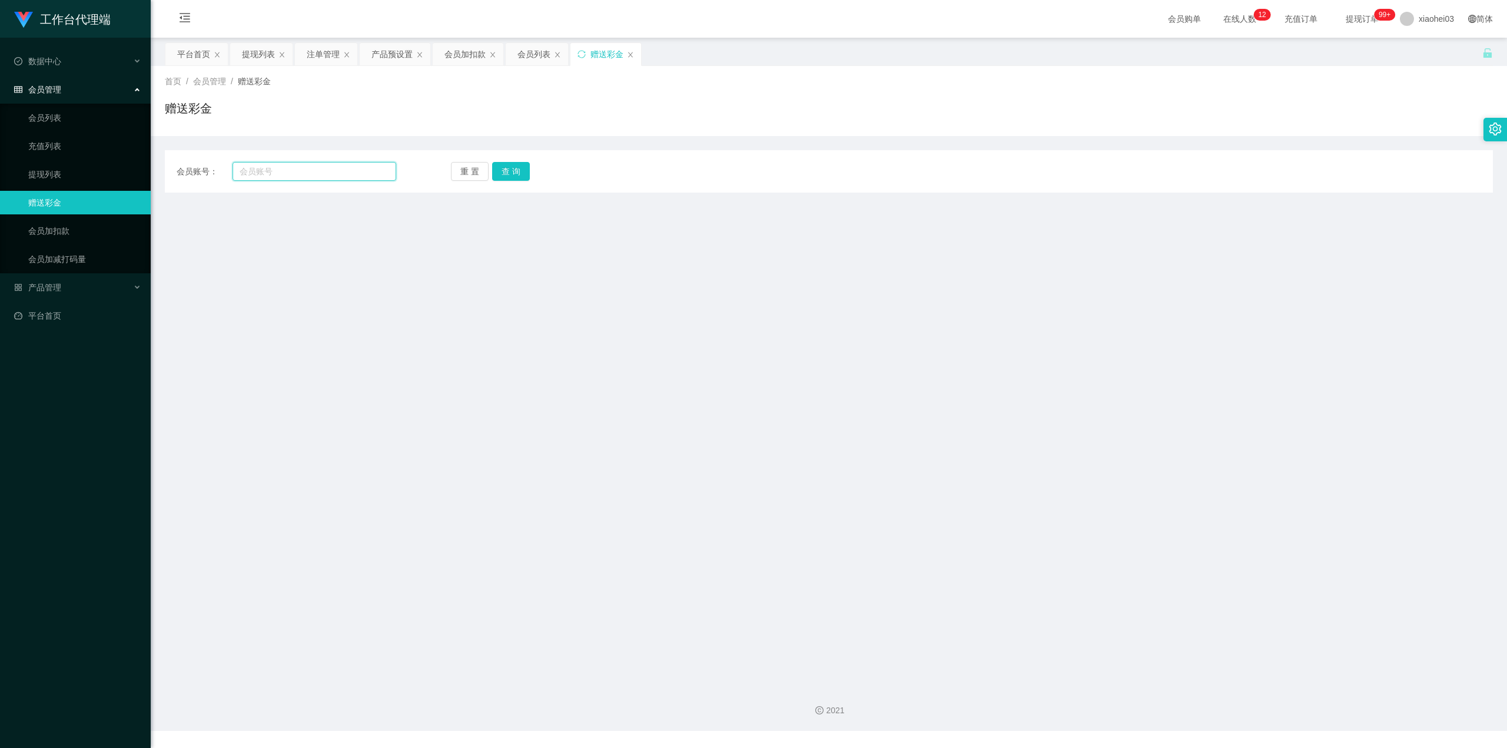
click at [318, 166] on input "text" at bounding box center [315, 171] width 164 height 19
paste input "jiajie"
type input "jiajie"
click at [511, 175] on button "查 询" at bounding box center [511, 171] width 38 height 19
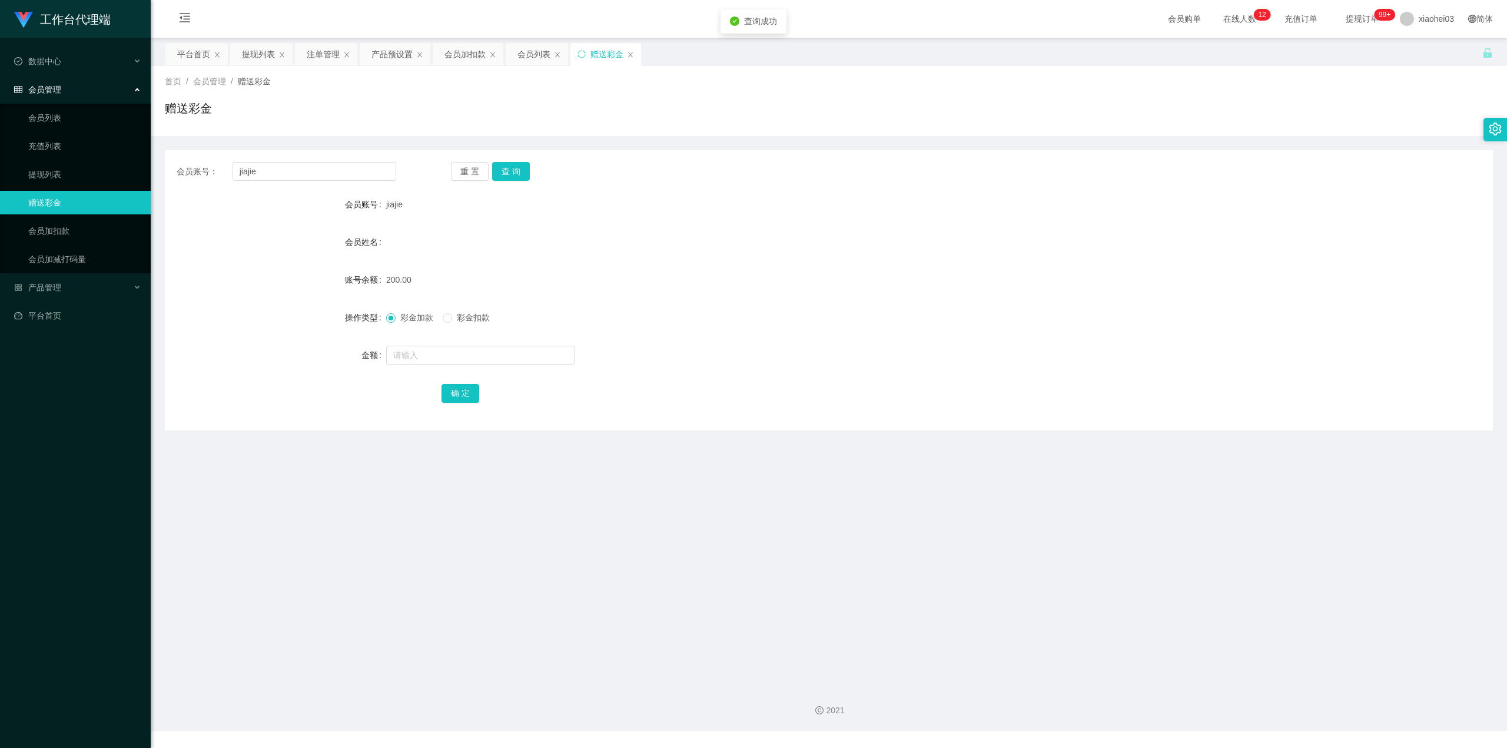
click at [470, 316] on span "彩金扣款" at bounding box center [473, 317] width 42 height 9
click at [464, 368] on form "会员账号 jiajie 会员姓名 账号余额 200.00 操作类型 彩金加款 彩金扣款 金额 确 定" at bounding box center [829, 298] width 1328 height 212
click at [449, 361] on input "text" at bounding box center [480, 355] width 188 height 19
type input "50"
click at [486, 391] on div "确 定" at bounding box center [828, 393] width 775 height 24
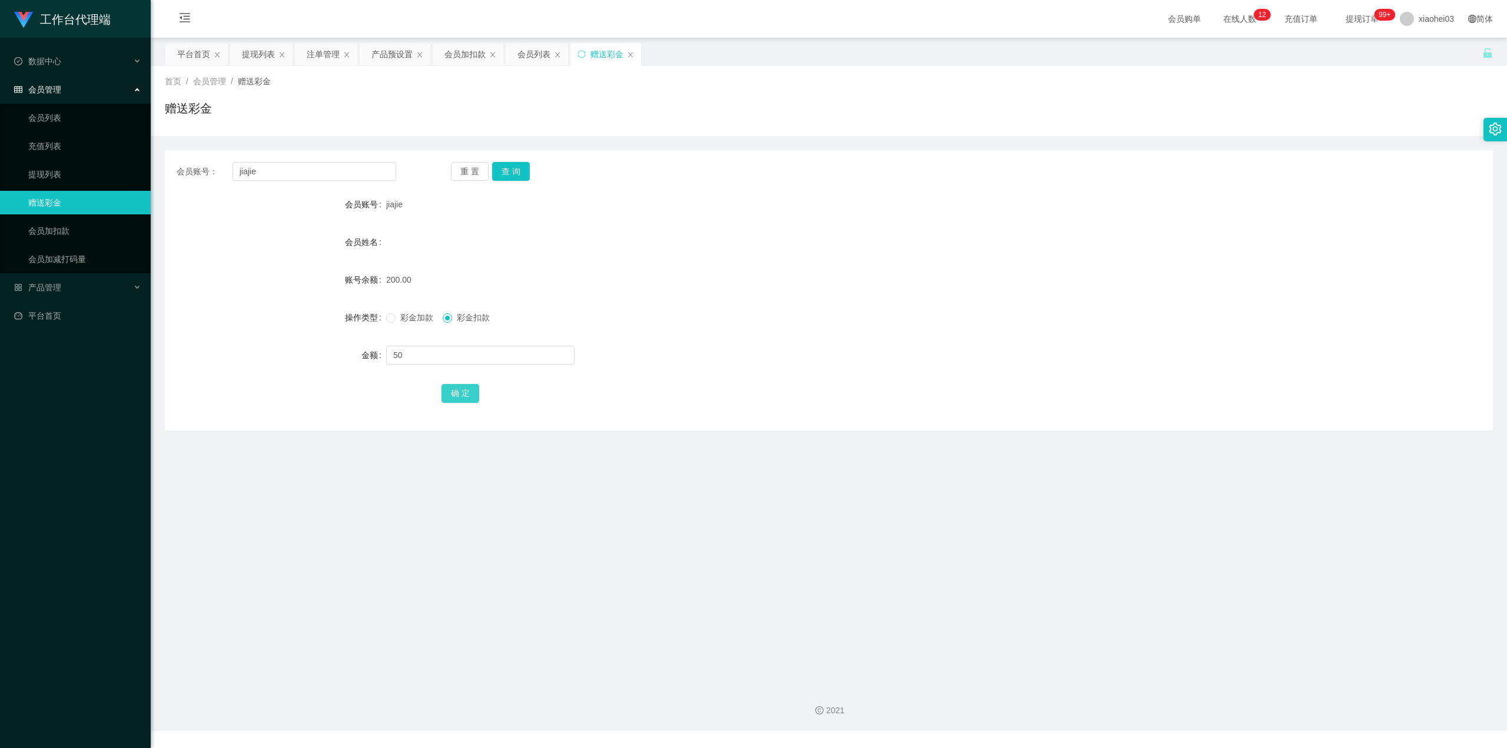
click at [452, 396] on button "确 定" at bounding box center [460, 393] width 38 height 19
click at [809, 284] on div "150.00" at bounding box center [773, 280] width 775 height 24
click at [260, 55] on div "提现列表" at bounding box center [258, 54] width 33 height 22
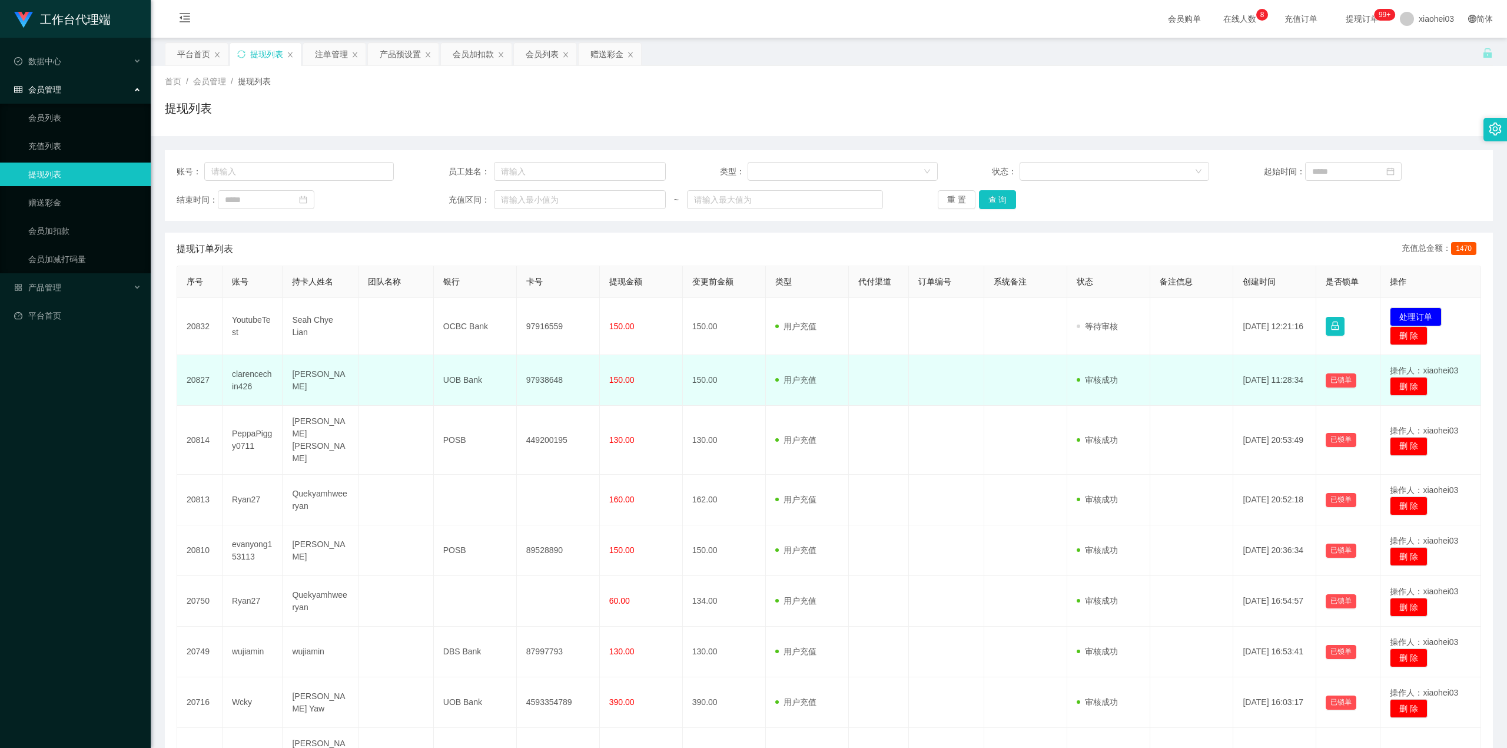
click at [716, 379] on td "150.00" at bounding box center [724, 380] width 83 height 51
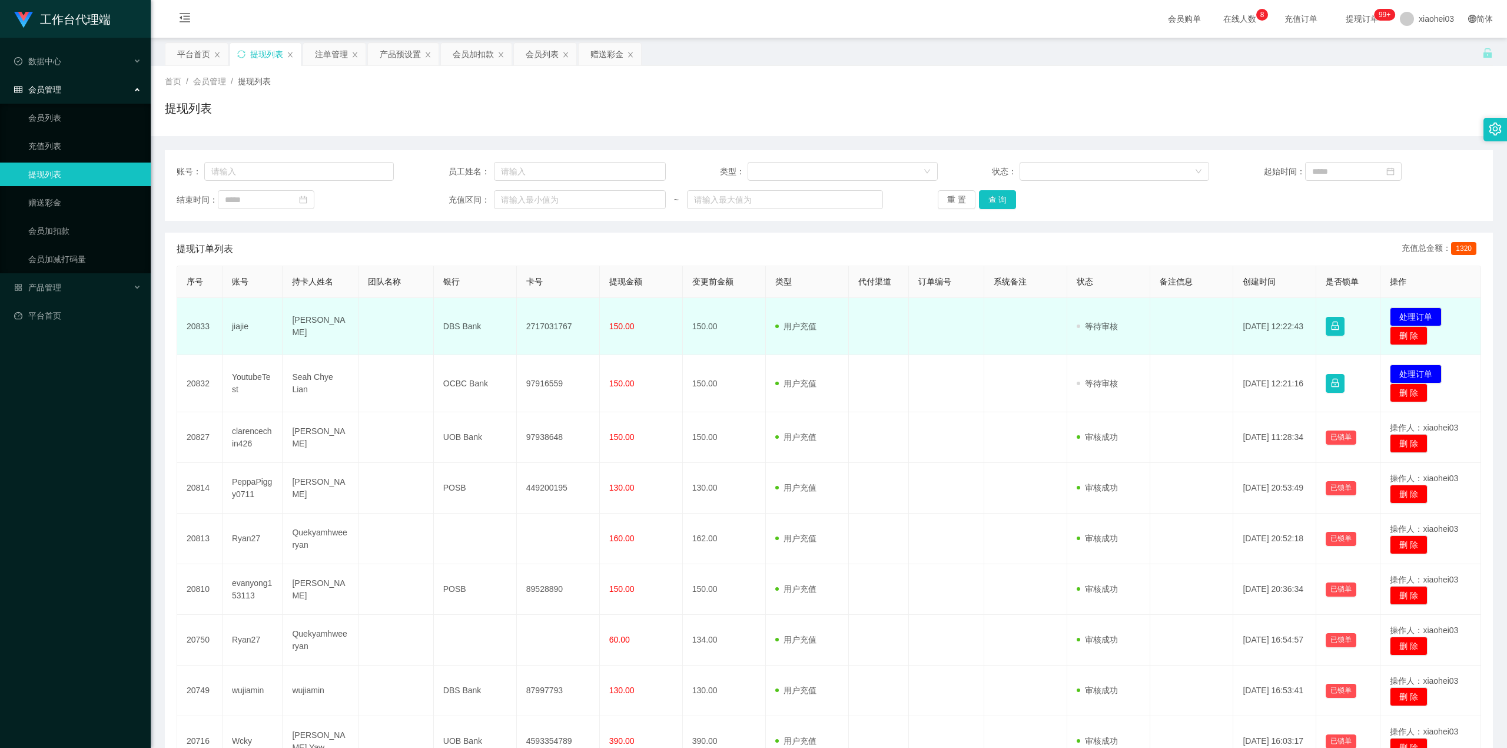
click at [542, 327] on td "2717031767" at bounding box center [558, 326] width 83 height 57
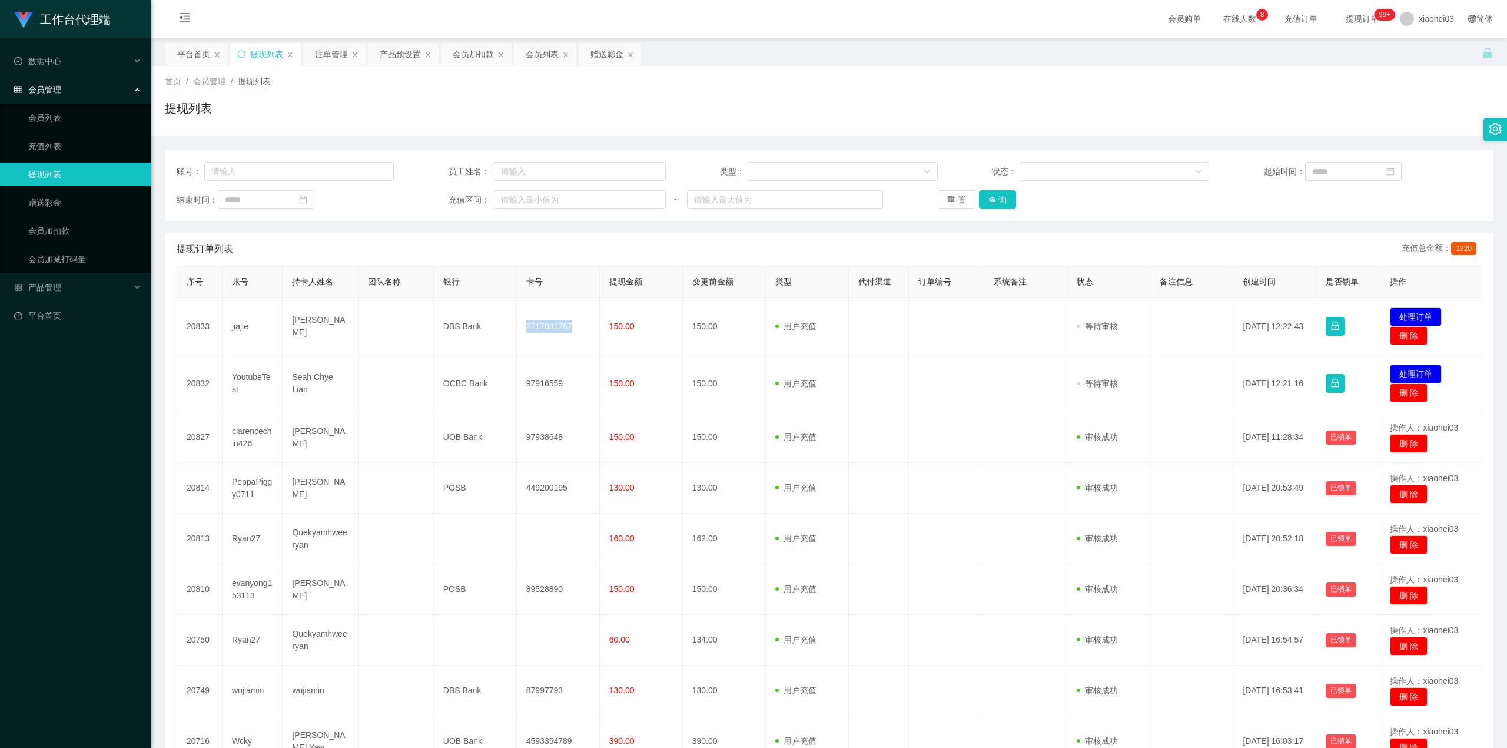
copy td "2717031767"
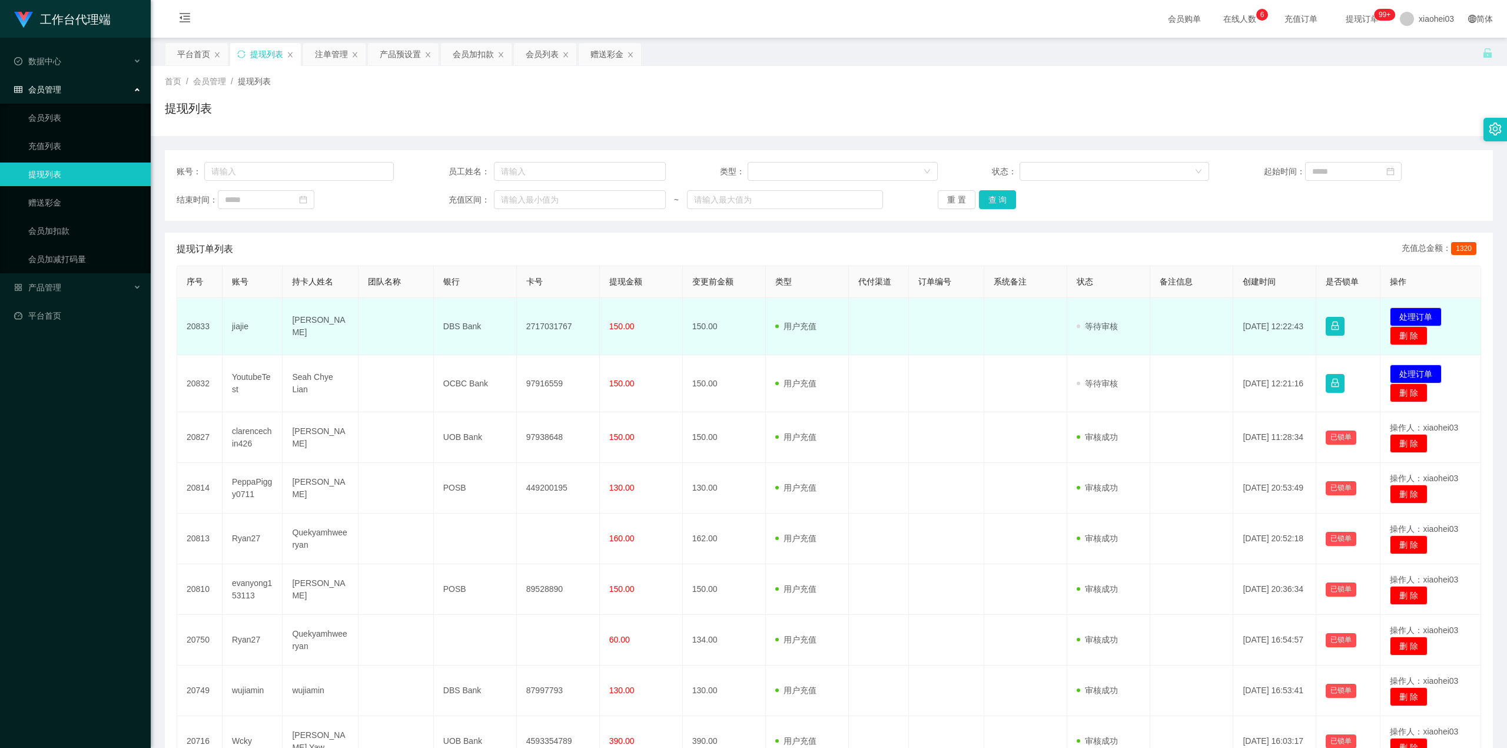
click at [472, 330] on td "DBS Bank" at bounding box center [475, 326] width 83 height 57
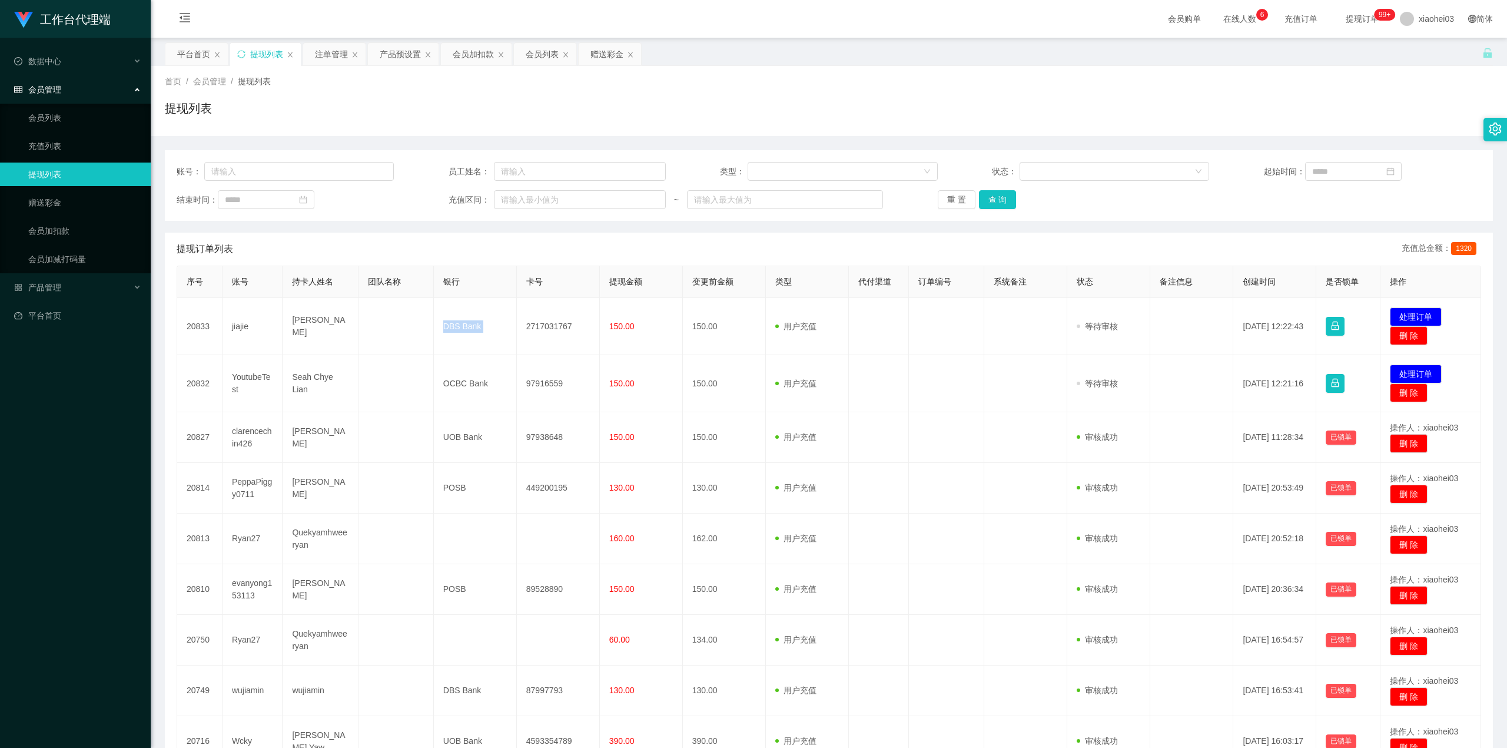
copy td "DBS Bank"
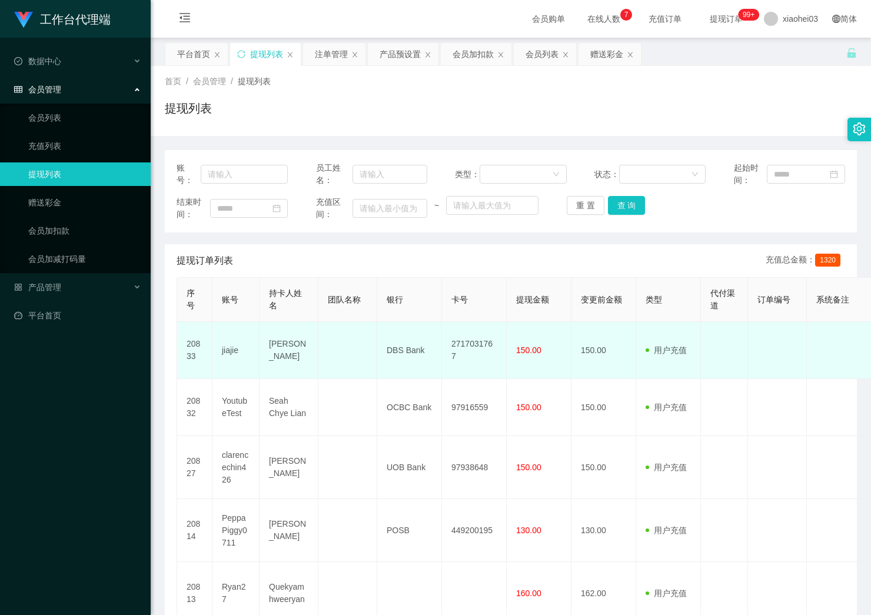
click at [277, 353] on td "[PERSON_NAME]" at bounding box center [289, 350] width 59 height 57
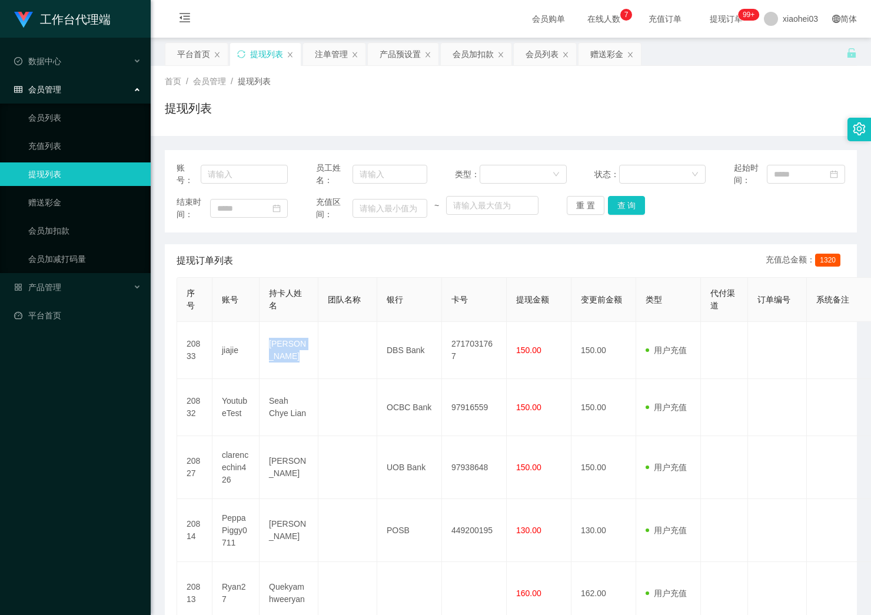
copy td "[PERSON_NAME]"
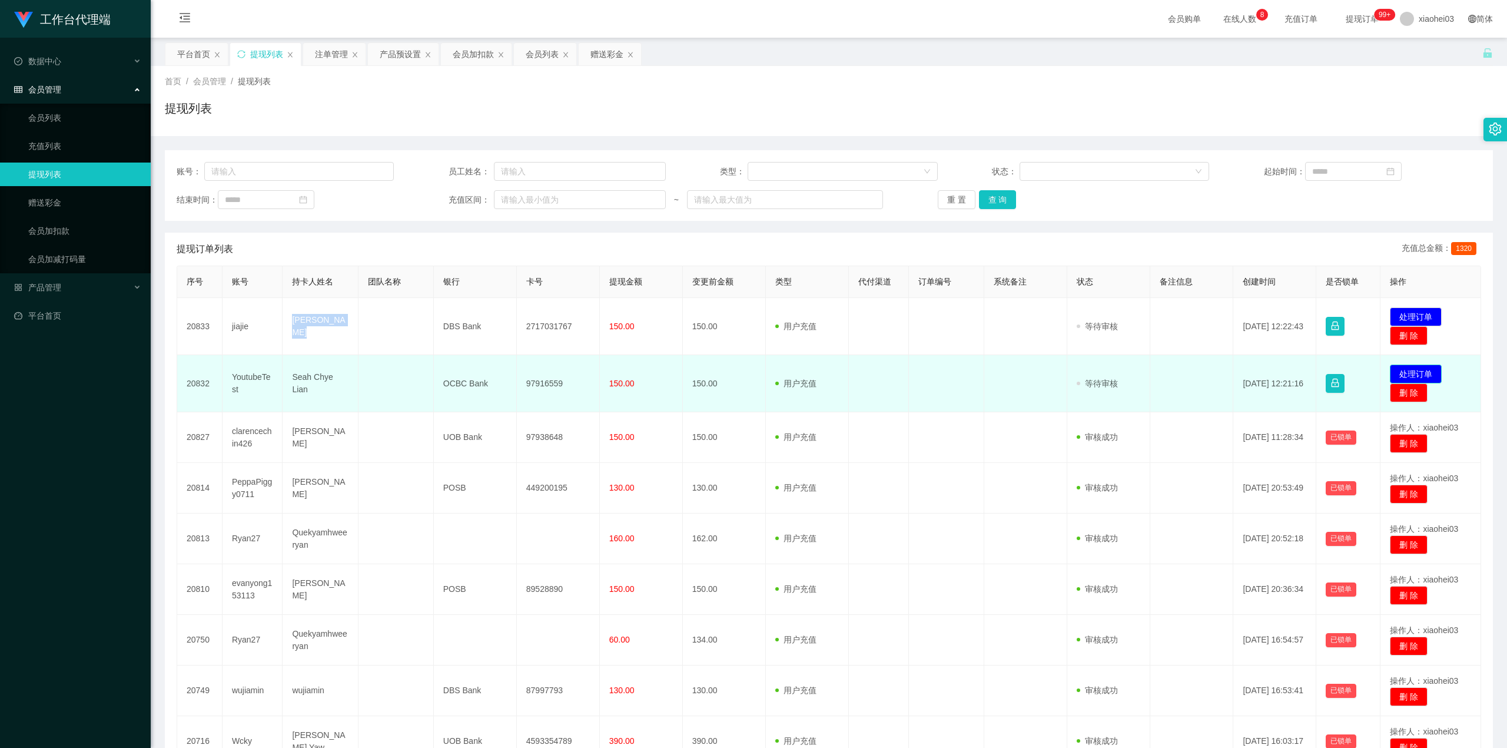
click at [1425, 370] on button "处理订单" at bounding box center [1416, 373] width 52 height 19
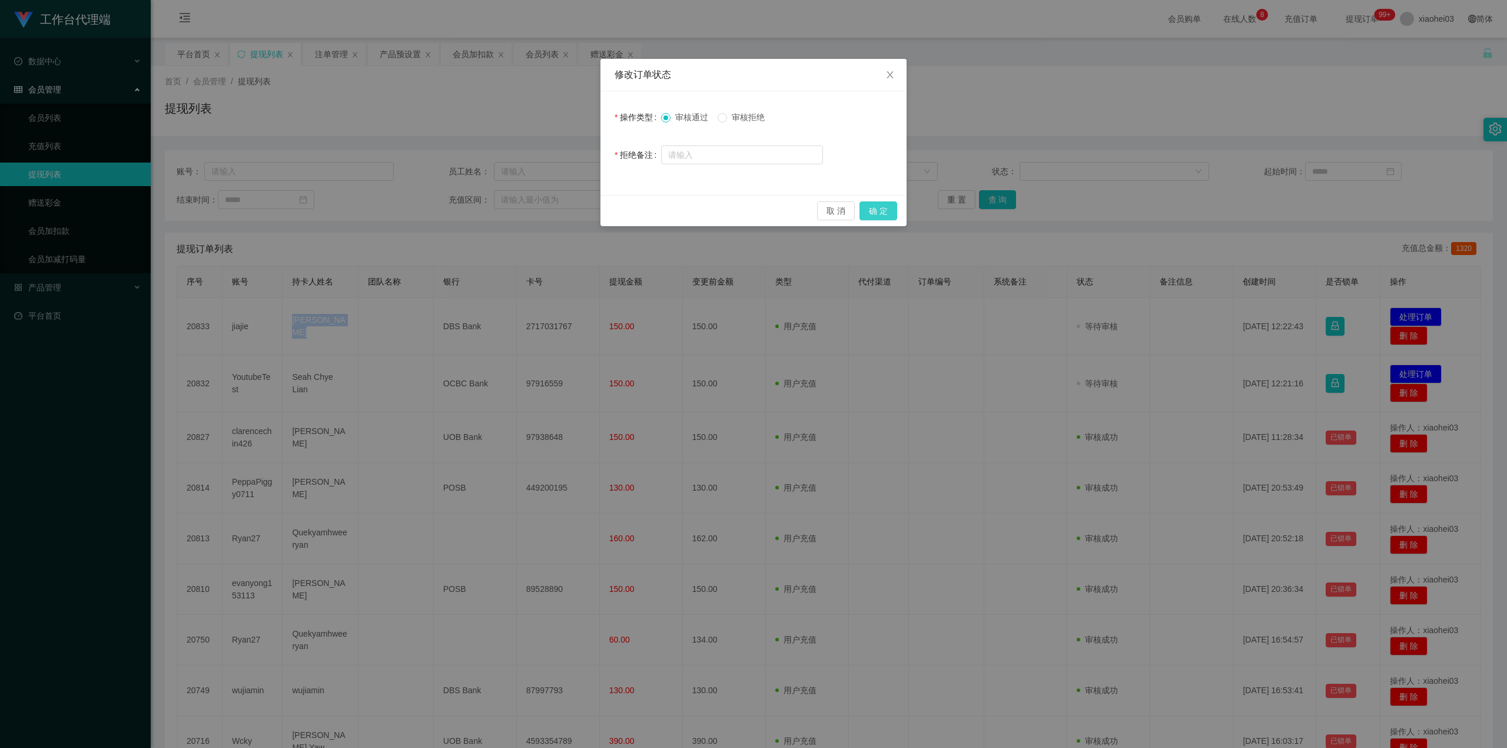
click at [877, 205] on button "确 定" at bounding box center [878, 210] width 38 height 19
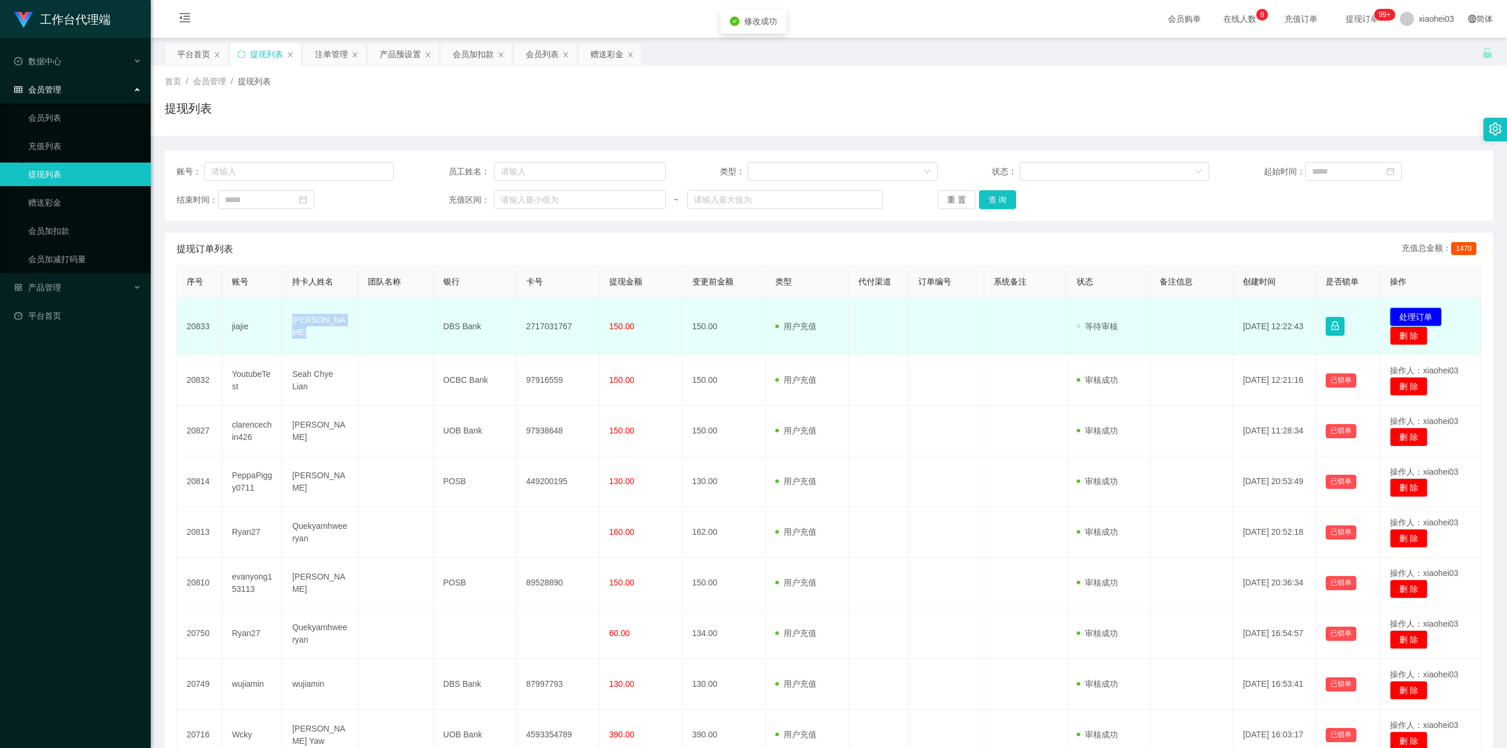
click at [1425, 311] on button "处理订单" at bounding box center [1416, 316] width 52 height 19
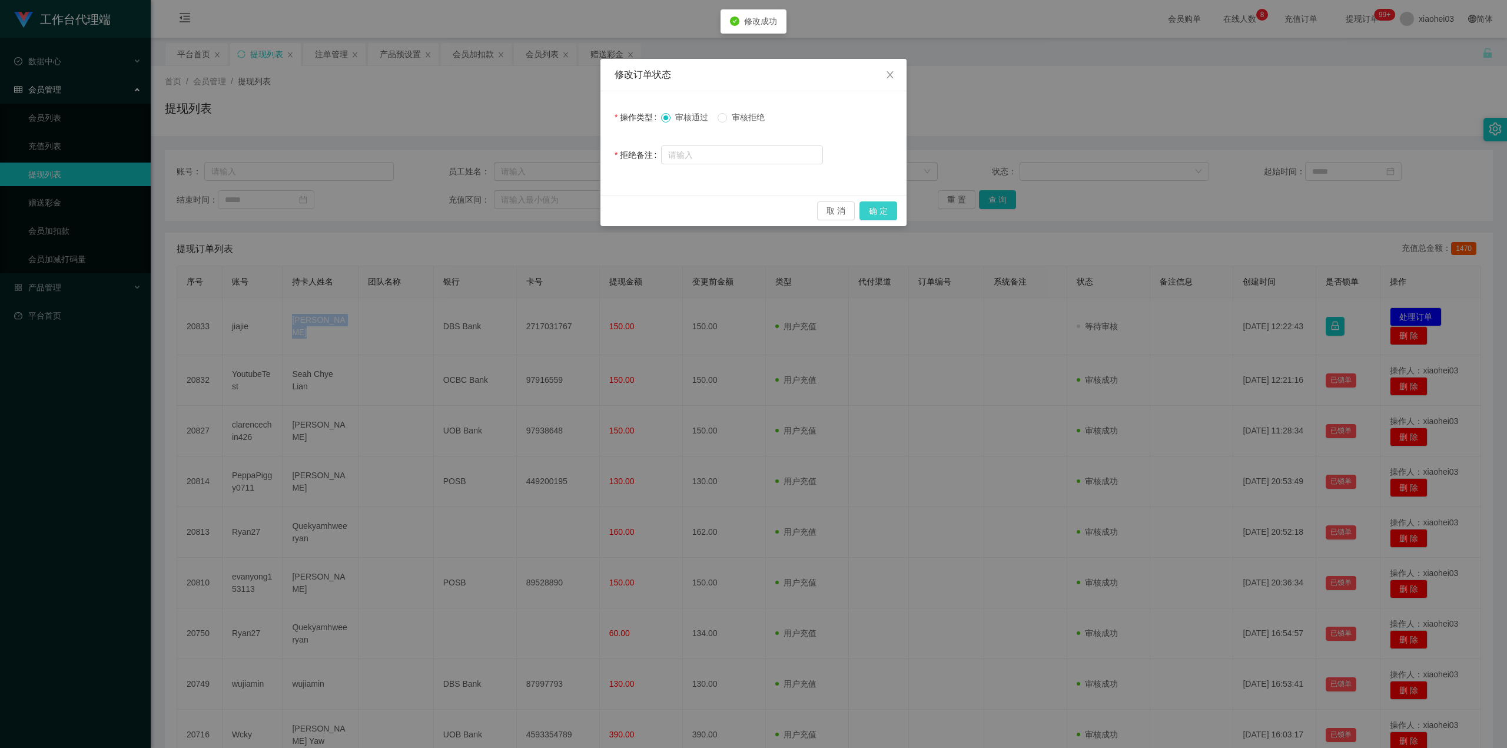
click at [881, 211] on button "确 定" at bounding box center [878, 210] width 38 height 19
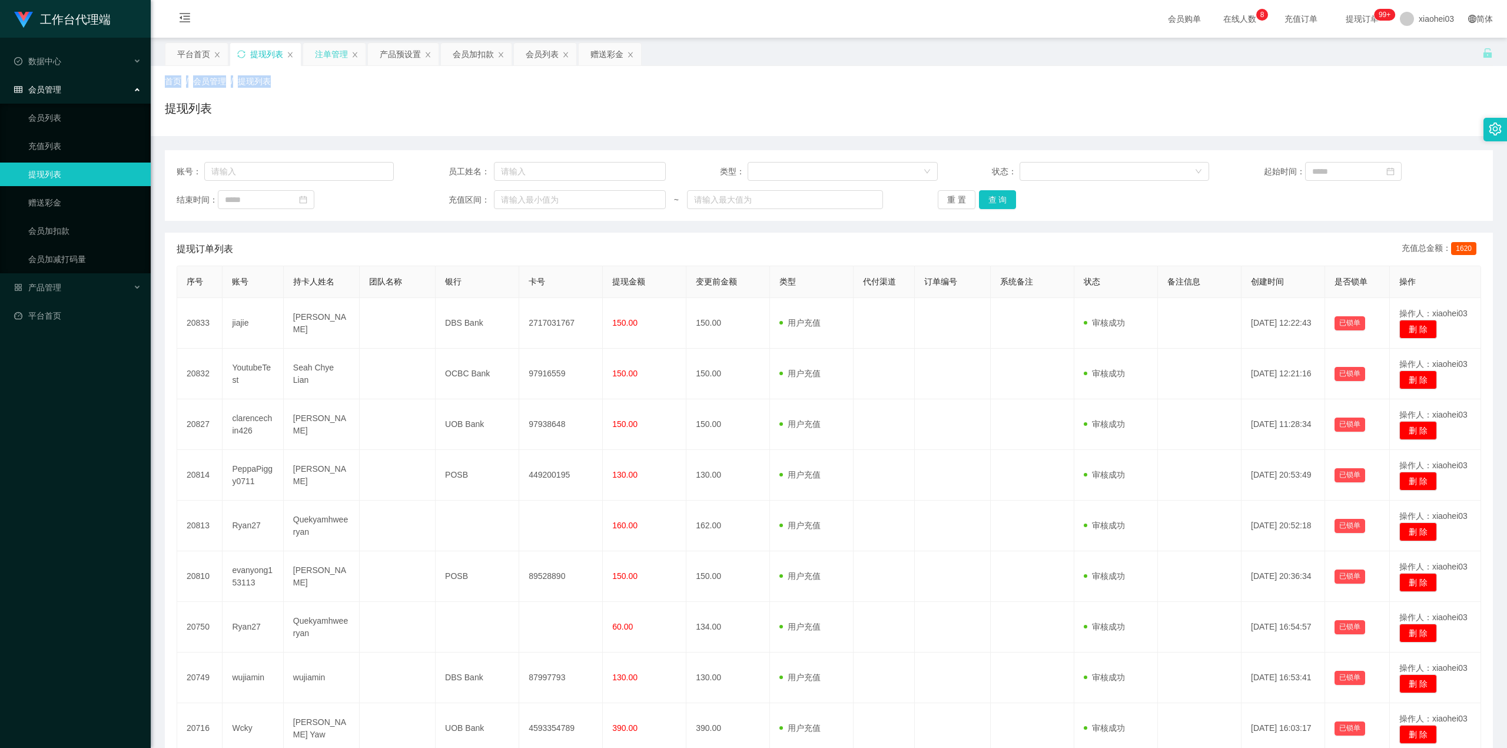
click at [331, 65] on div "关闭左侧 关闭右侧 关闭其它 刷新页面 平台首页 提现列表 注单管理 产品预设置 会员加扣款 会员列表 赠送彩金 首页 / 会员管理 / 提现列表 / 提现列…" at bounding box center [829, 441] width 1328 height 799
click at [328, 57] on div "注单管理" at bounding box center [331, 54] width 33 height 22
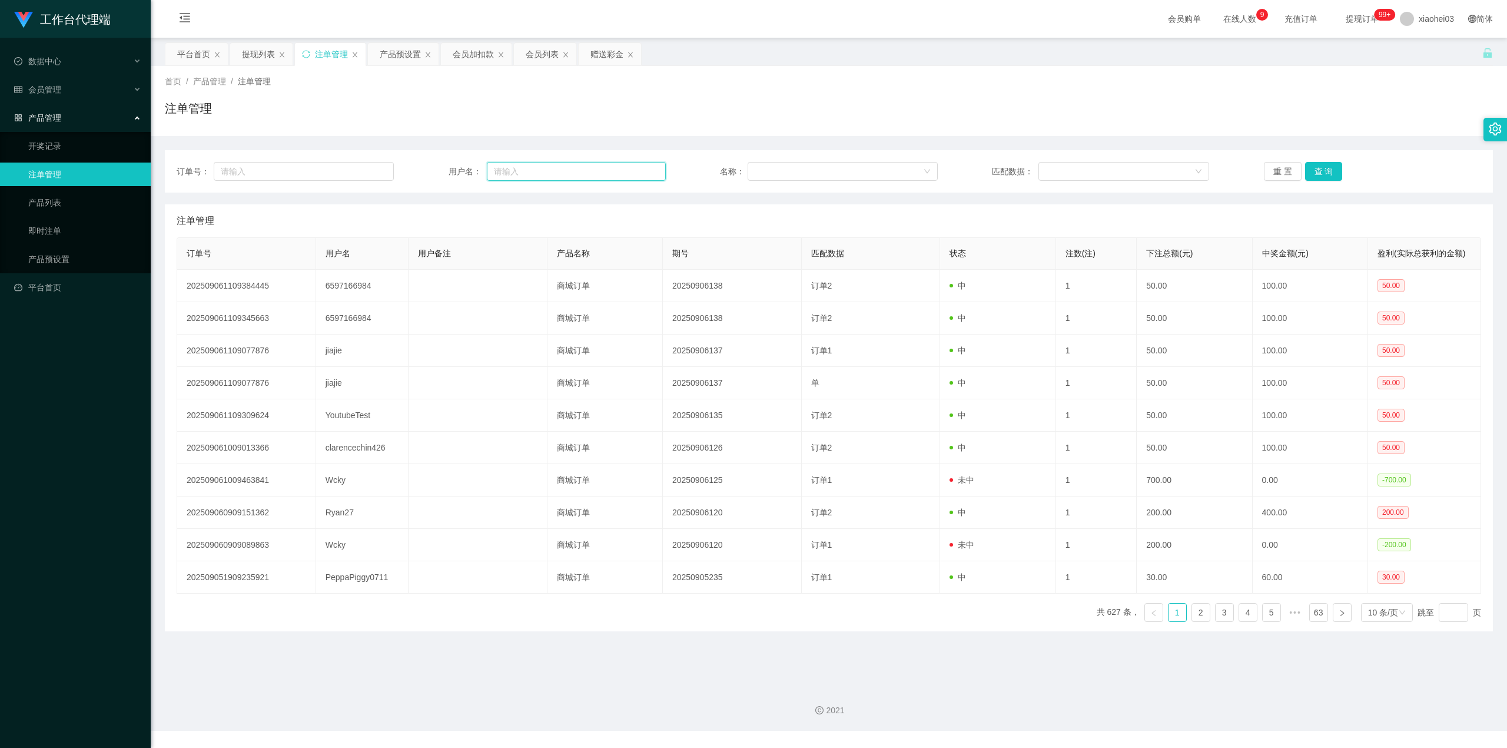
drag, startPoint x: 570, startPoint y: 170, endPoint x: 580, endPoint y: 171, distance: 9.5
click at [573, 170] on input "text" at bounding box center [576, 171] width 179 height 19
paste input "6597166984"
type input "6597166984"
click at [1323, 175] on button "查 询" at bounding box center [1324, 171] width 38 height 19
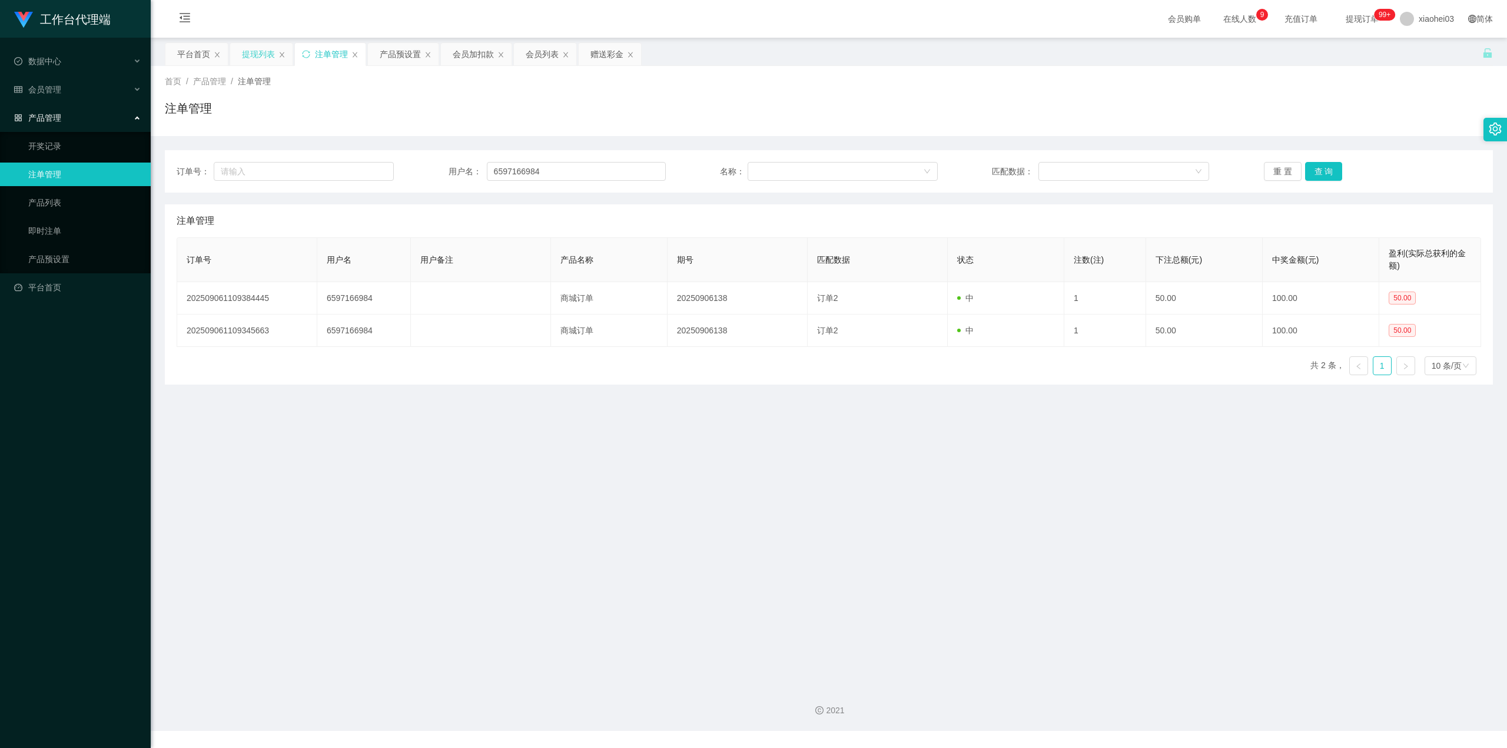
click at [246, 58] on div "提现列表" at bounding box center [258, 54] width 33 height 22
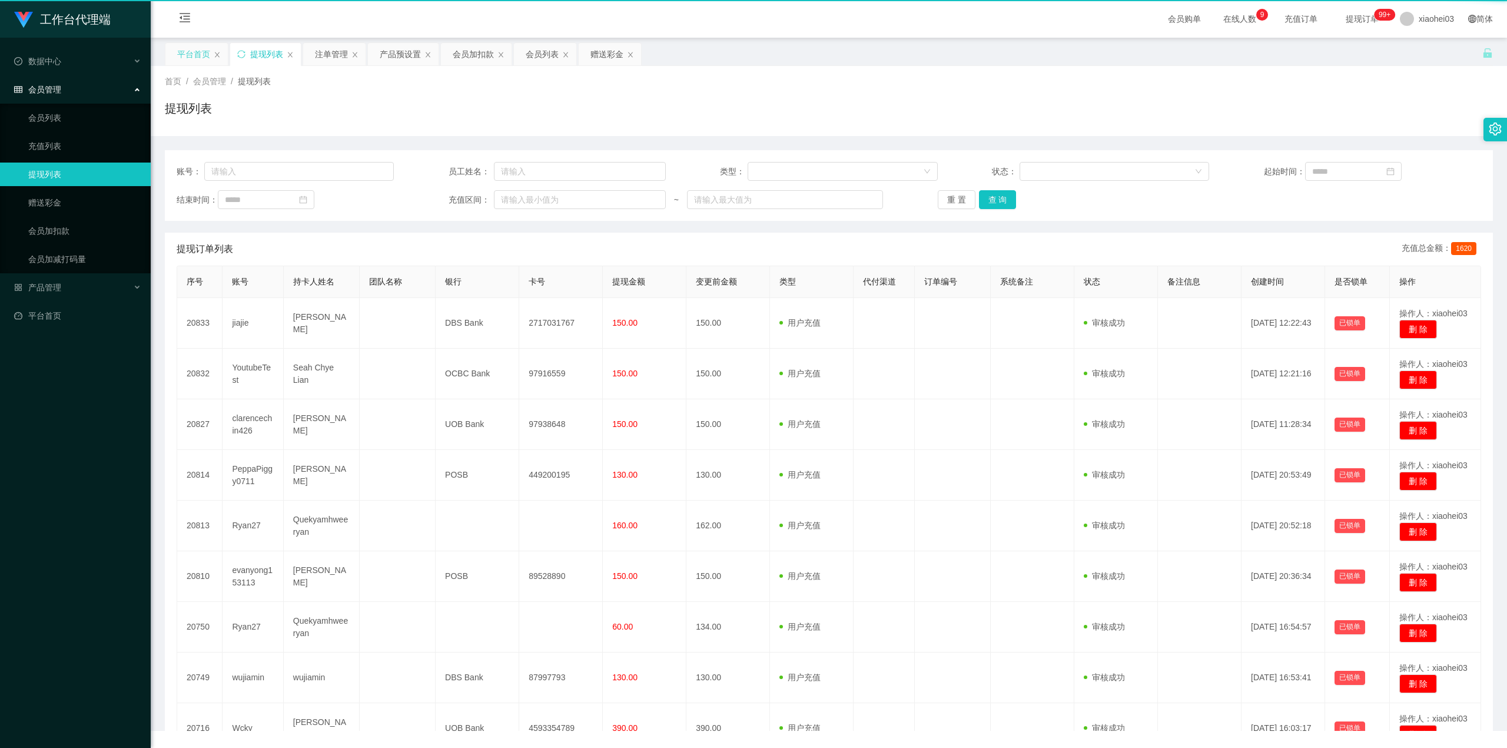
click at [177, 52] on div "平台首页" at bounding box center [193, 54] width 33 height 22
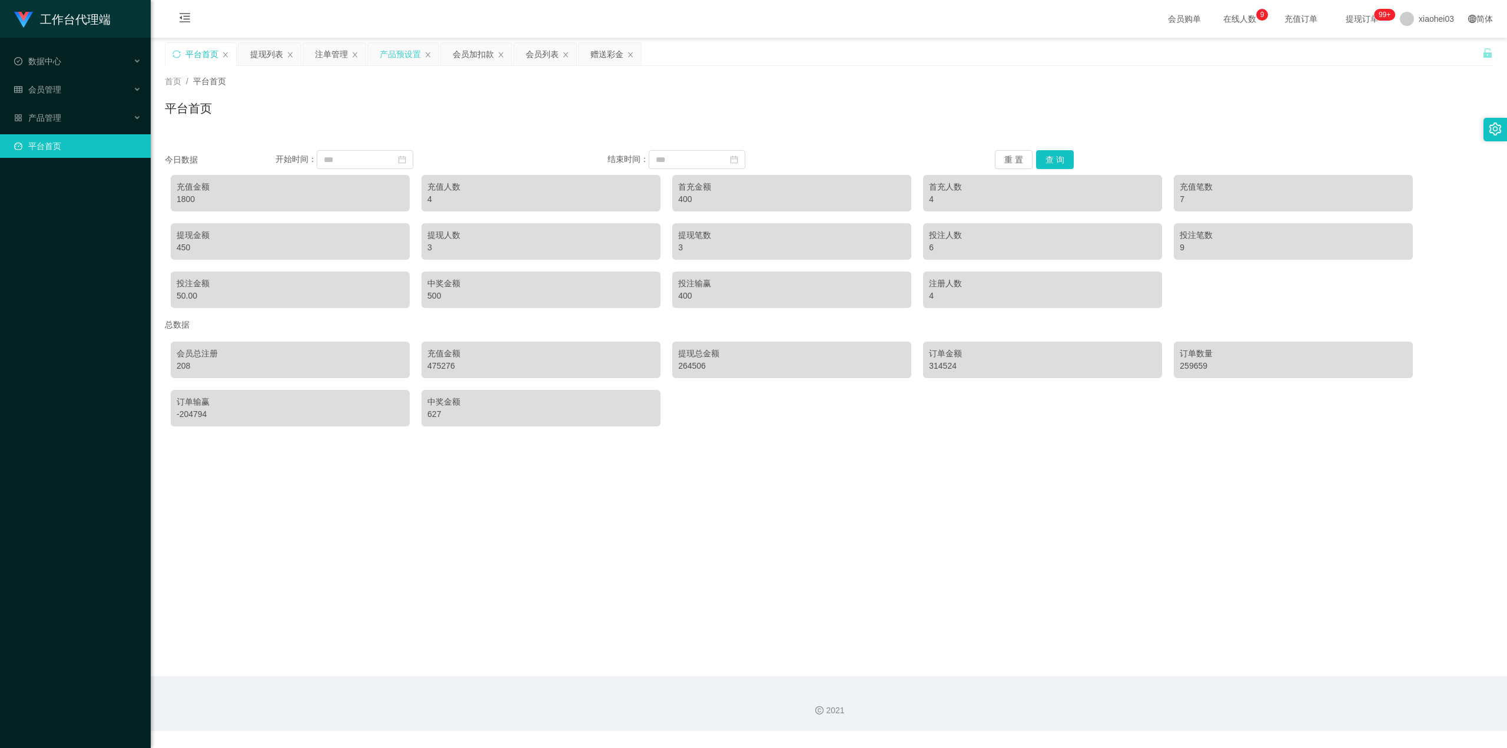
click at [383, 53] on div "产品预设置" at bounding box center [400, 54] width 41 height 22
click at [477, 58] on div "会员加扣款" at bounding box center [473, 54] width 41 height 22
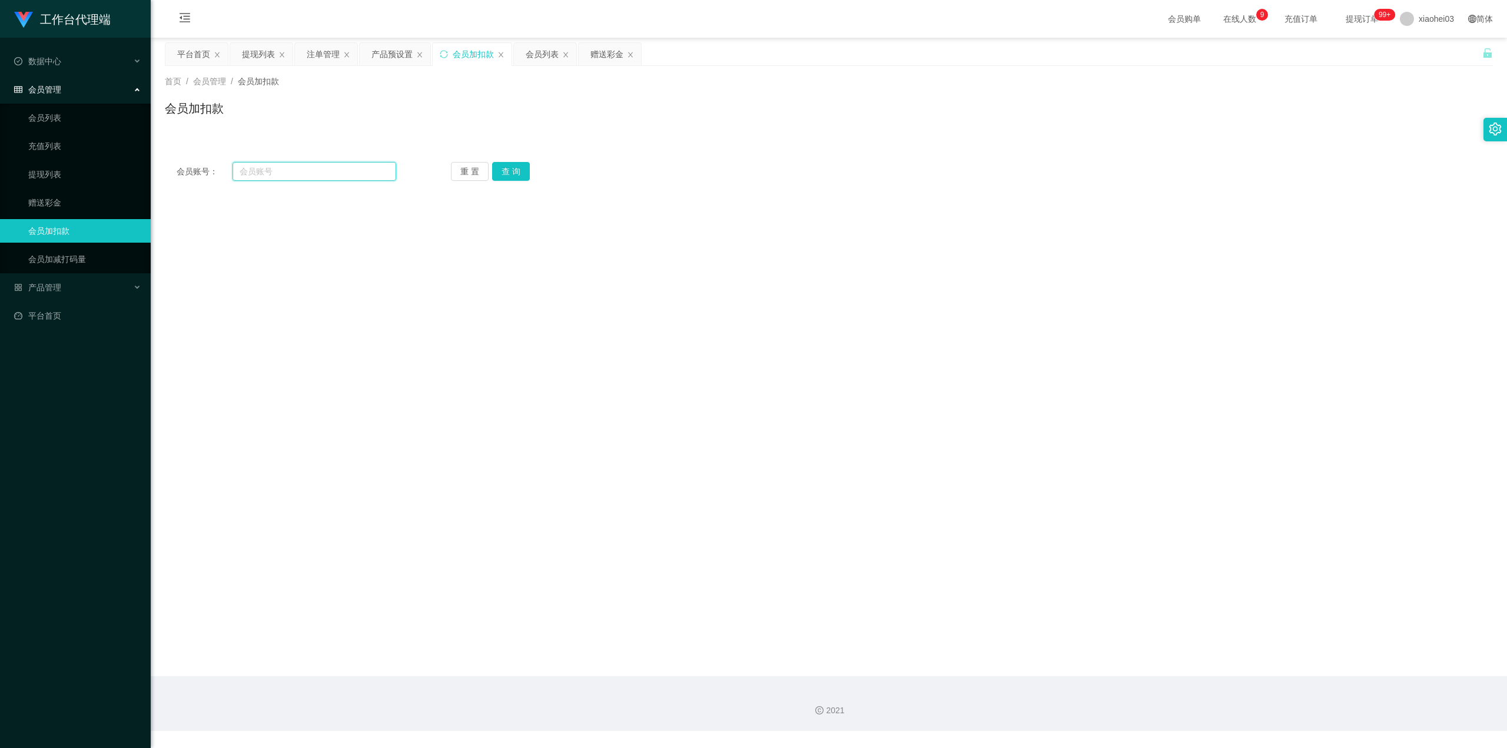
click at [326, 162] on input "text" at bounding box center [315, 171] width 164 height 19
paste input "6597166984"
type input "6597166984"
click at [500, 163] on button "查 询" at bounding box center [511, 171] width 38 height 19
click at [429, 336] on form "会员账号 6597166984 会员姓名 账号余额 200.00 操作类型 人工加款 人工扣款 金额 确 定" at bounding box center [829, 298] width 1328 height 212
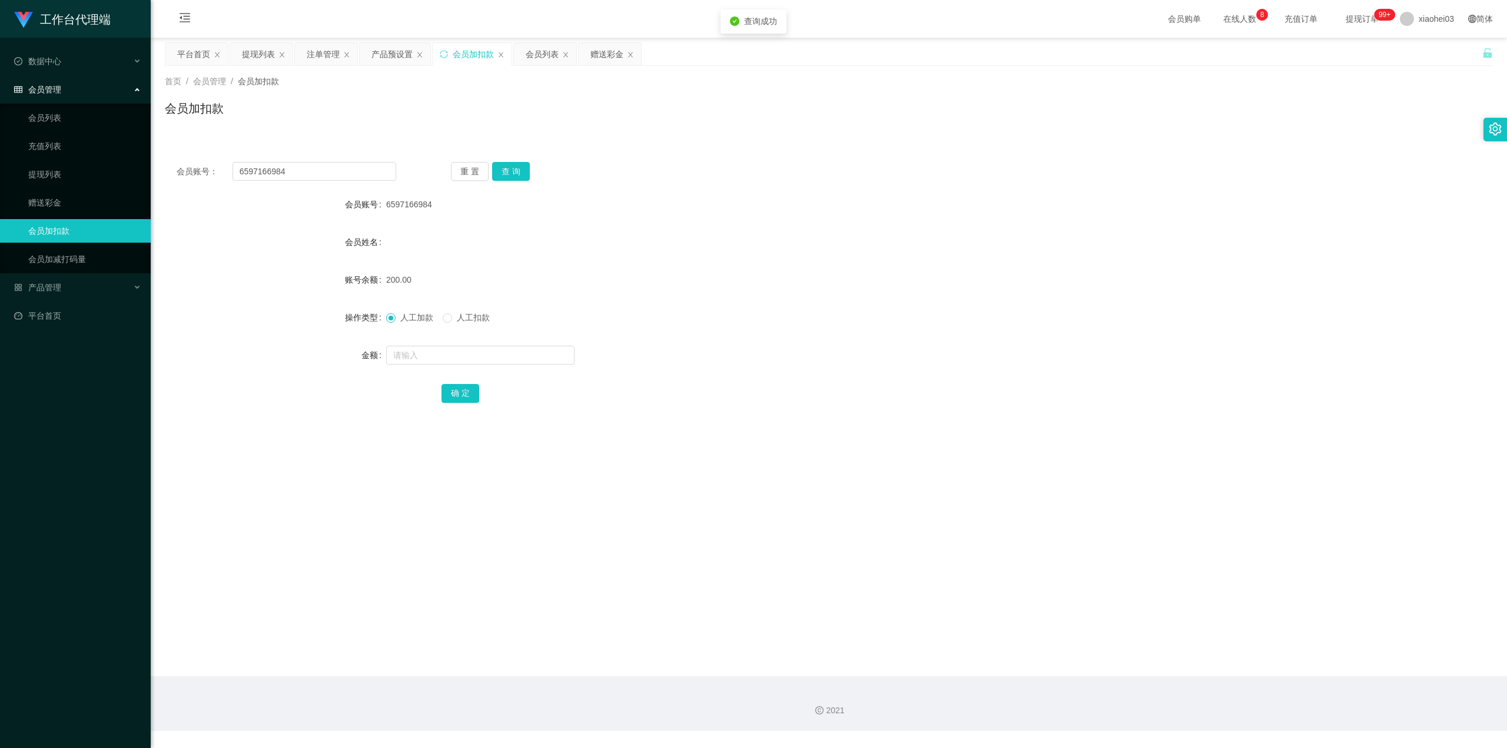
click at [467, 324] on label "人工扣款" at bounding box center [469, 317] width 52 height 12
click at [444, 360] on input "text" at bounding box center [480, 355] width 188 height 19
click at [606, 55] on div "赠送彩金" at bounding box center [606, 54] width 33 height 22
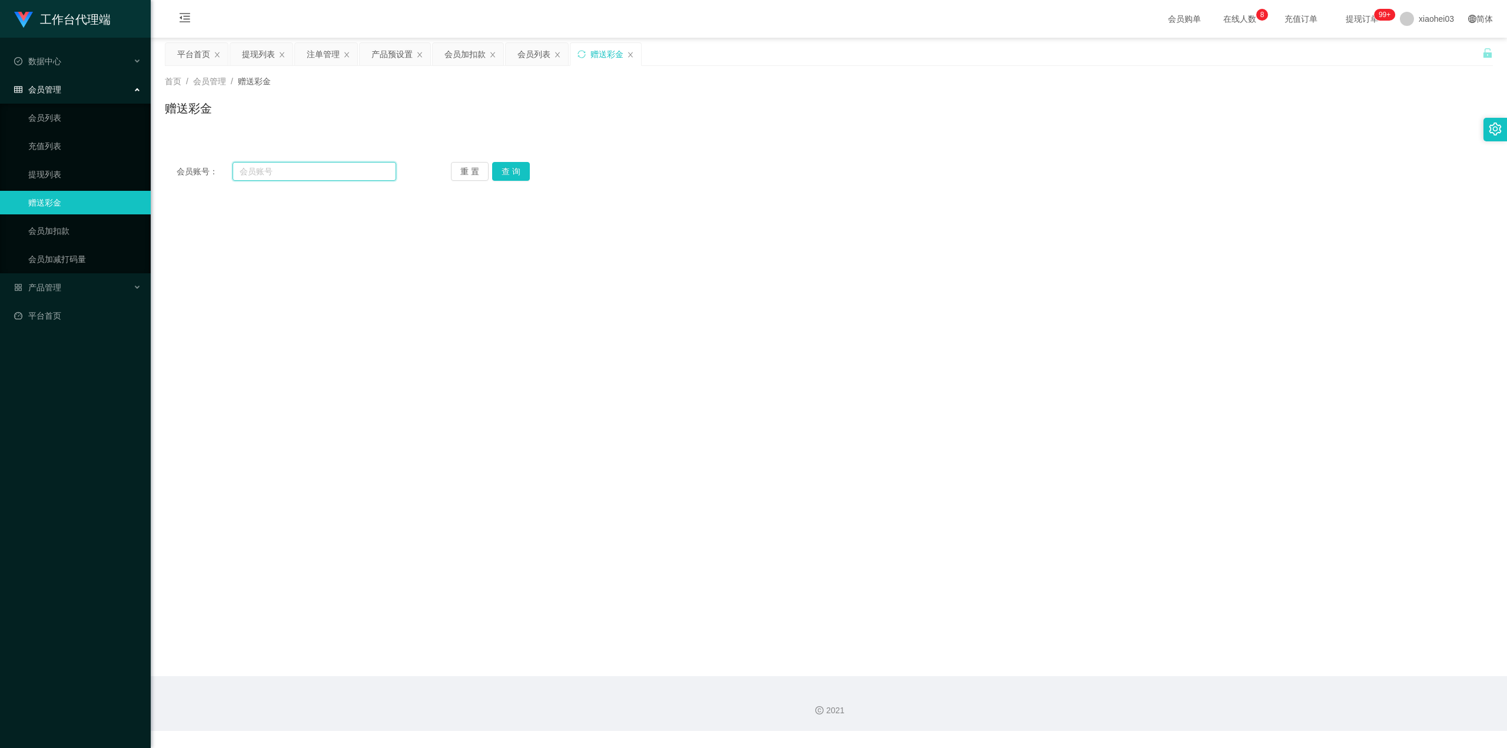
click at [327, 173] on input "text" at bounding box center [315, 171] width 164 height 19
paste input "6597166984"
type input "6597166984"
click at [516, 171] on button "查 询" at bounding box center [511, 171] width 38 height 19
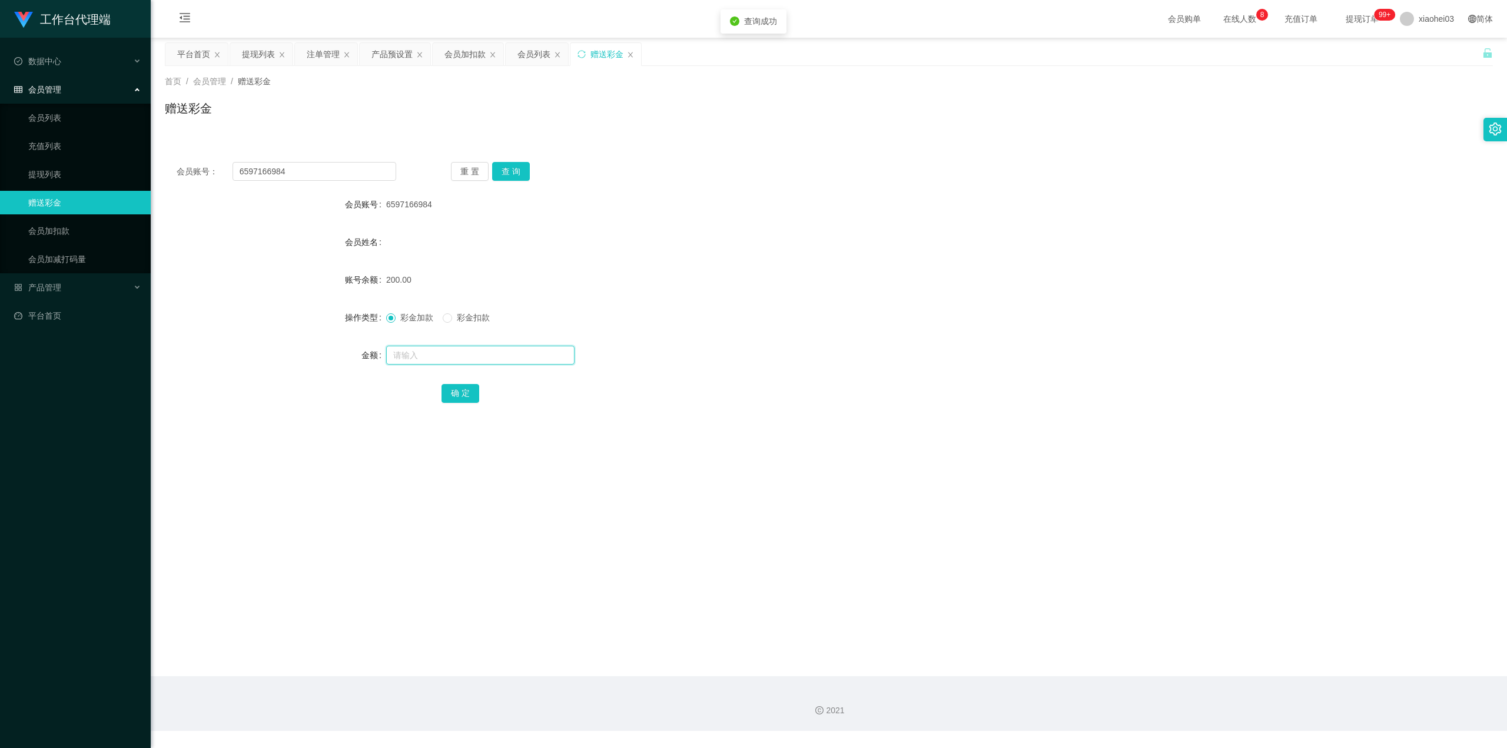
click at [453, 351] on input "text" at bounding box center [480, 355] width 188 height 19
type input "c"
type input "50"
drag, startPoint x: 469, startPoint y: 387, endPoint x: 619, endPoint y: 344, distance: 156.5
click at [619, 344] on form "会员账号 6597166984 会员姓名 账号余额 200.00 操作类型 彩金加款 彩金扣款 金额 50 确 定" at bounding box center [829, 298] width 1328 height 212
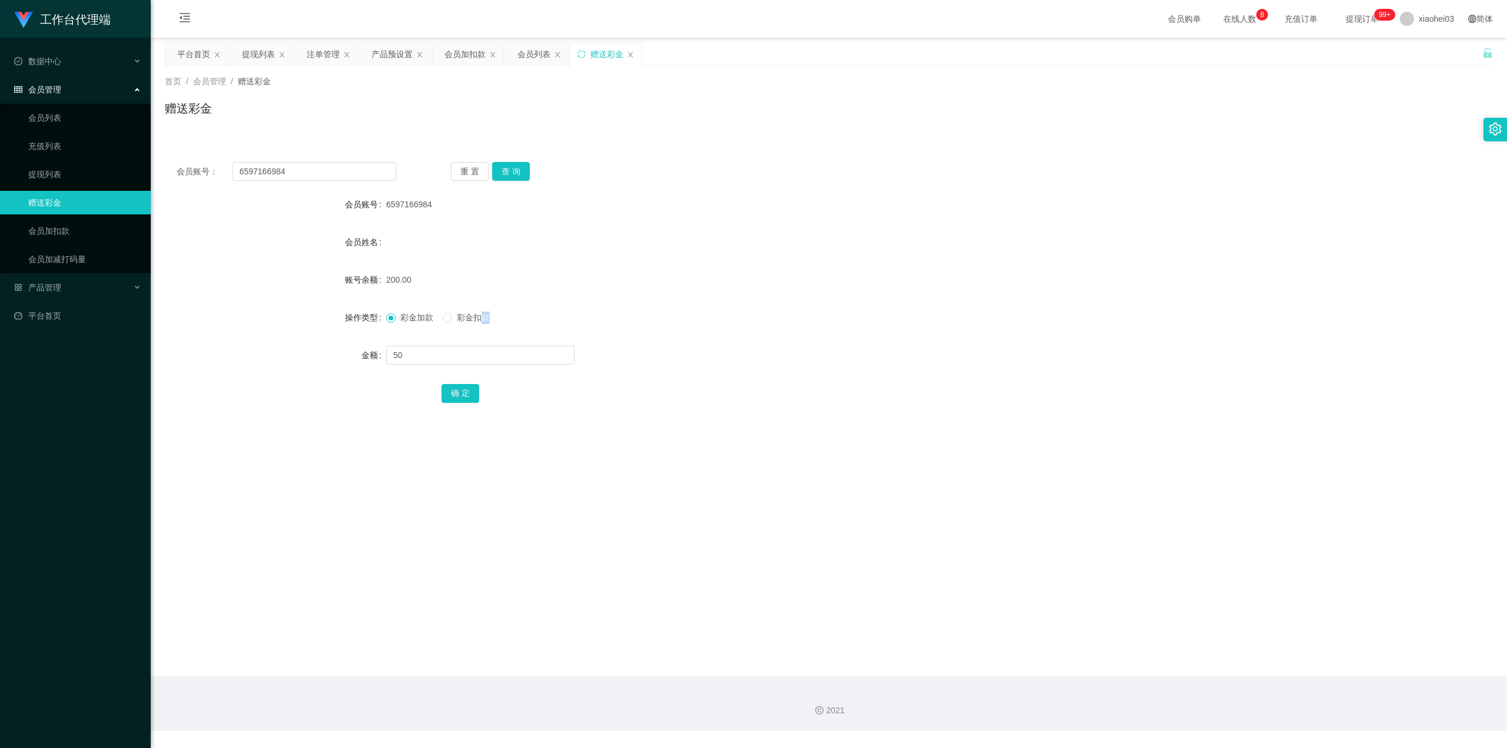
click at [476, 313] on span "彩金扣款" at bounding box center [473, 317] width 42 height 9
click at [445, 391] on button "确 定" at bounding box center [460, 393] width 38 height 19
click at [674, 324] on div "彩金加款 彩金扣款" at bounding box center [773, 318] width 775 height 24
drag, startPoint x: 257, startPoint y: 55, endPoint x: 266, endPoint y: 62, distance: 11.8
click at [257, 57] on div "提现列表" at bounding box center [258, 54] width 33 height 22
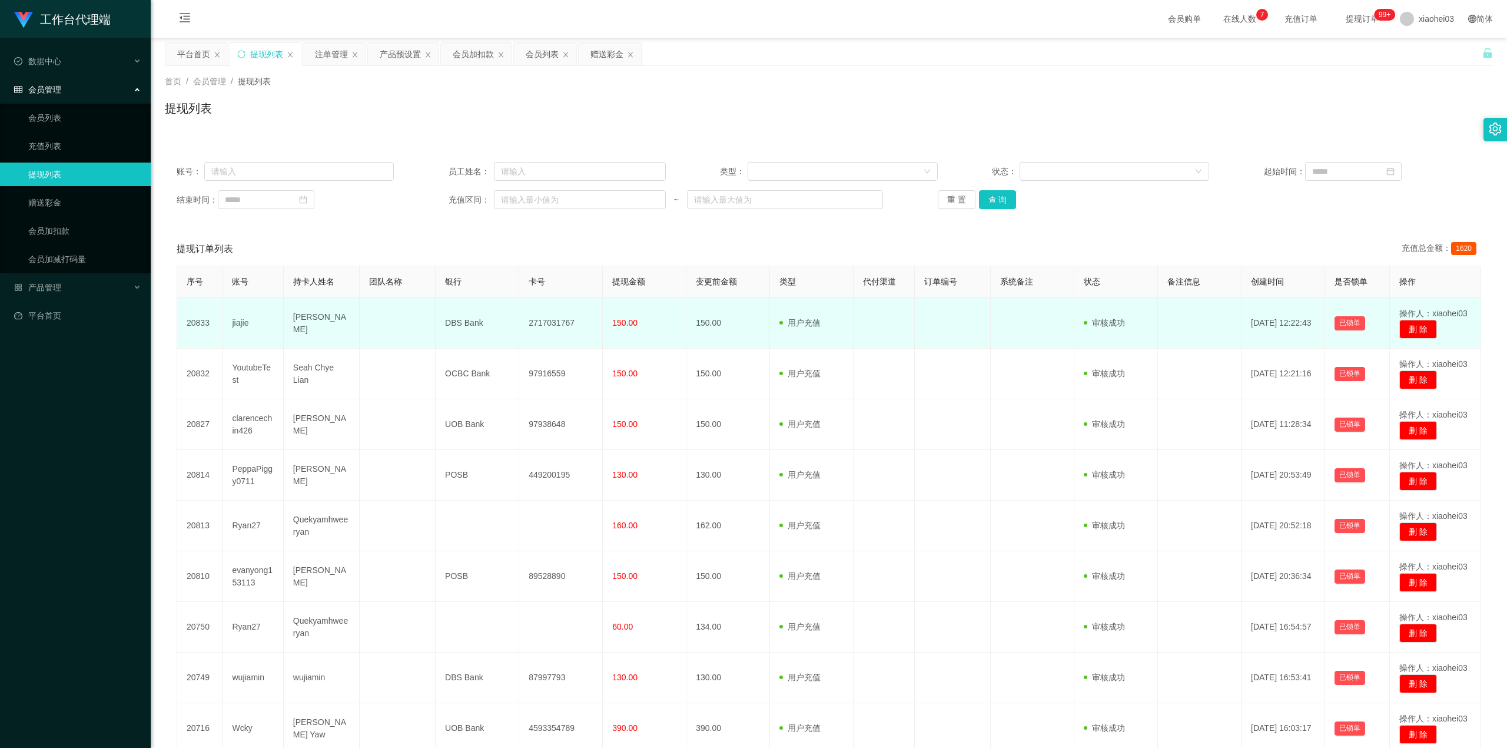
drag, startPoint x: 306, startPoint y: 318, endPoint x: 313, endPoint y: 323, distance: 8.2
click at [309, 321] on td "[PERSON_NAME]" at bounding box center [322, 323] width 76 height 51
click at [313, 323] on td "[PERSON_NAME]" at bounding box center [322, 323] width 76 height 51
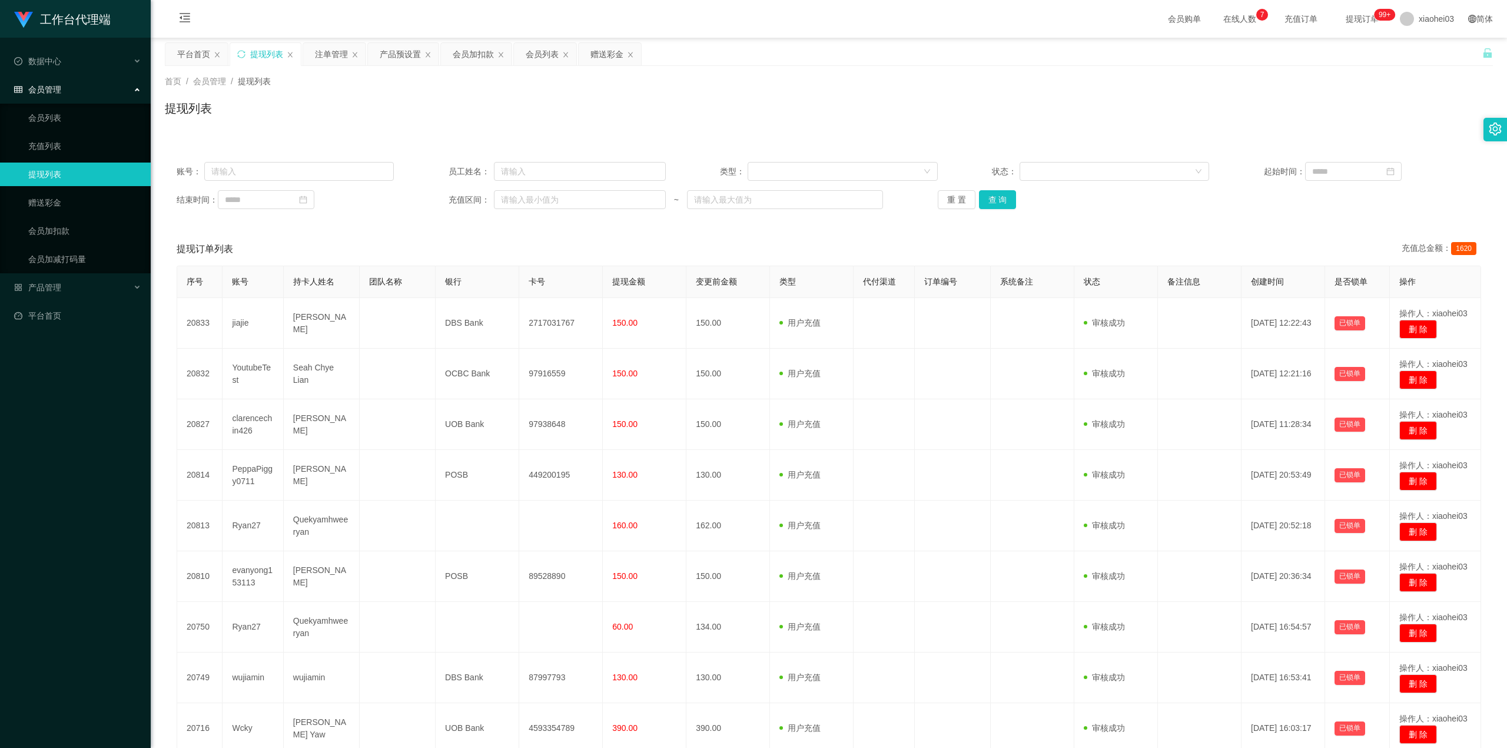
drag, startPoint x: 540, startPoint y: 317, endPoint x: 619, endPoint y: 296, distance: 82.2
click at [540, 317] on td "2717031767" at bounding box center [561, 323] width 84 height 51
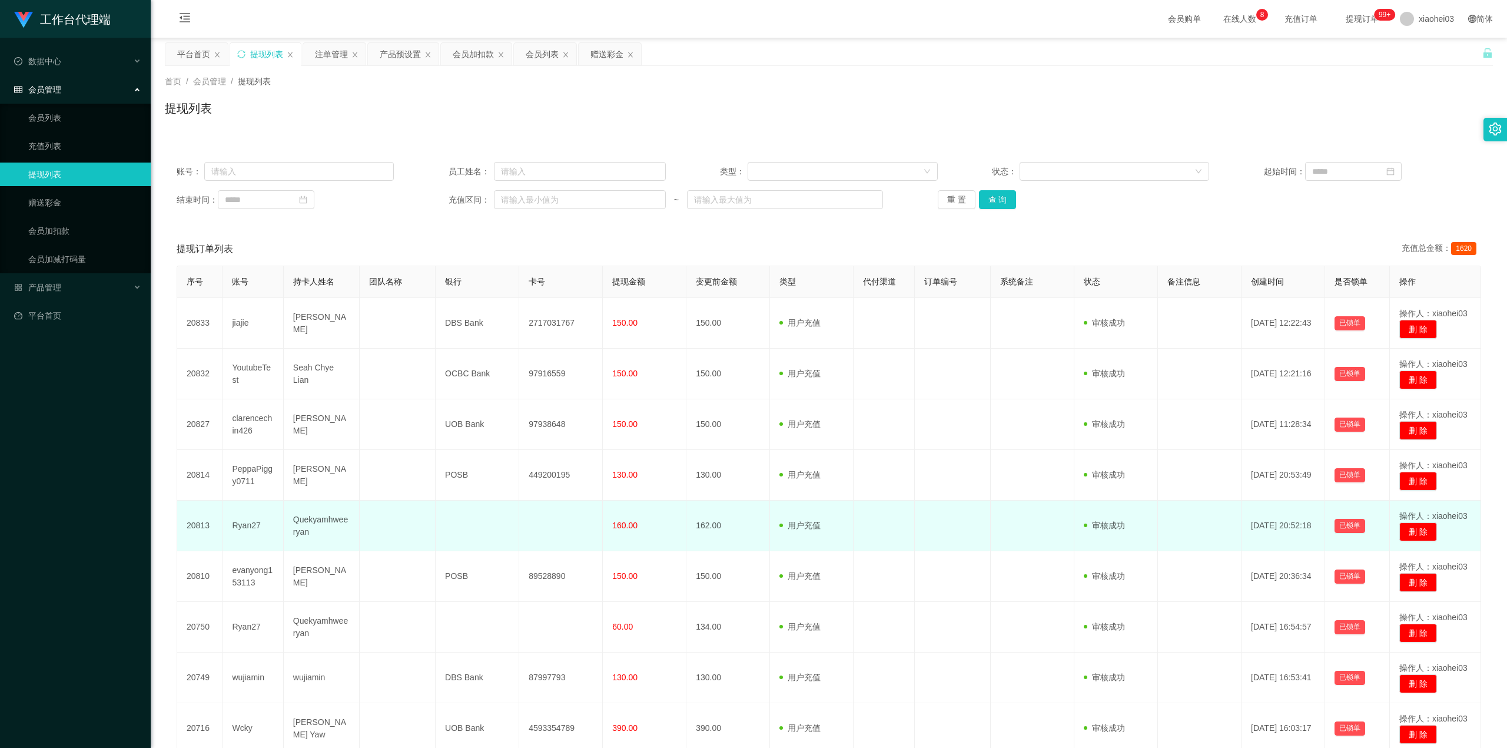
click at [728, 546] on td "162.00" at bounding box center [728, 525] width 84 height 51
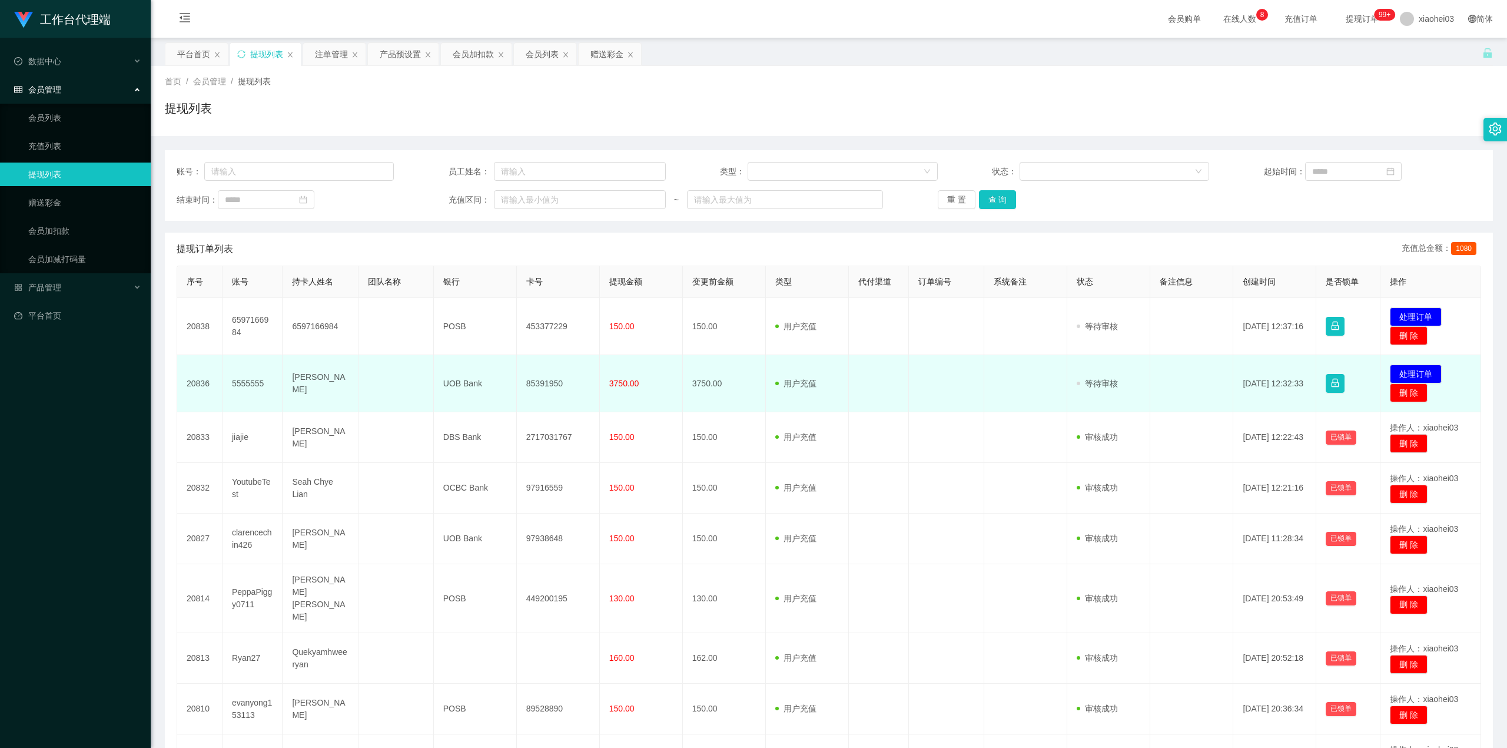
click at [245, 378] on td "5555555" at bounding box center [253, 383] width 61 height 57
click at [542, 377] on td "85391950" at bounding box center [558, 383] width 83 height 57
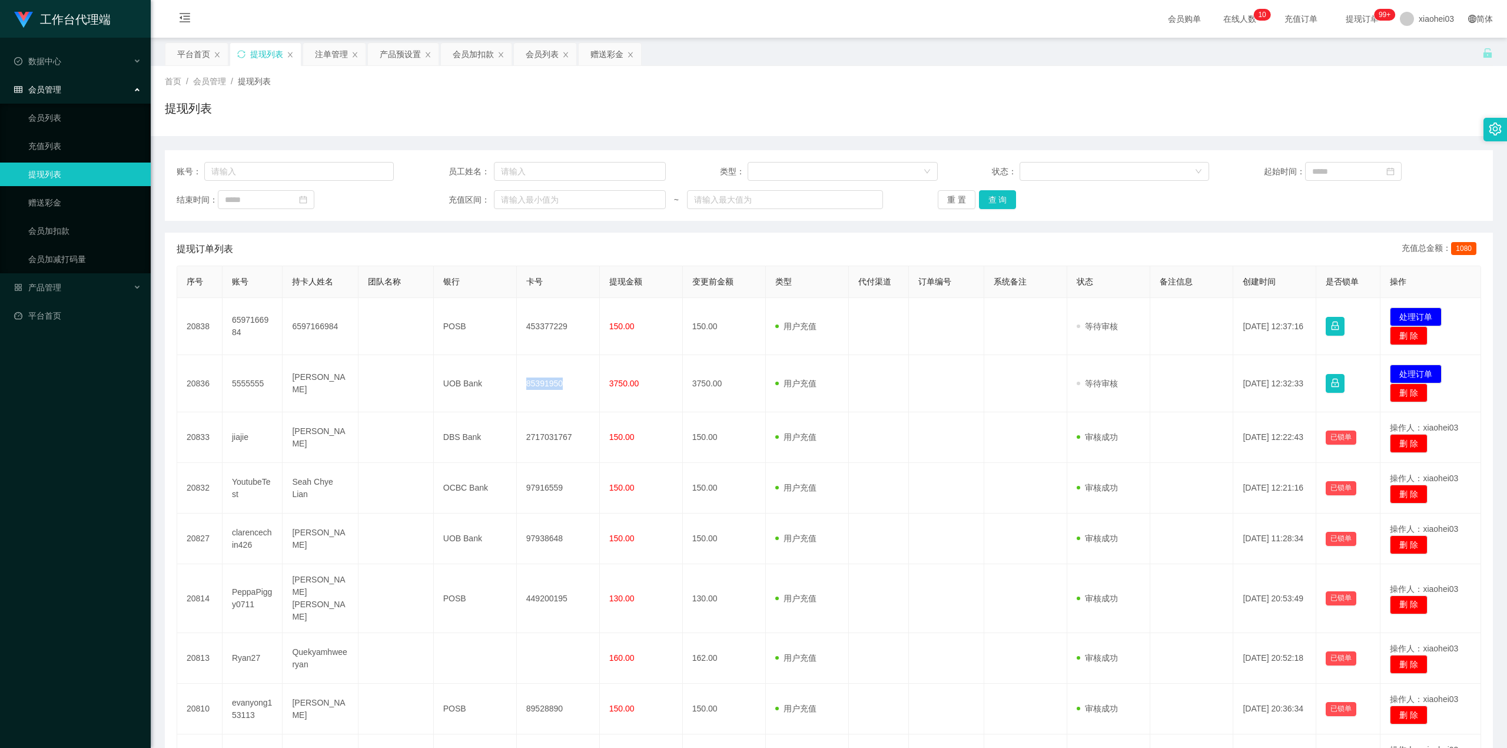
copy td "85391950"
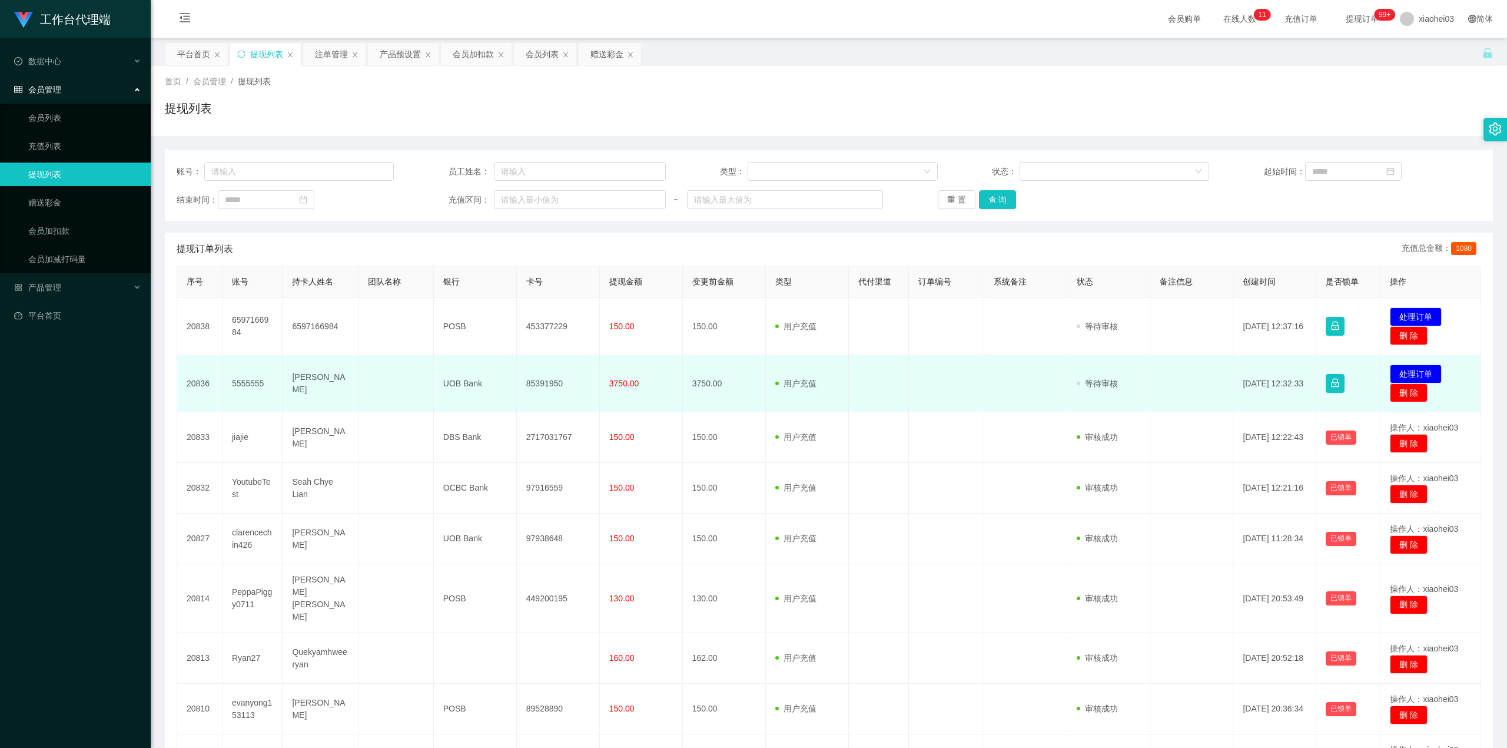
click at [632, 387] on span "3750.00" at bounding box center [624, 383] width 30 height 9
click at [1427, 372] on button "处理订单" at bounding box center [1416, 373] width 52 height 19
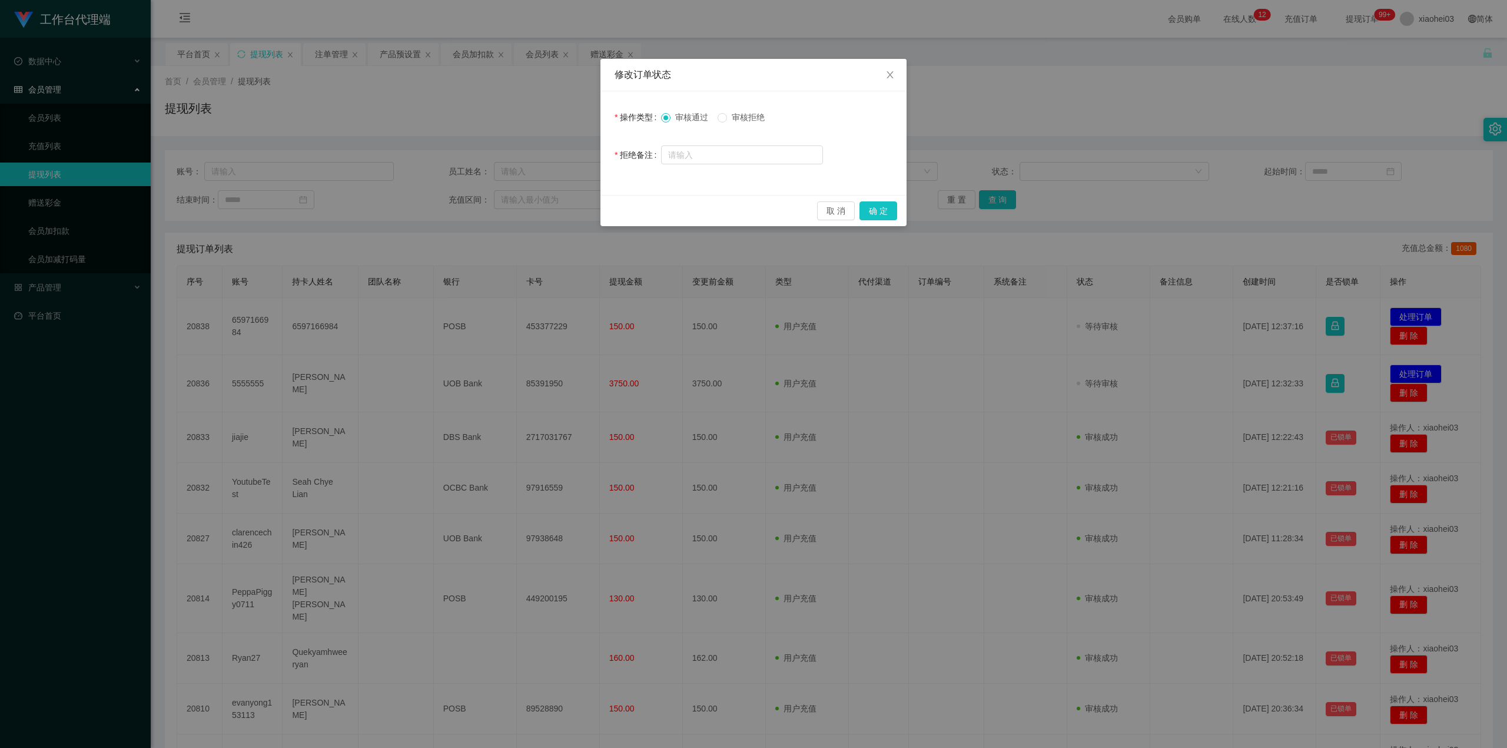
click at [742, 125] on div "审核通过 审核拒绝" at bounding box center [742, 117] width 162 height 24
click at [738, 121] on span "审核拒绝" at bounding box center [748, 116] width 42 height 9
click at [875, 206] on button "确 定" at bounding box center [878, 210] width 38 height 19
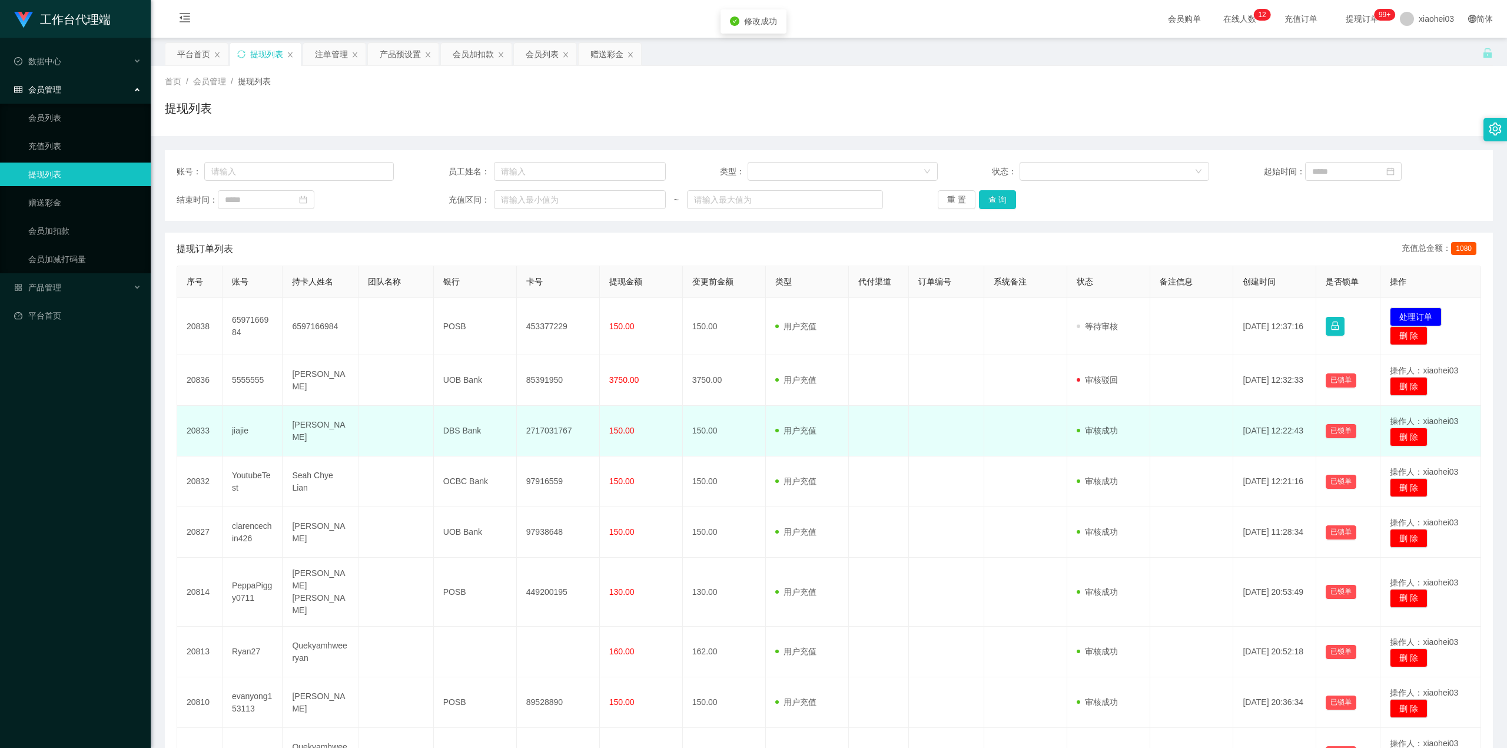
click at [693, 424] on td "150.00" at bounding box center [724, 431] width 83 height 51
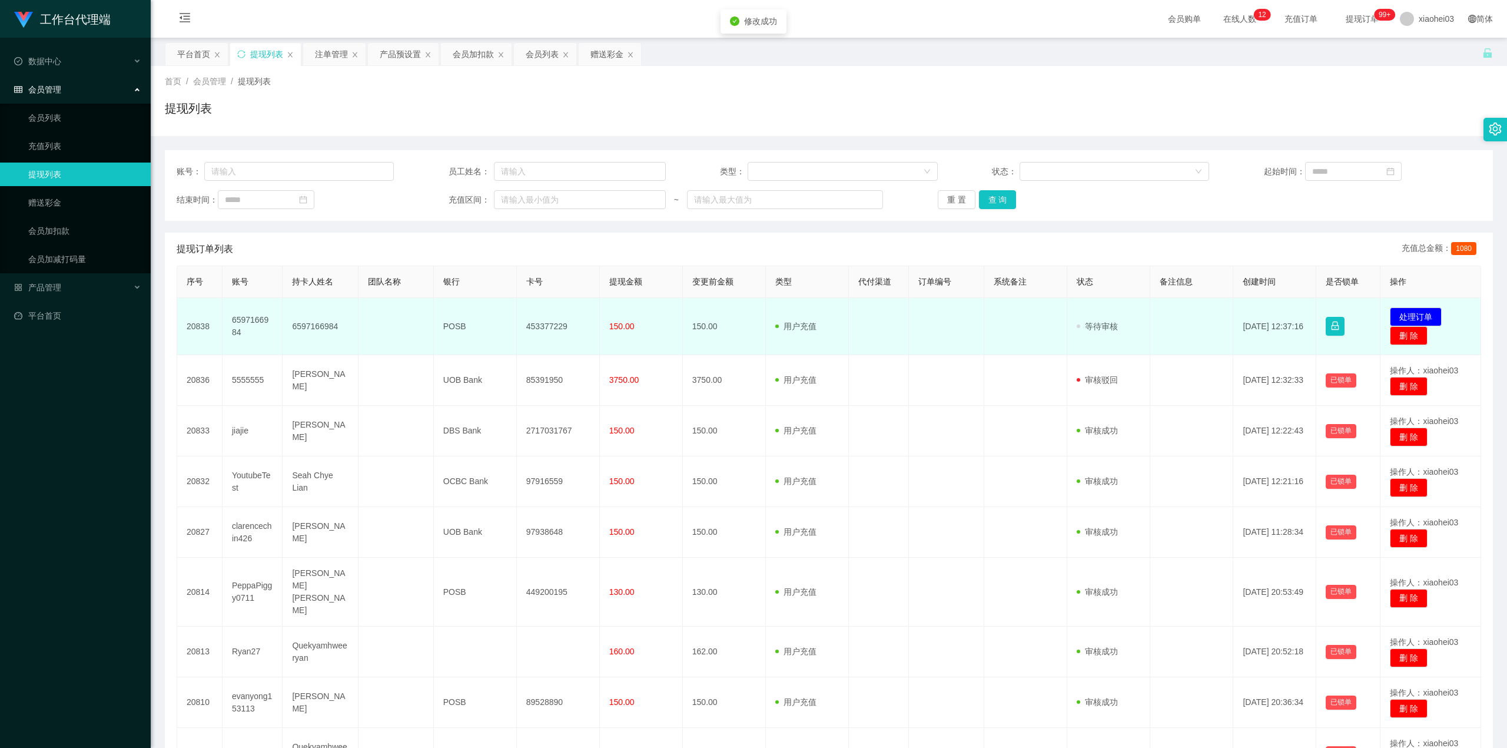
click at [549, 323] on td "453377229" at bounding box center [558, 326] width 83 height 57
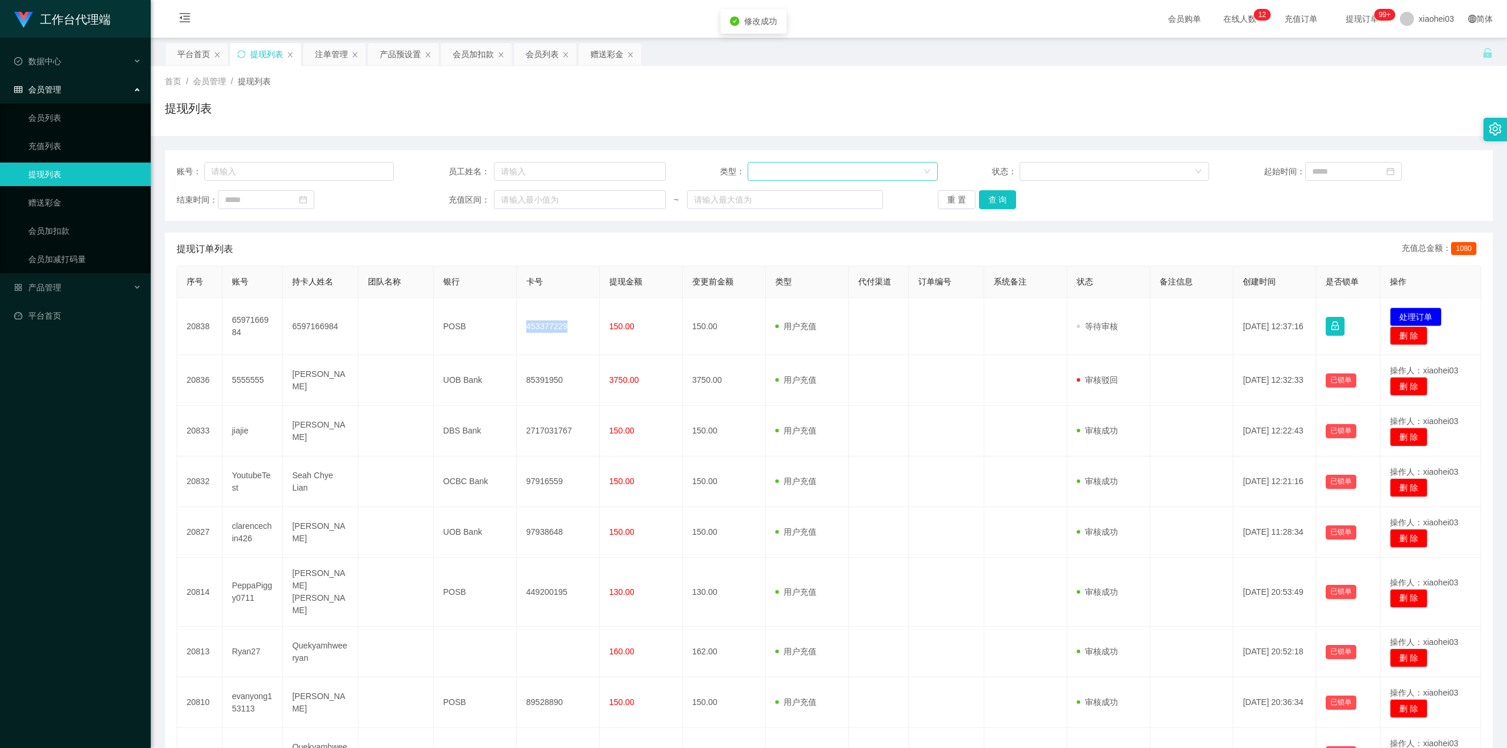
copy td "453377229"
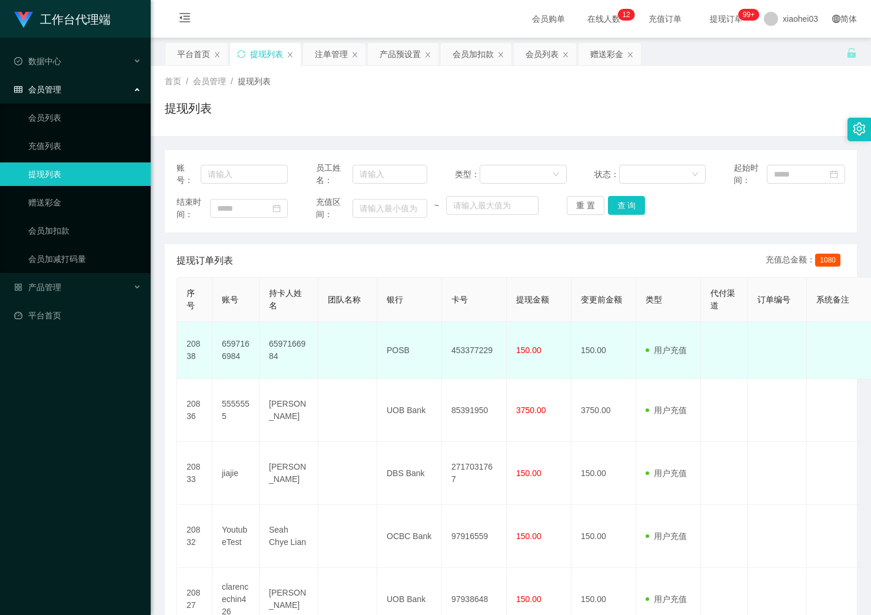
drag, startPoint x: 297, startPoint y: 350, endPoint x: 276, endPoint y: 345, distance: 21.7
click at [297, 350] on td "6597166984" at bounding box center [289, 350] width 59 height 57
click at [276, 344] on td "6597166984" at bounding box center [289, 350] width 59 height 57
drag, startPoint x: 276, startPoint y: 344, endPoint x: 250, endPoint y: 348, distance: 26.2
click at [276, 344] on td "6597166984" at bounding box center [289, 350] width 59 height 57
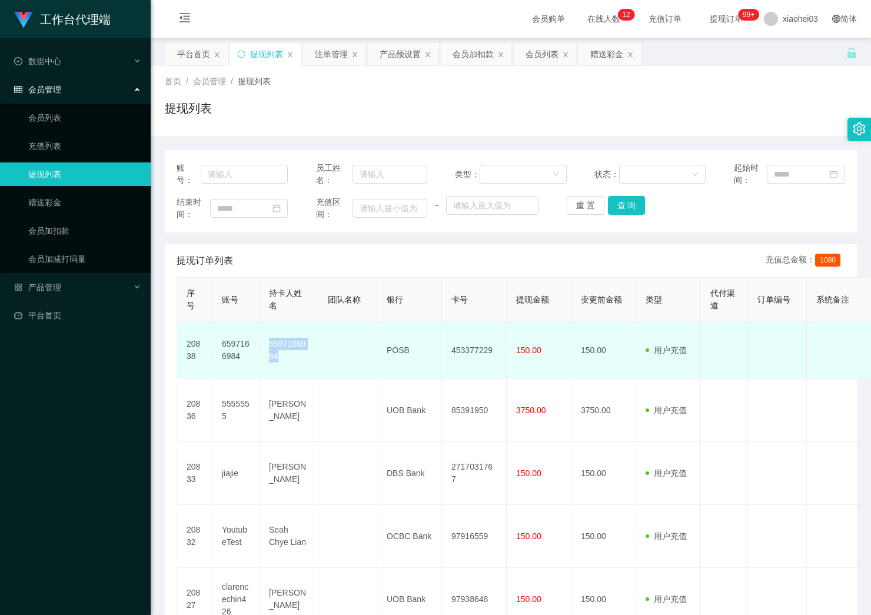
click at [302, 353] on td "6597166984" at bounding box center [289, 350] width 59 height 57
click at [280, 344] on td "6597166984" at bounding box center [289, 350] width 59 height 57
click at [427, 353] on td "POSB" at bounding box center [409, 350] width 65 height 57
click at [478, 351] on td "453377229" at bounding box center [474, 350] width 65 height 57
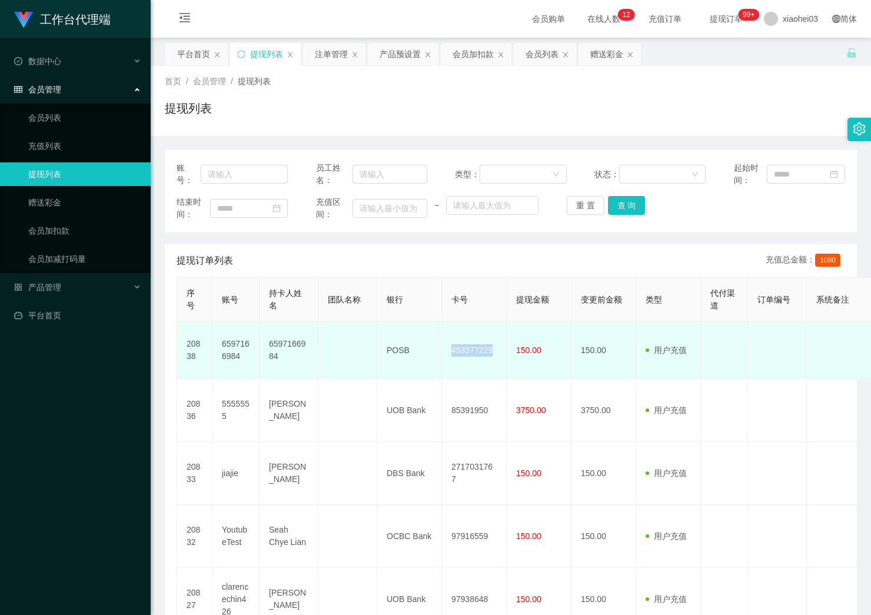
copy td "453377229"
click at [512, 351] on td "150.00" at bounding box center [539, 350] width 65 height 57
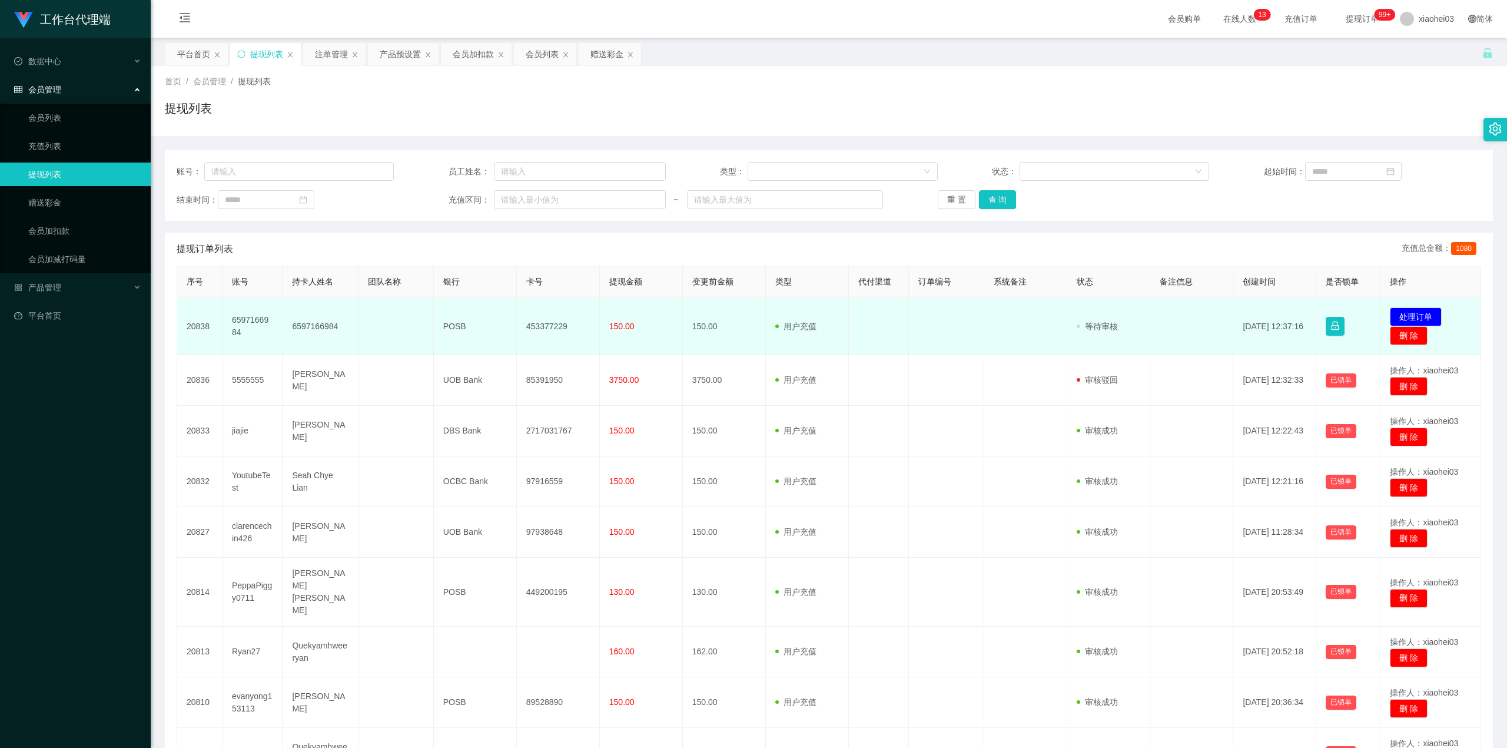
drag, startPoint x: 1060, startPoint y: 366, endPoint x: 1357, endPoint y: 307, distance: 303.0
click at [1060, 366] on td at bounding box center [1025, 380] width 83 height 51
click at [1397, 306] on td "发起代付 处理订单 删 除" at bounding box center [1430, 326] width 101 height 57
click at [1409, 310] on button "处理订单" at bounding box center [1416, 316] width 52 height 19
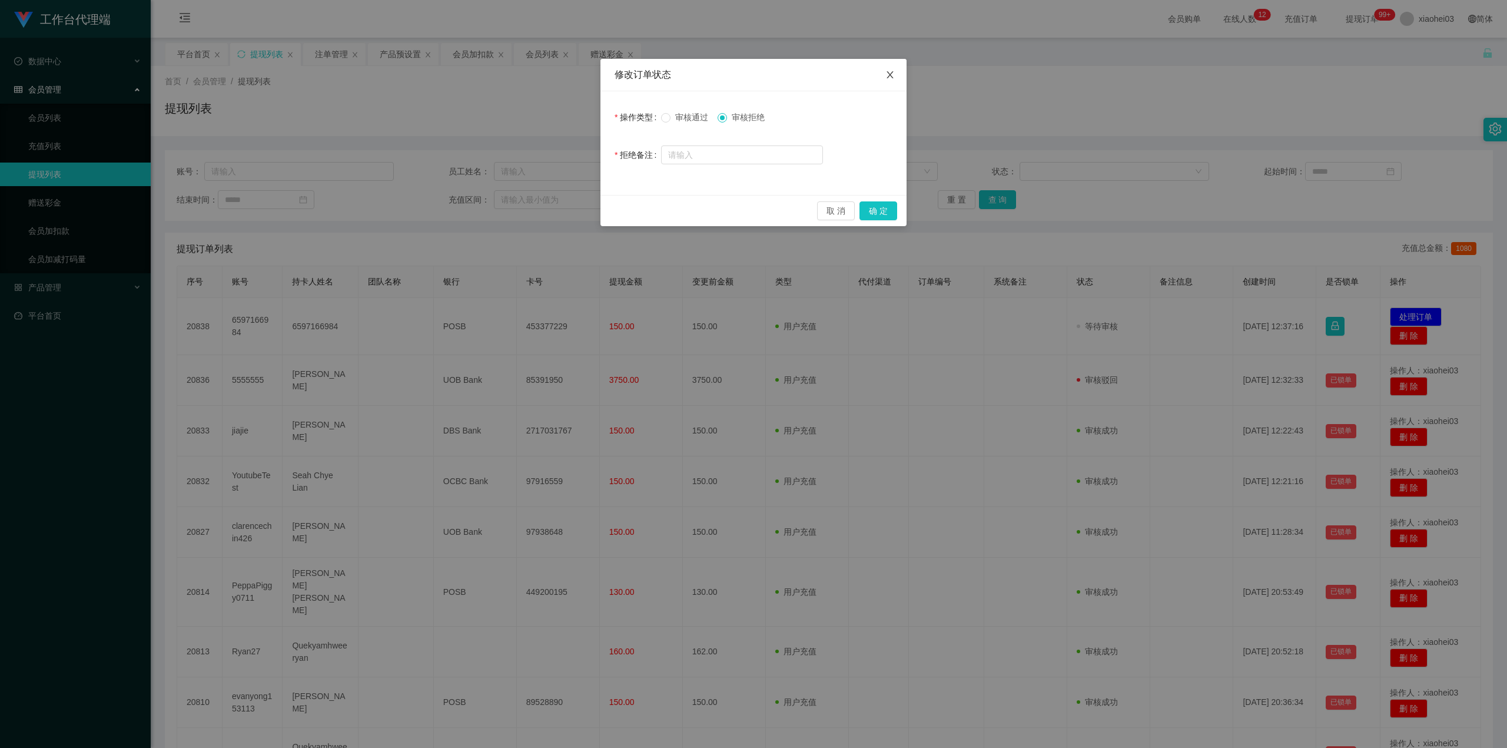
click at [898, 73] on span "Close" at bounding box center [890, 75] width 33 height 33
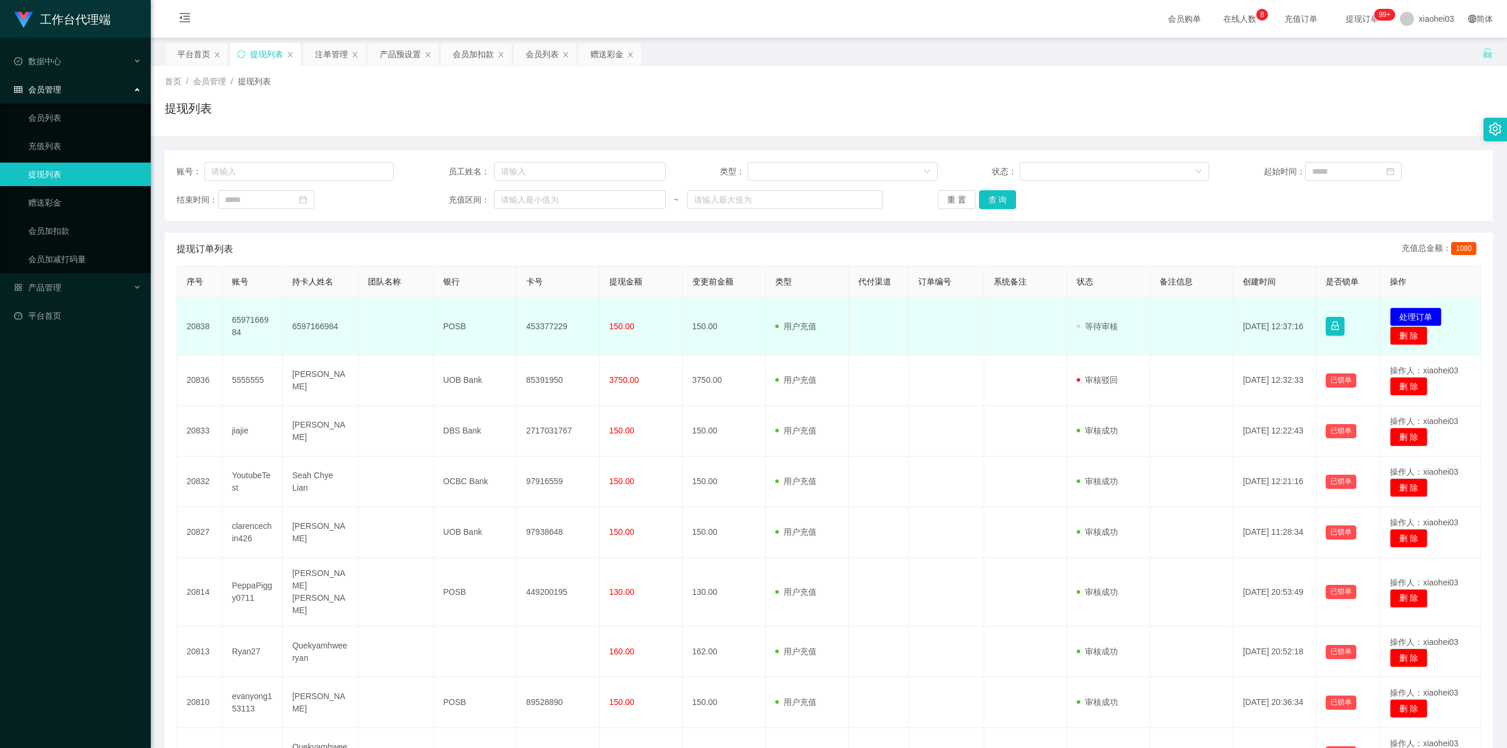
click at [1410, 307] on td "发起代付 处理订单 删 除" at bounding box center [1430, 326] width 101 height 57
click at [1409, 308] on button "处理订单" at bounding box center [1416, 316] width 52 height 19
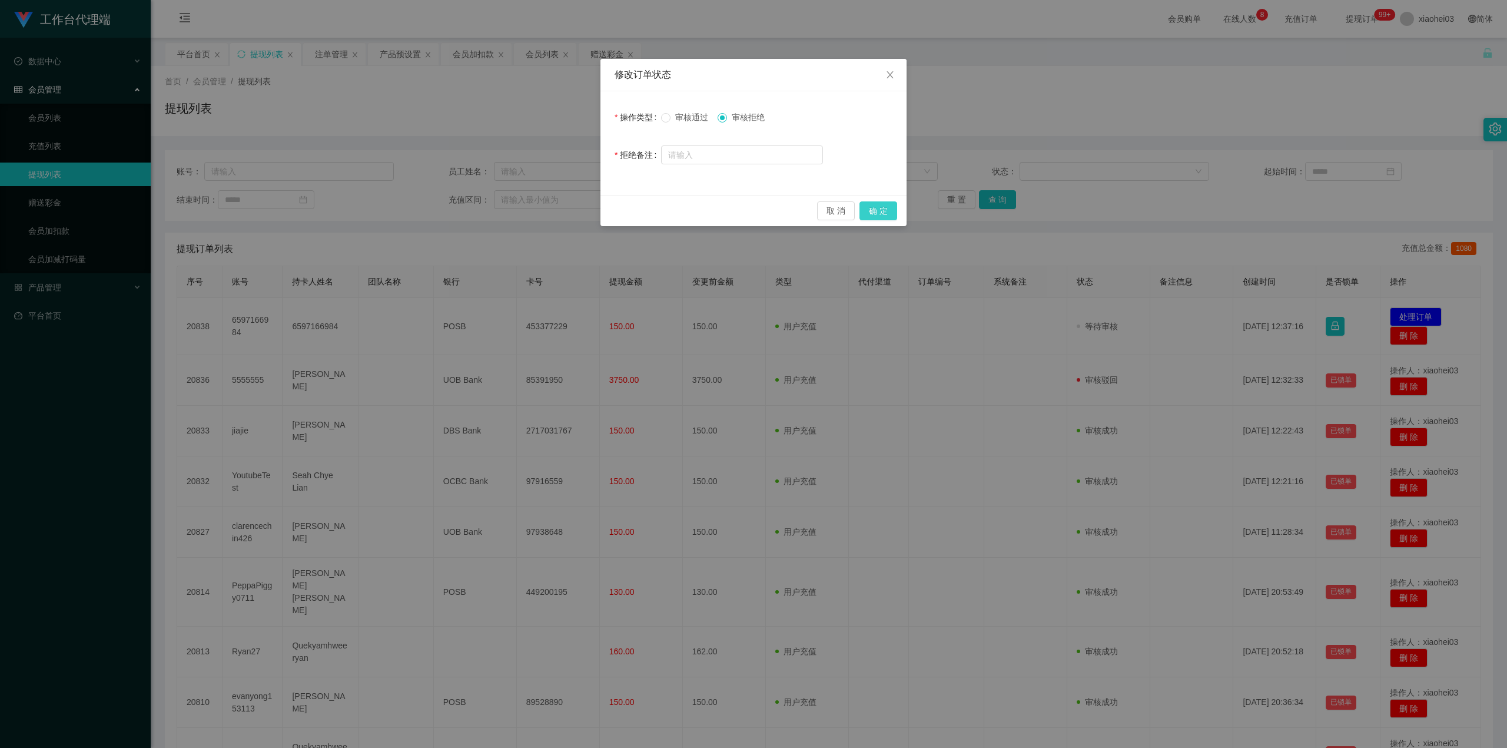
click at [869, 217] on button "确 定" at bounding box center [878, 210] width 38 height 19
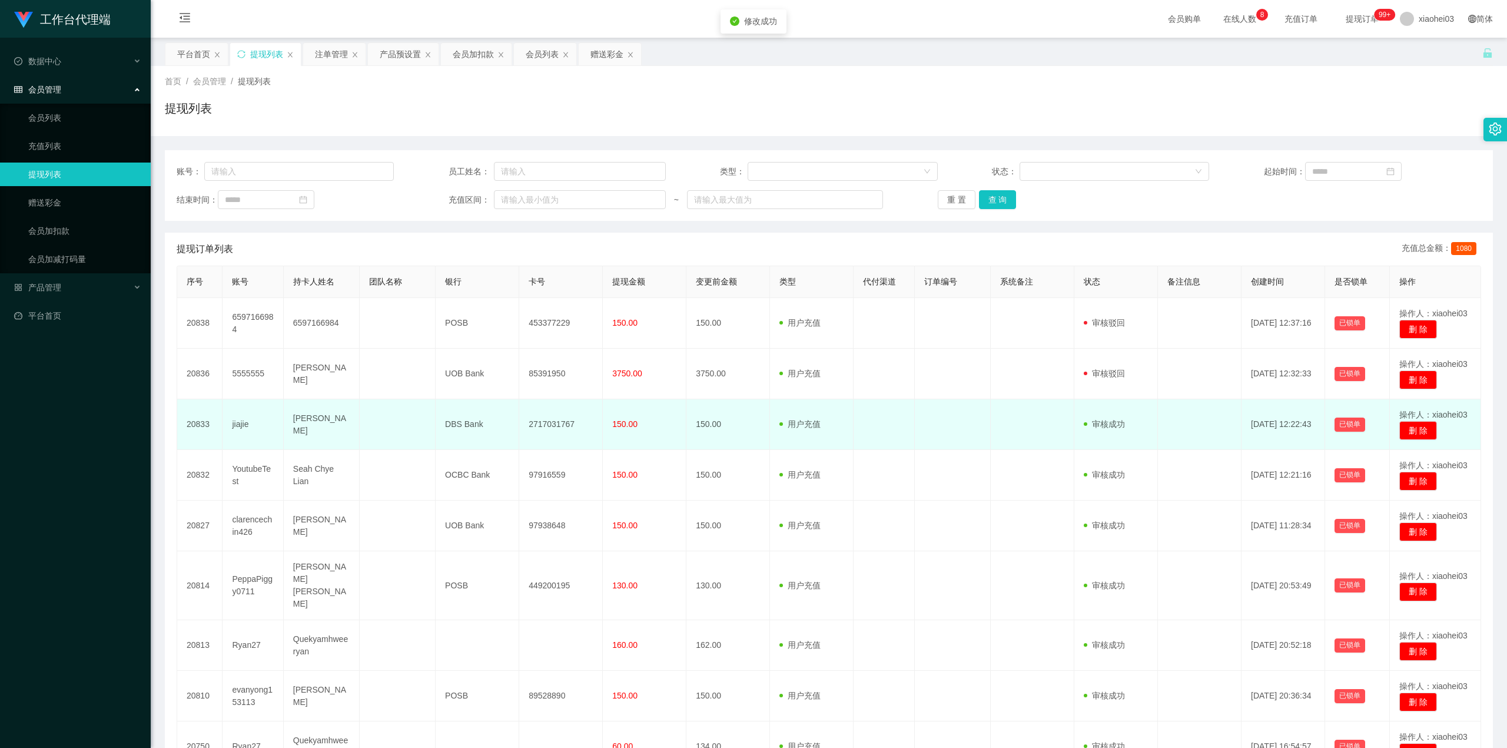
click at [891, 423] on td at bounding box center [884, 424] width 61 height 51
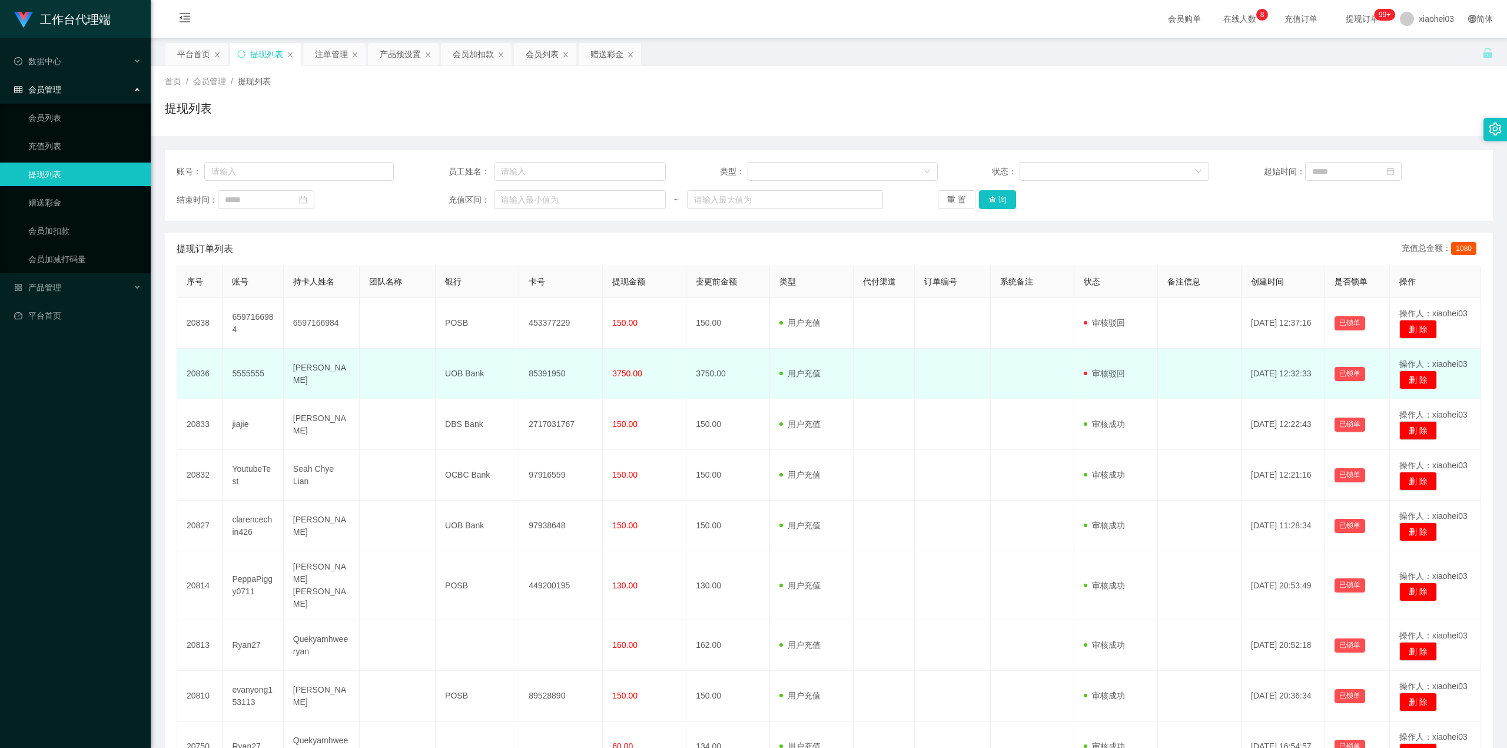
drag, startPoint x: 606, startPoint y: 380, endPoint x: 665, endPoint y: 391, distance: 59.5
click at [613, 381] on td "3750.00" at bounding box center [645, 373] width 84 height 51
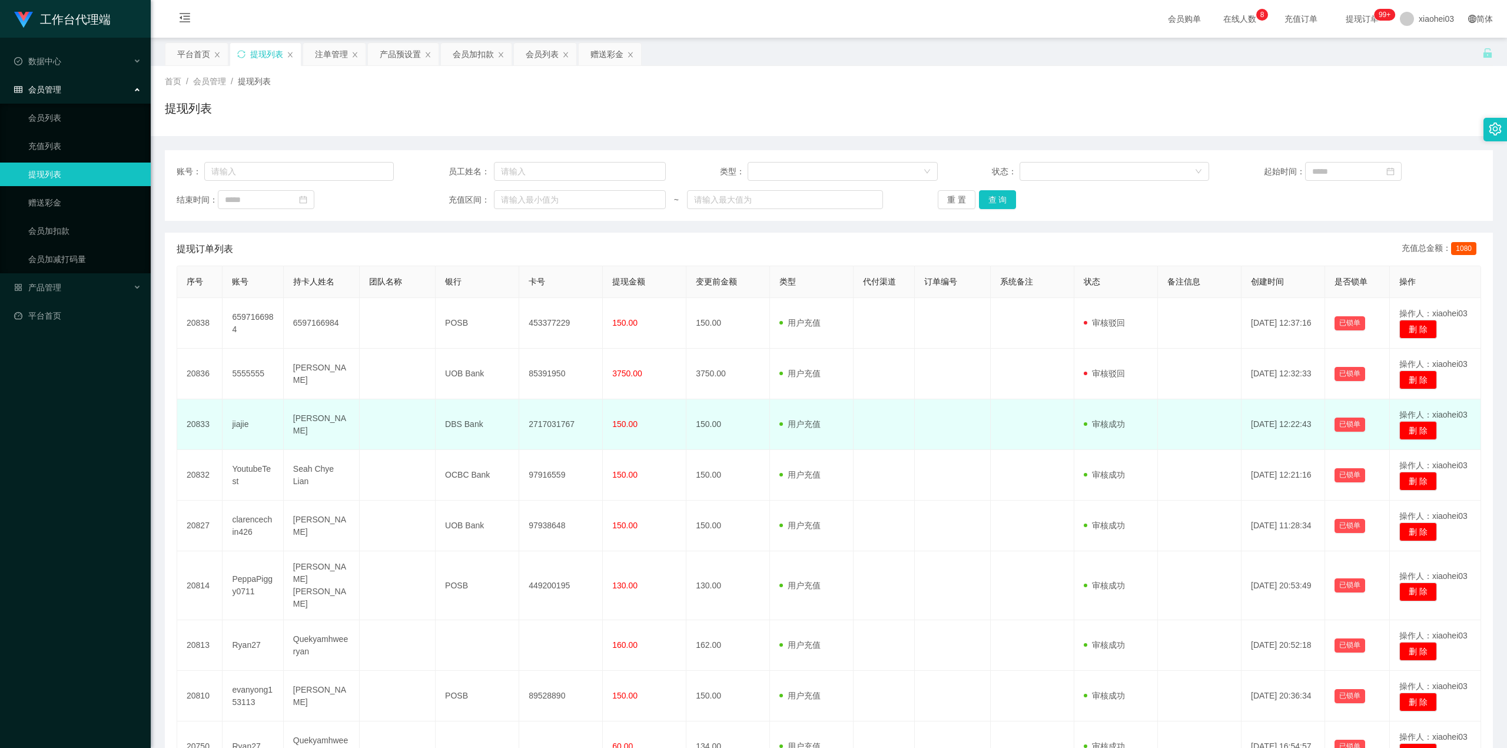
click at [991, 410] on td at bounding box center [1033, 424] width 84 height 51
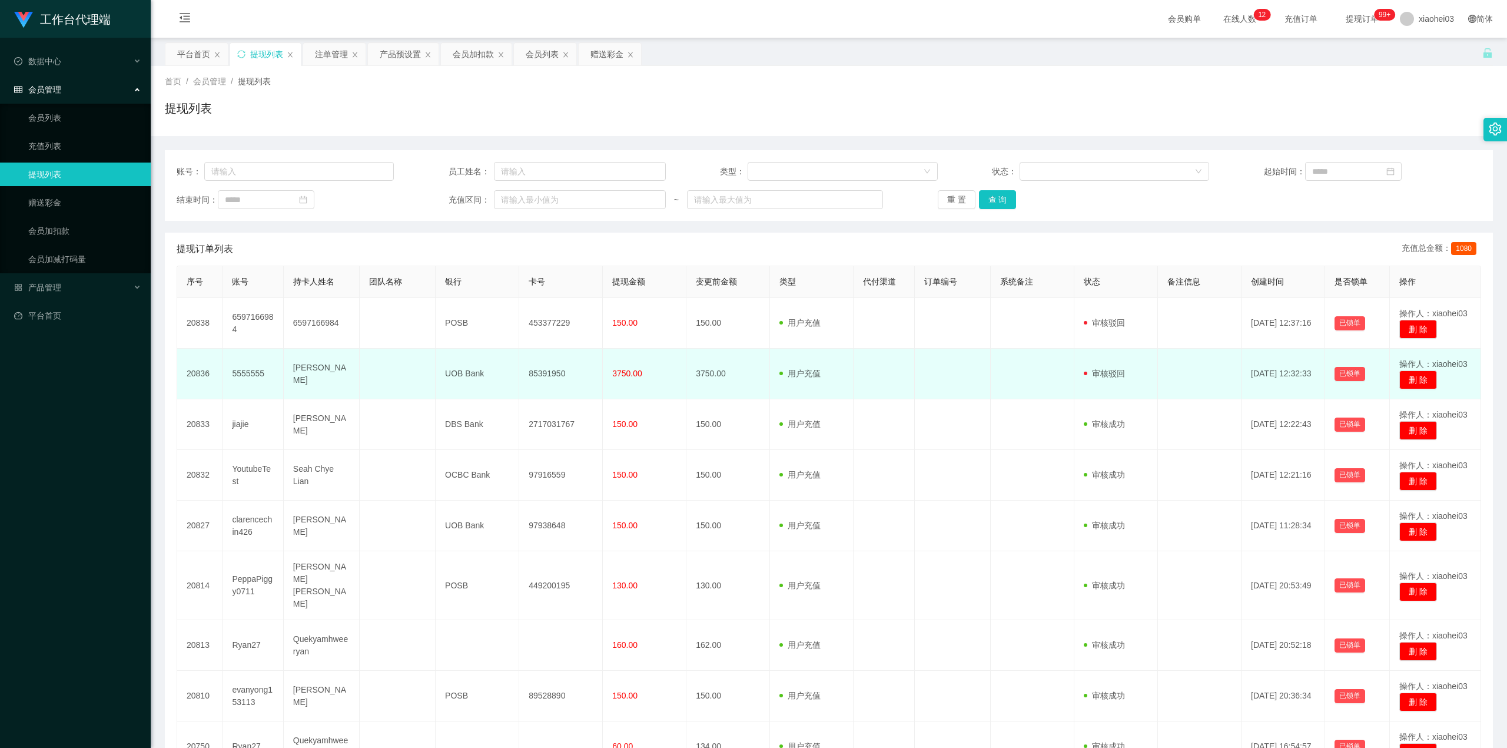
click at [841, 372] on td "用户充值 人工扣款" at bounding box center [812, 373] width 84 height 51
